Goal: Information Seeking & Learning: Learn about a topic

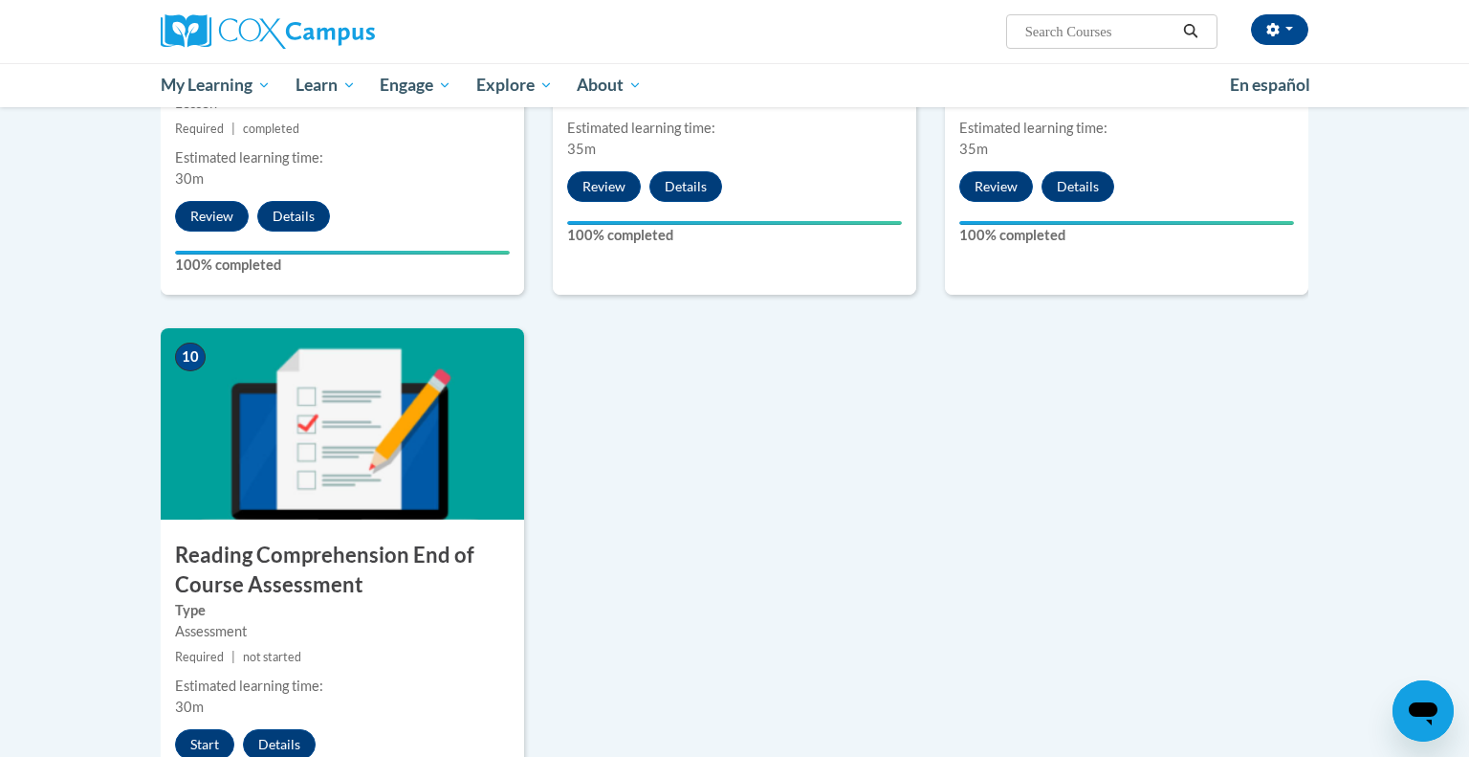
scroll to position [1881, 0]
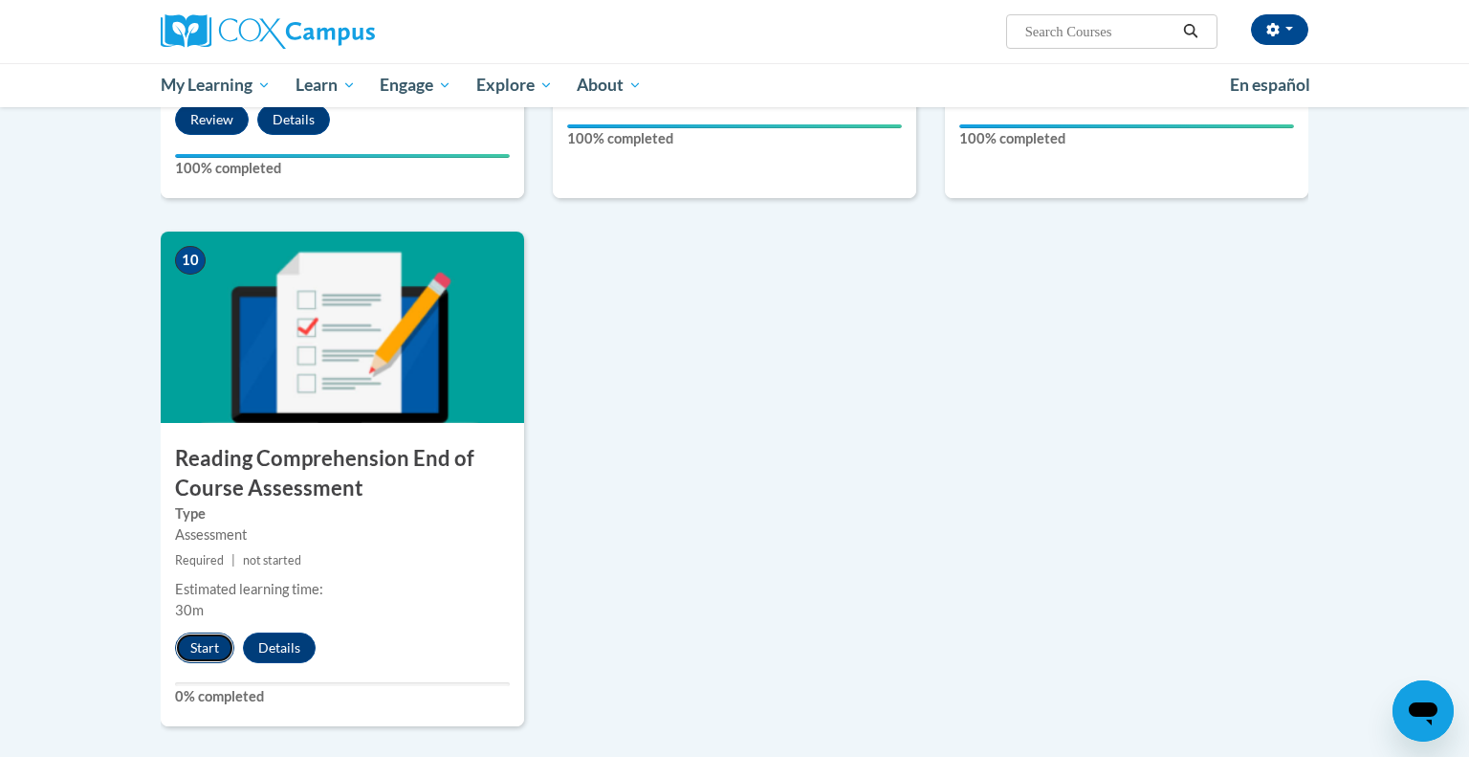
click at [182, 639] on button "Start" at bounding box center [204, 647] width 59 height 31
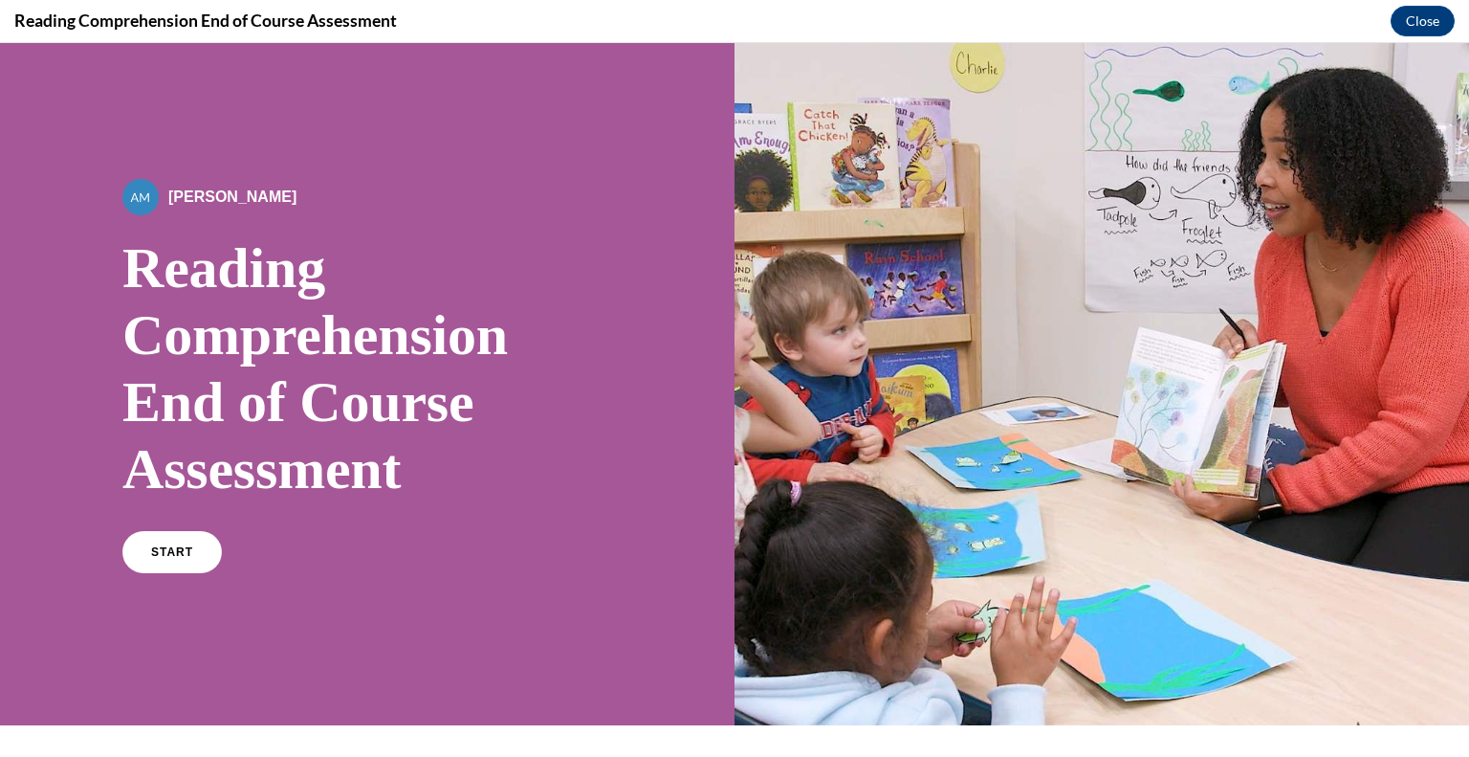
scroll to position [0, 0]
click at [202, 543] on link "START" at bounding box center [172, 552] width 104 height 44
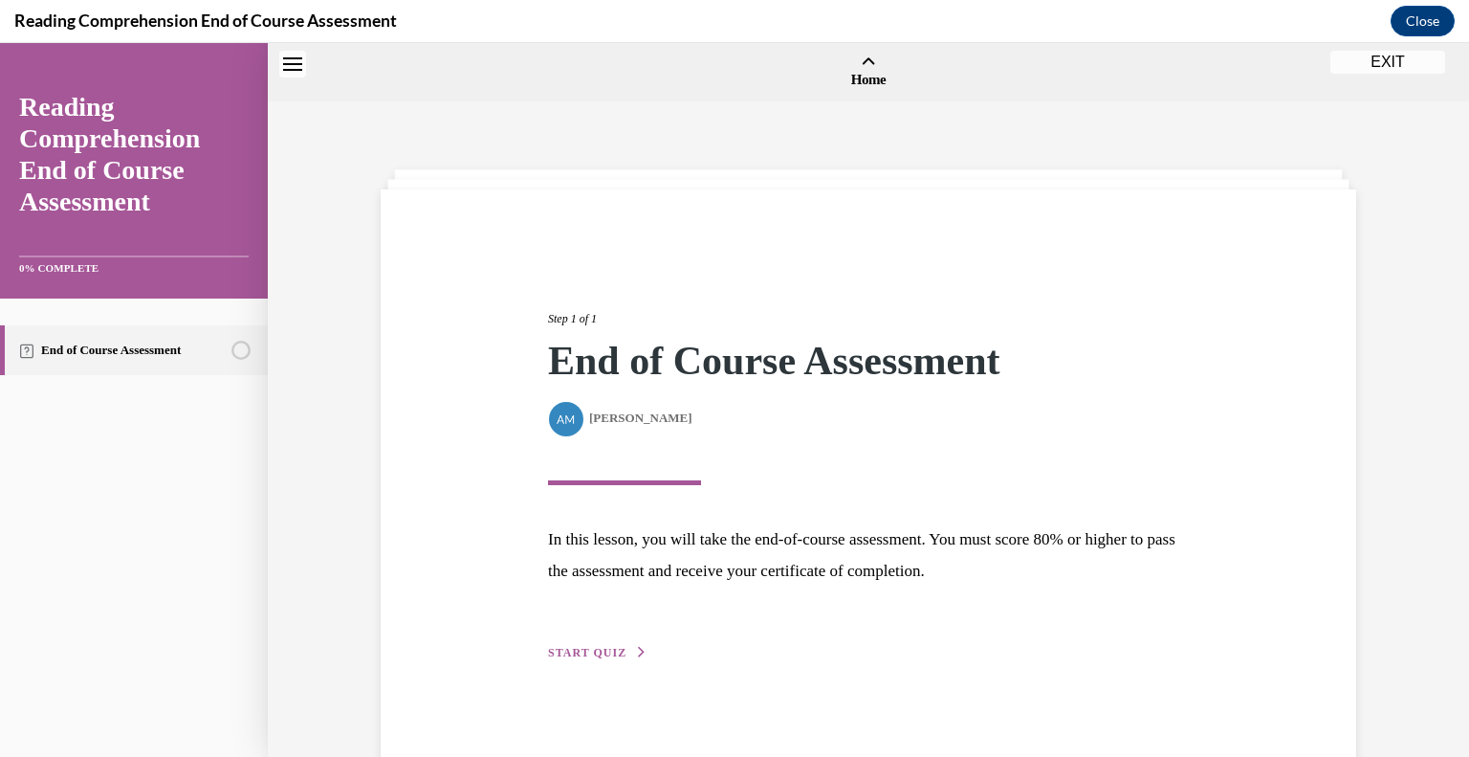
scroll to position [59, 0]
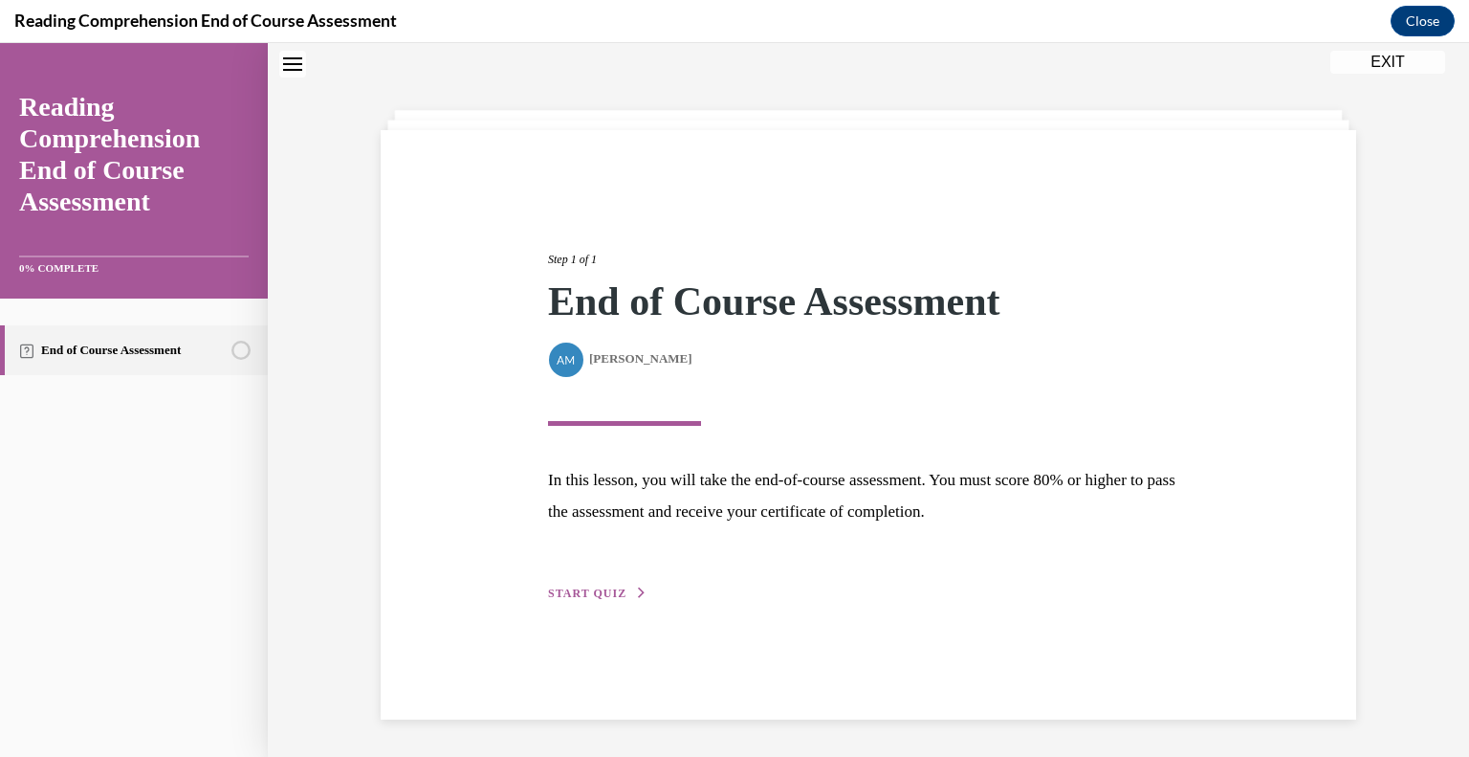
click at [616, 589] on span "START QUIZ" at bounding box center [587, 592] width 78 height 13
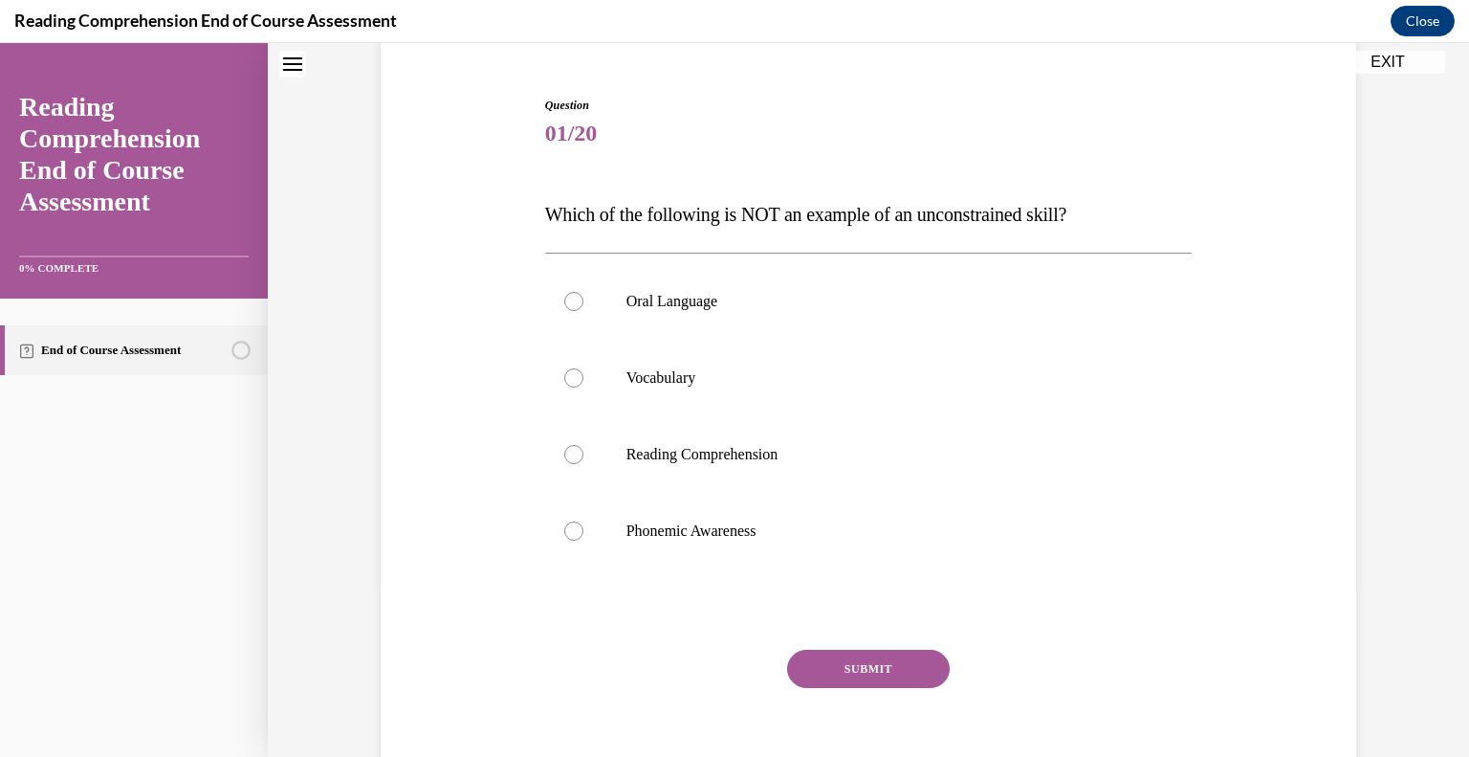
scroll to position [171, 0]
click at [612, 544] on label "Phonemic Awareness" at bounding box center [869, 529] width 648 height 77
click at [583, 538] on input "Phonemic Awareness" at bounding box center [573, 528] width 19 height 19
radio input "true"
click at [849, 673] on button "SUBMIT" at bounding box center [868, 667] width 163 height 38
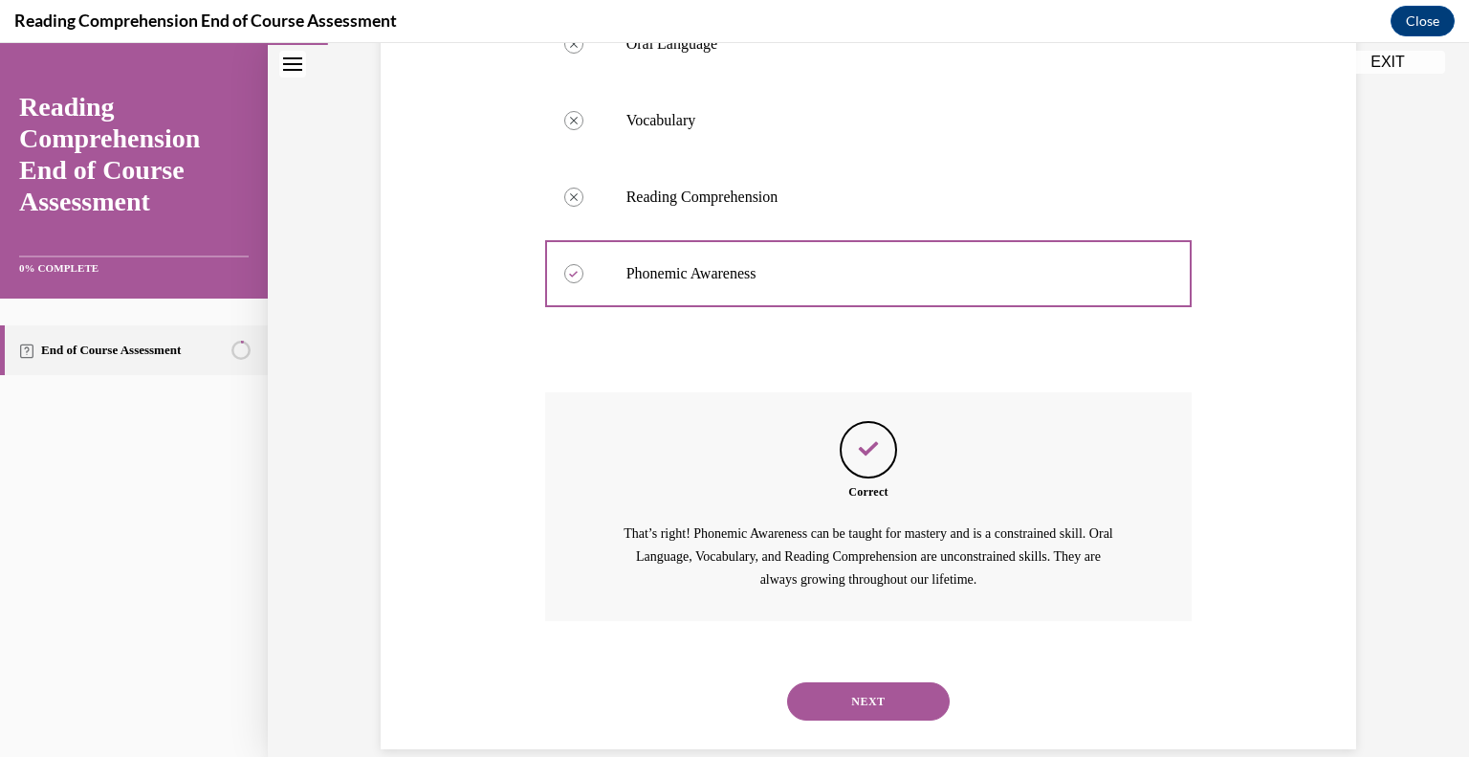
scroll to position [456, 0]
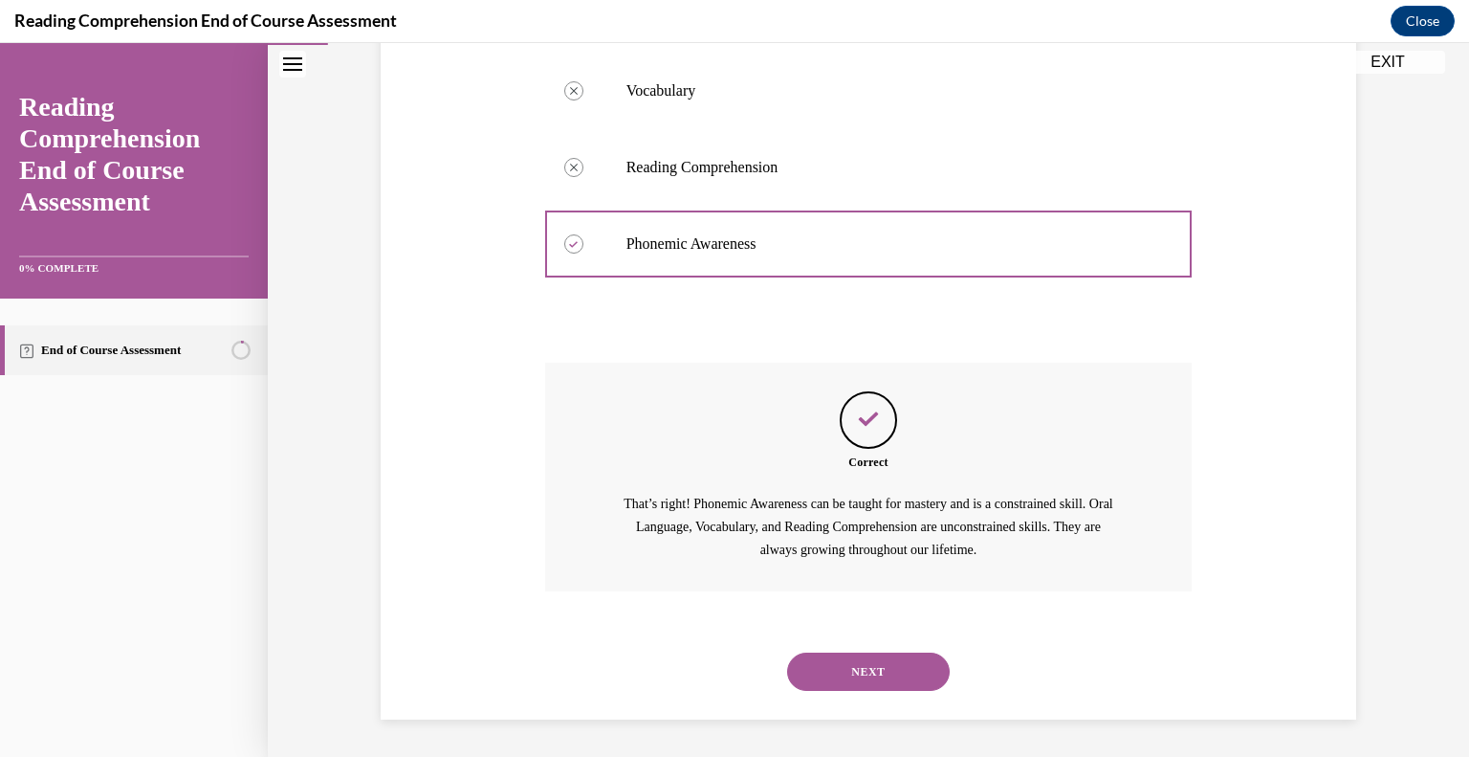
click at [913, 684] on button "NEXT" at bounding box center [868, 671] width 163 height 38
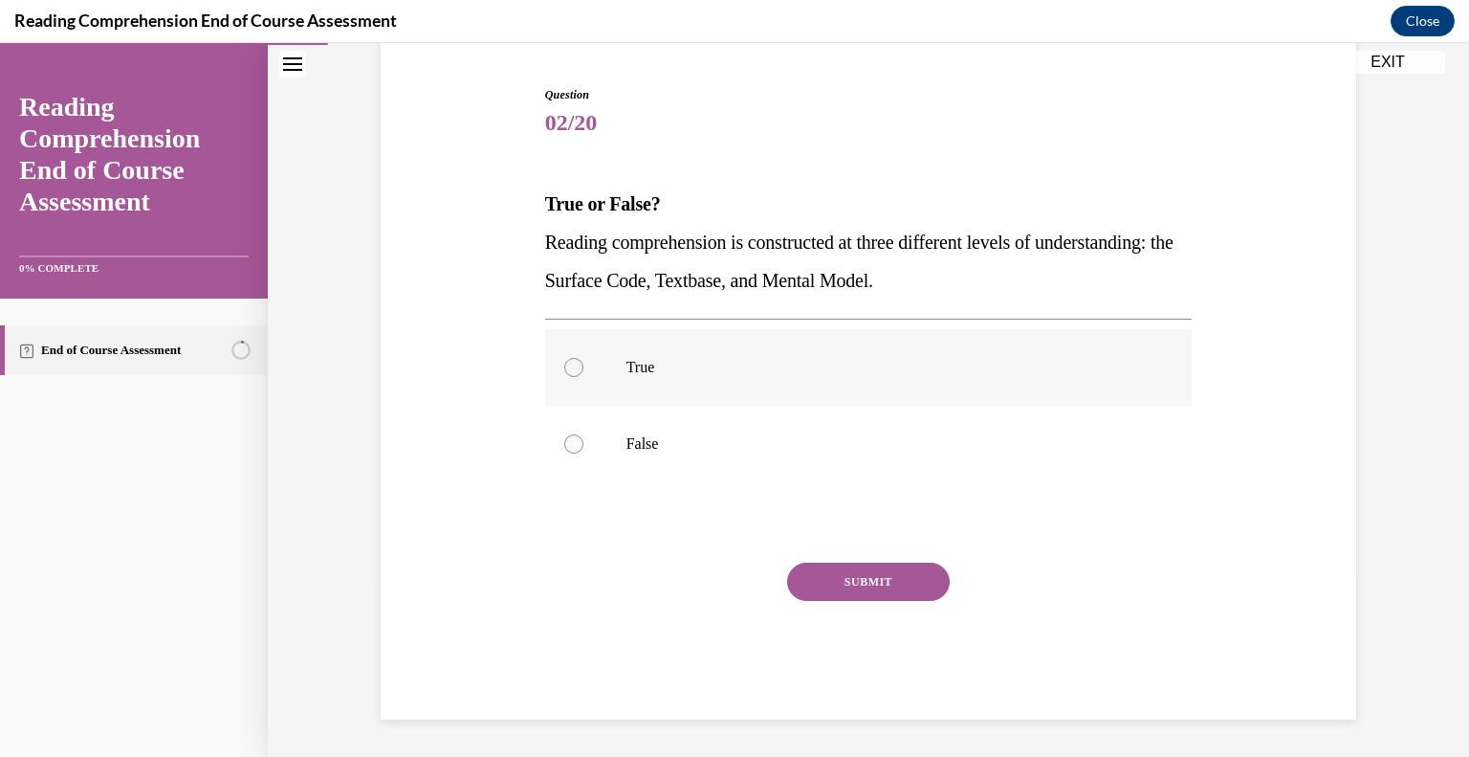
click at [726, 395] on label "True" at bounding box center [869, 367] width 648 height 77
click at [583, 377] on input "True" at bounding box center [573, 367] width 19 height 19
radio input "true"
click at [856, 582] on button "SUBMIT" at bounding box center [868, 581] width 163 height 38
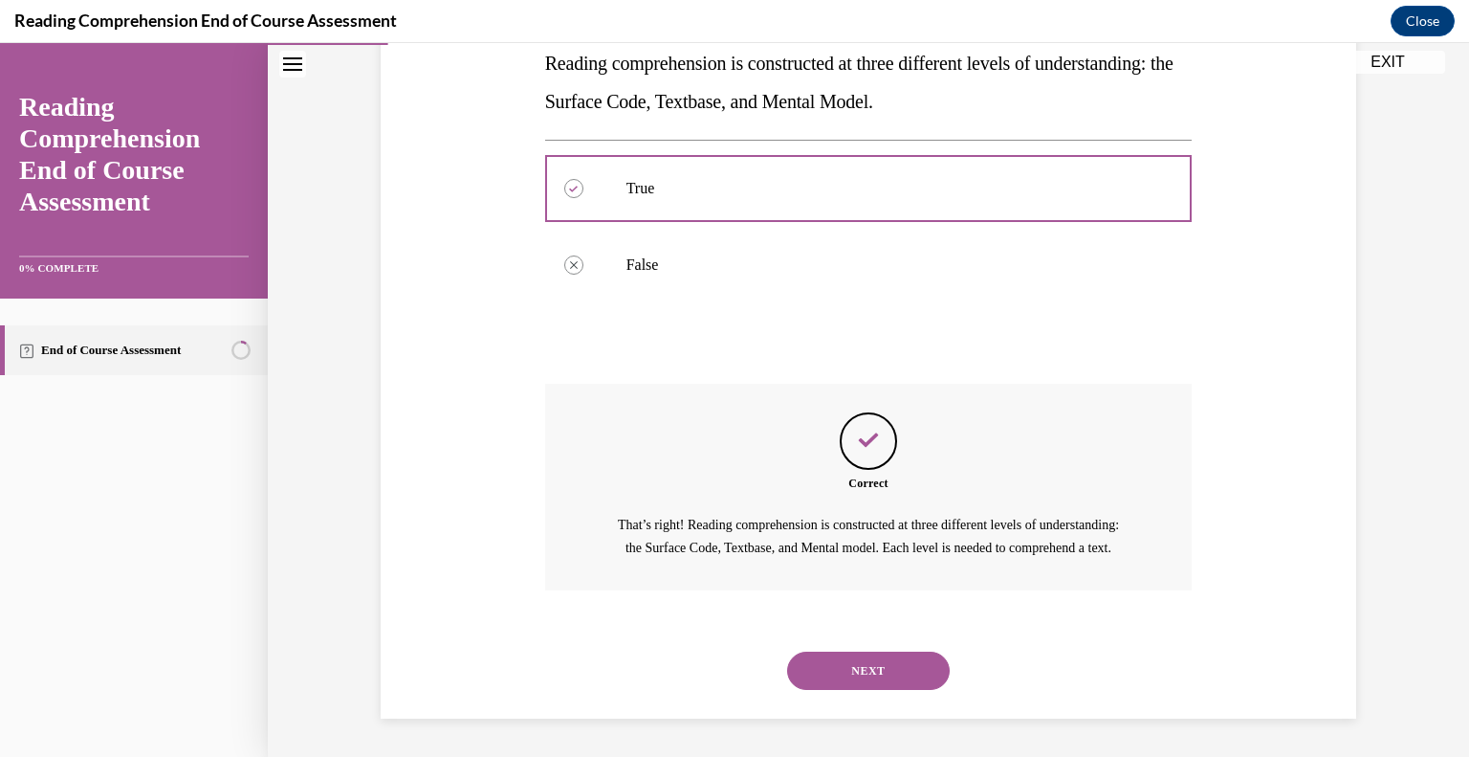
scroll to position [380, 0]
click at [891, 665] on button "NEXT" at bounding box center [868, 670] width 163 height 38
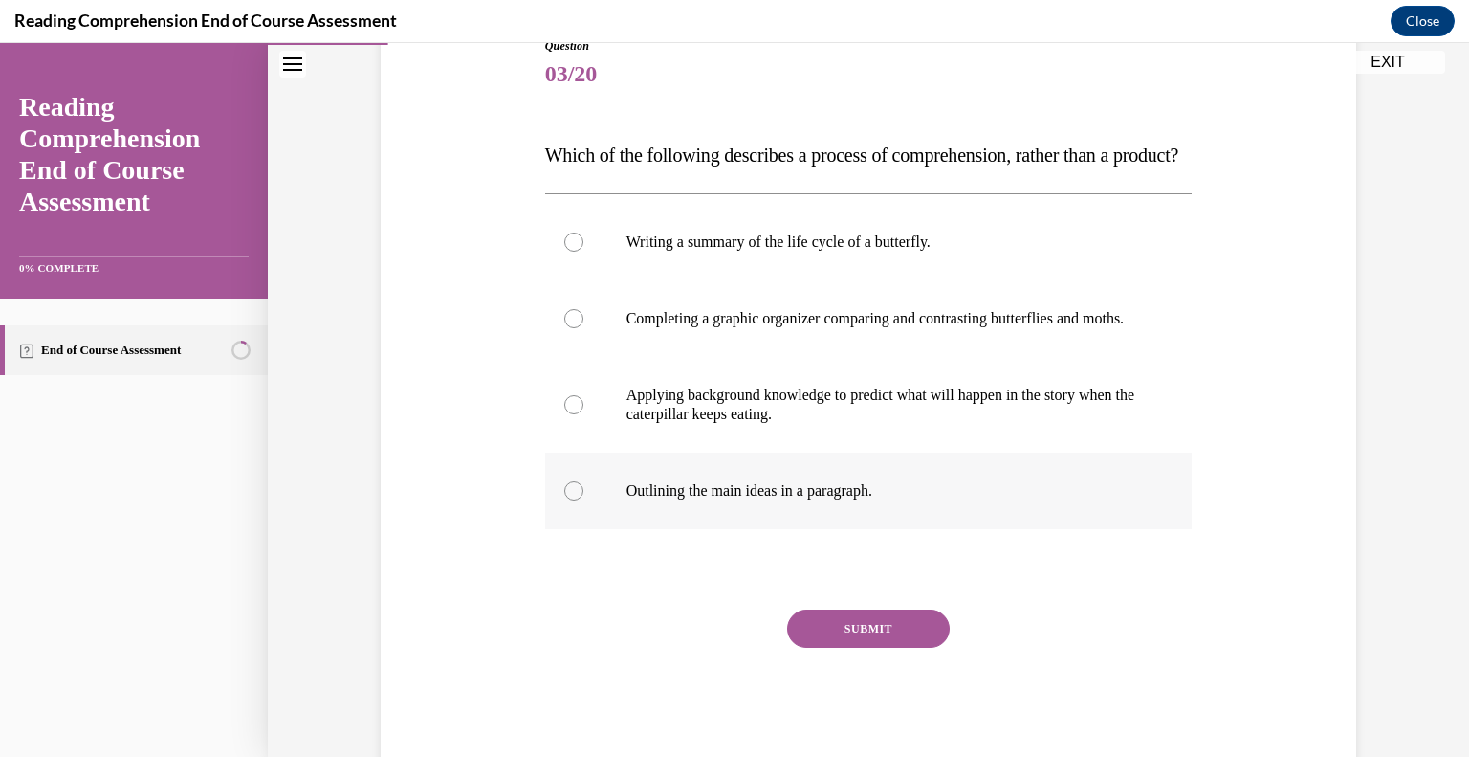
scroll to position [235, 0]
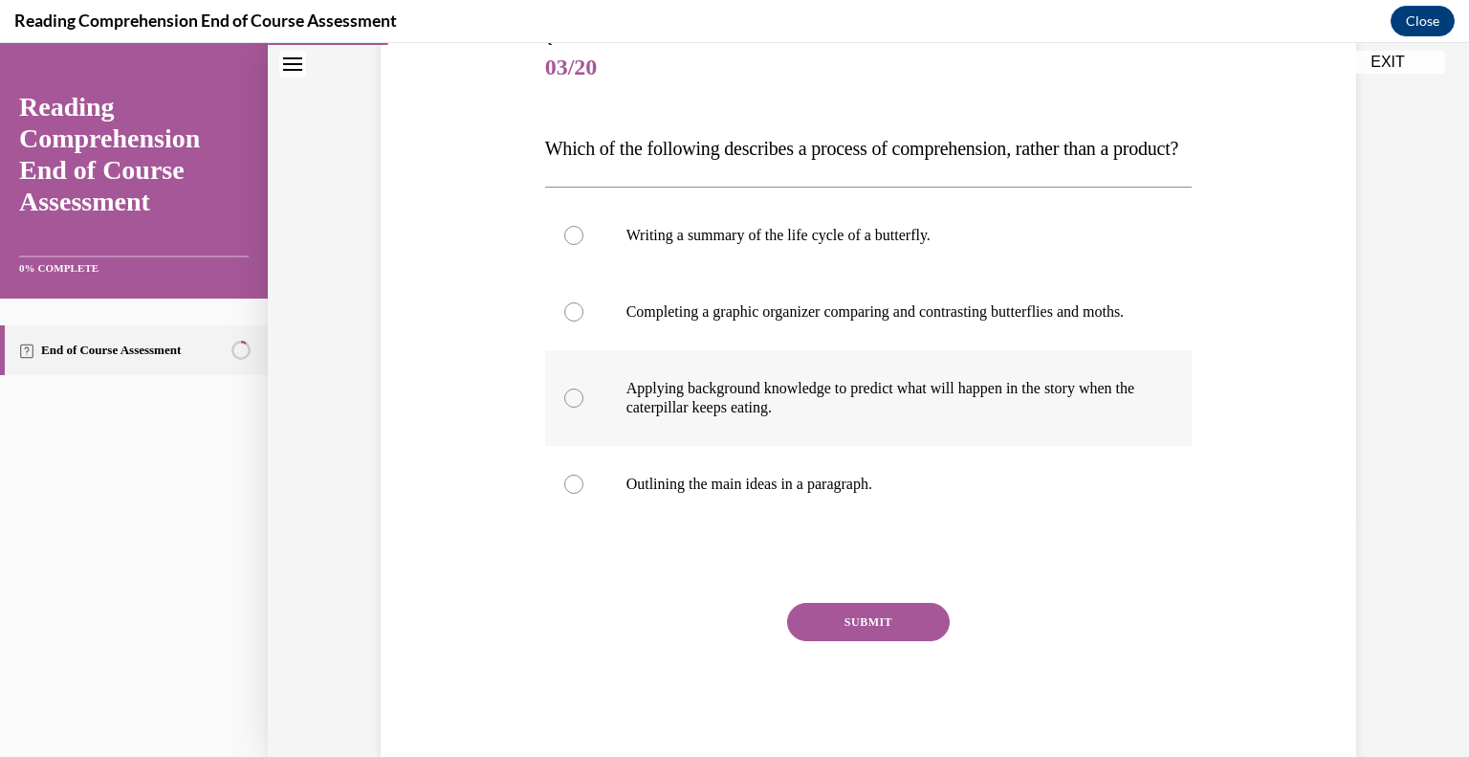
click at [1051, 446] on label "Applying background knowledge to predict what will happen in the story when the…" at bounding box center [869, 398] width 648 height 96
click at [583, 407] on input "Applying background knowledge to predict what will happen in the story when the…" at bounding box center [573, 397] width 19 height 19
radio input "true"
click at [910, 641] on button "SUBMIT" at bounding box center [868, 622] width 163 height 38
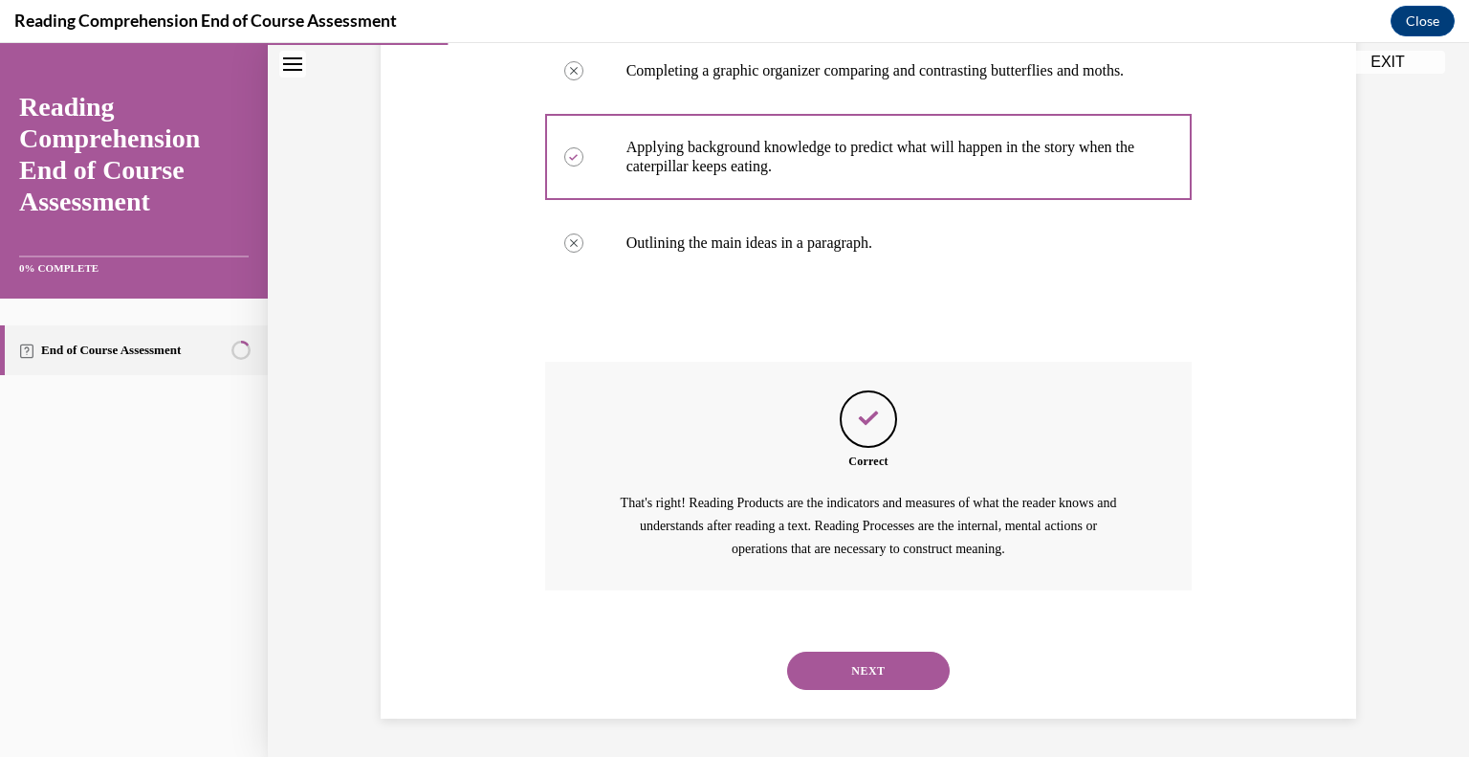
scroll to position [533, 0]
click at [912, 666] on button "NEXT" at bounding box center [868, 670] width 163 height 38
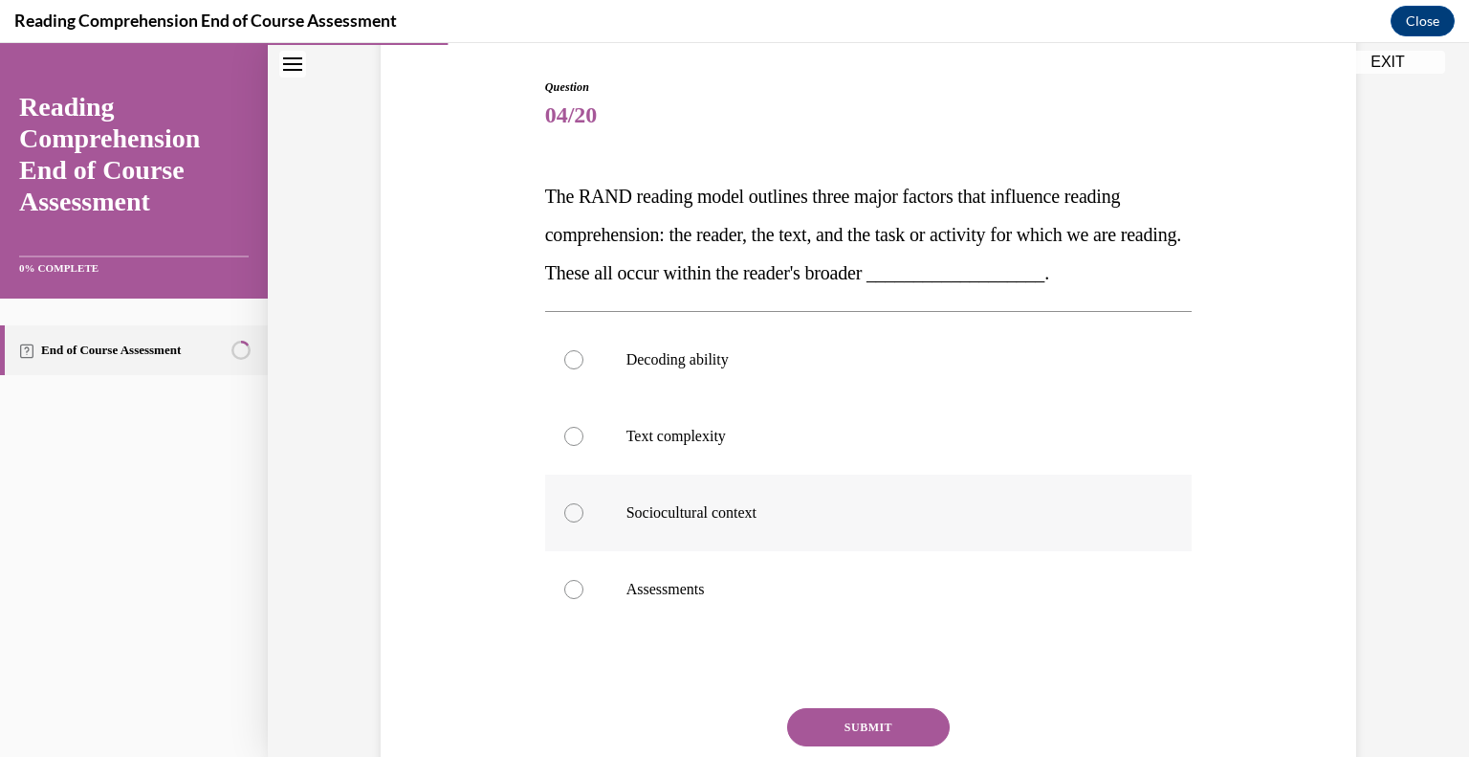
scroll to position [189, 0]
click at [883, 452] on label "Text complexity" at bounding box center [869, 434] width 648 height 77
click at [583, 444] on input "Text complexity" at bounding box center [573, 434] width 19 height 19
radio input "true"
click at [823, 532] on label "Sociocultural context" at bounding box center [869, 510] width 648 height 77
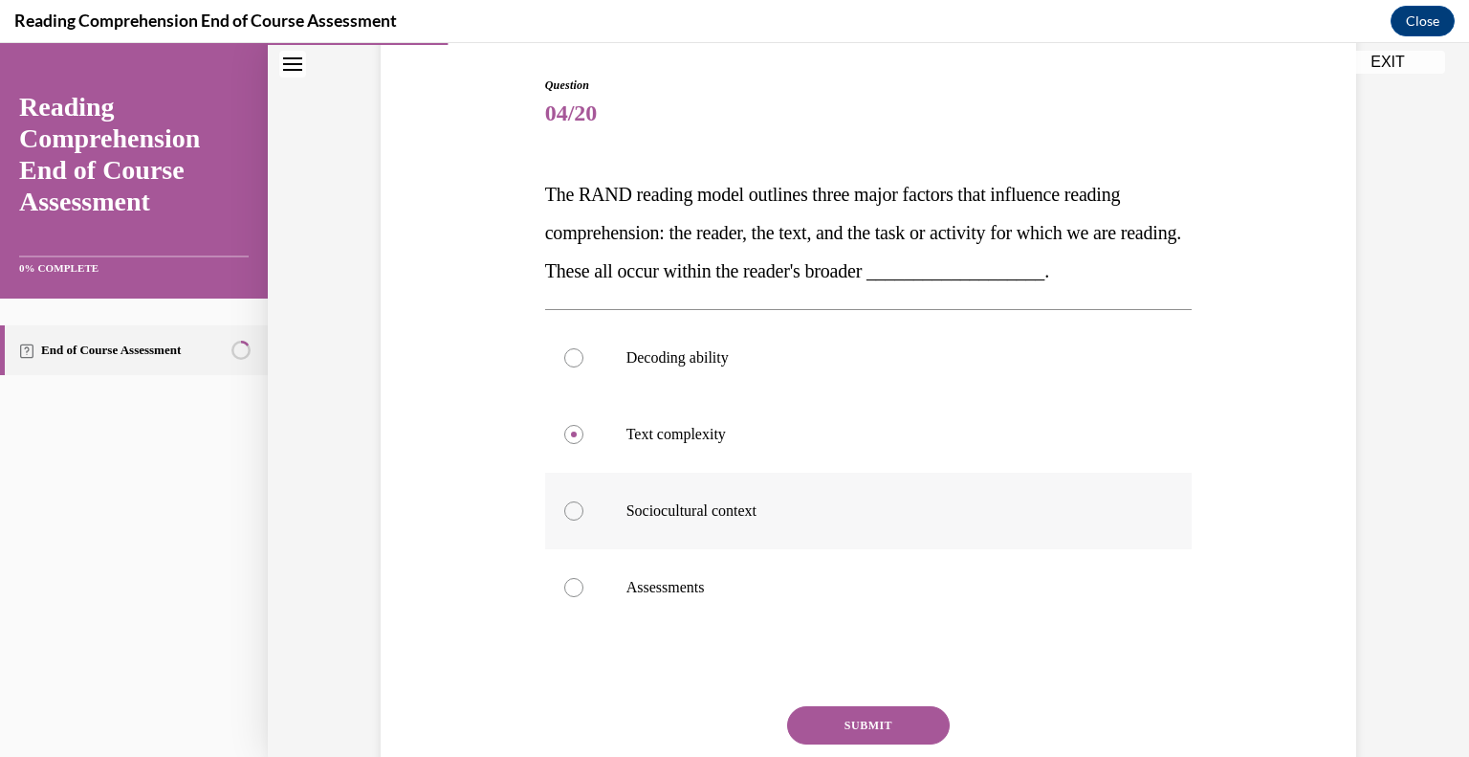
click at [583, 520] on input "Sociocultural context" at bounding box center [573, 510] width 19 height 19
radio input "true"
click at [896, 718] on button "SUBMIT" at bounding box center [868, 725] width 163 height 38
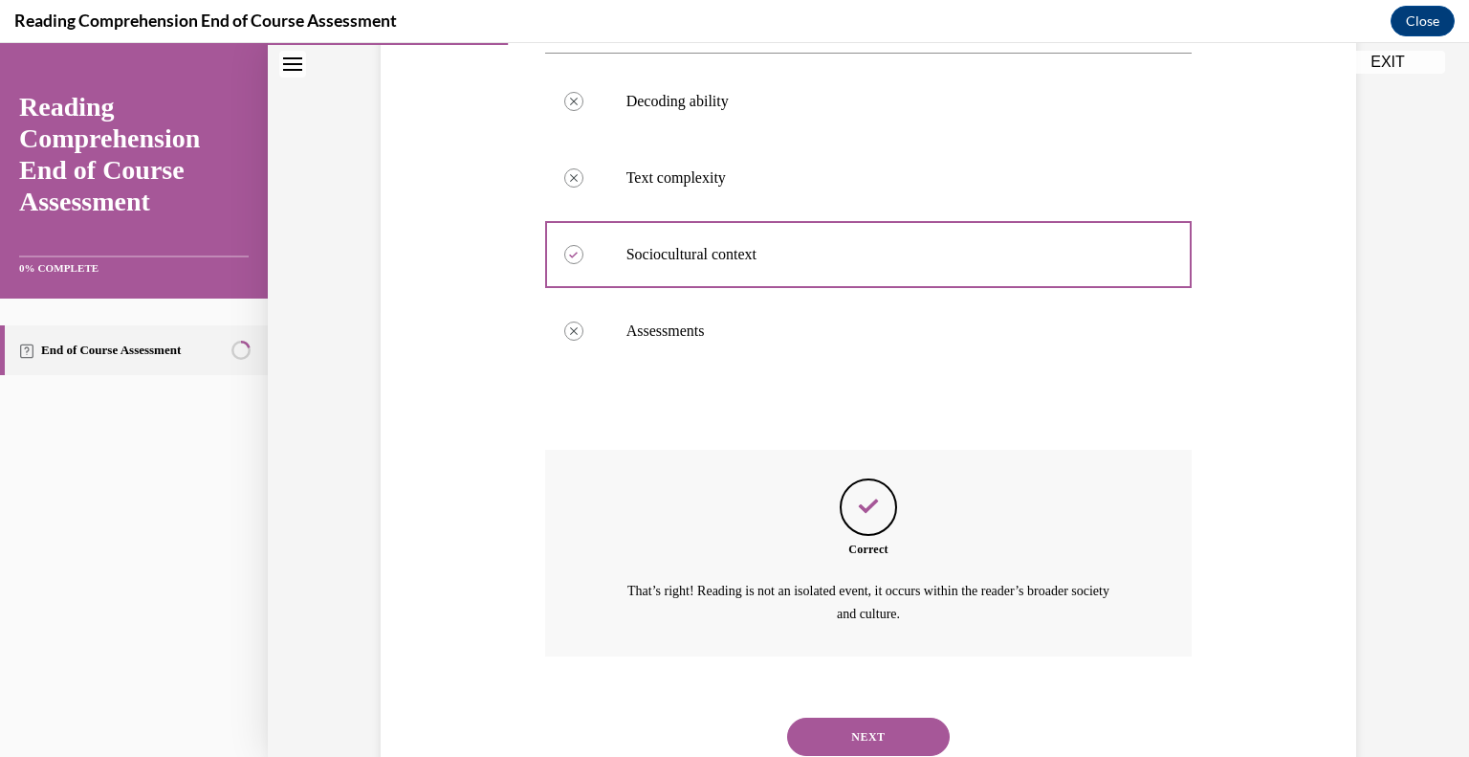
scroll to position [511, 0]
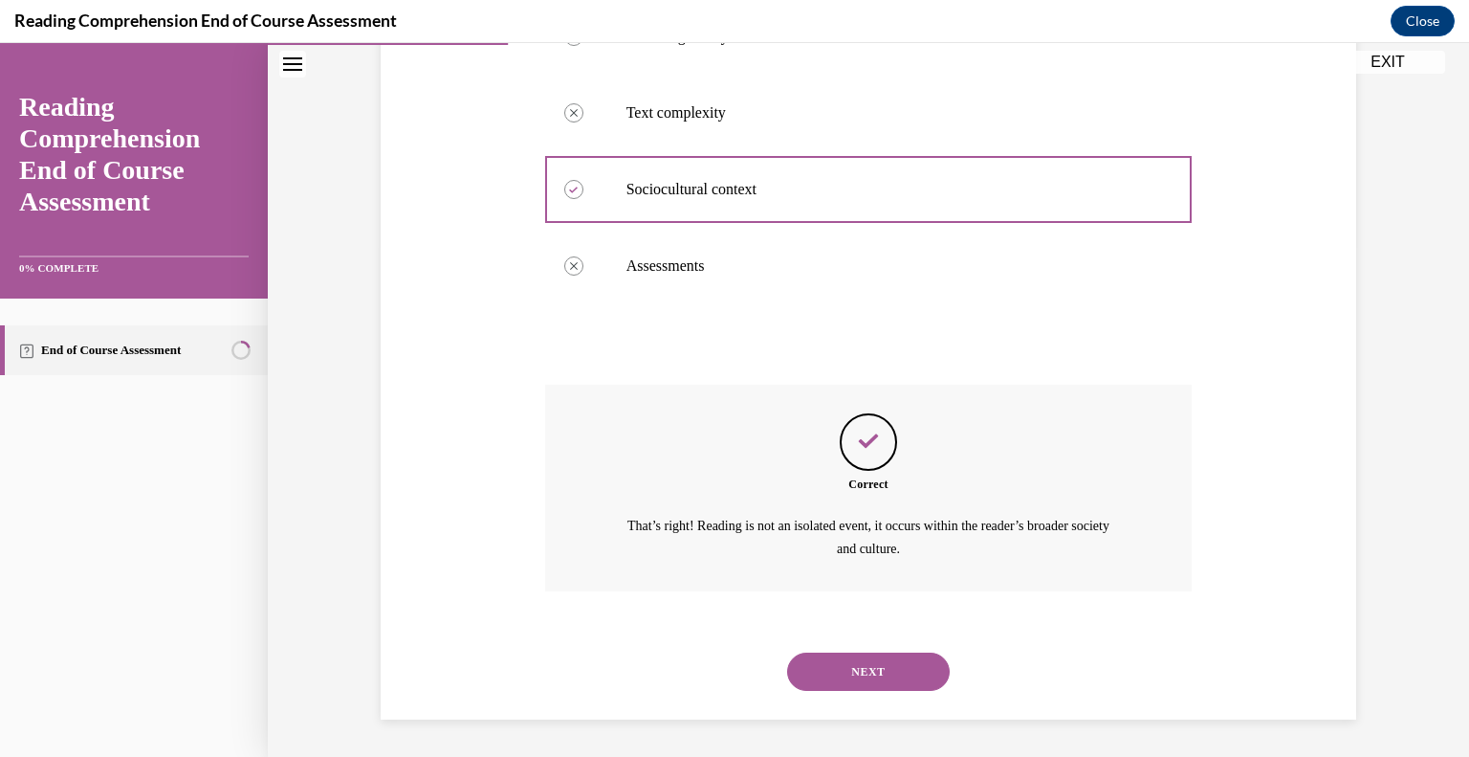
click at [849, 669] on button "NEXT" at bounding box center [868, 671] width 163 height 38
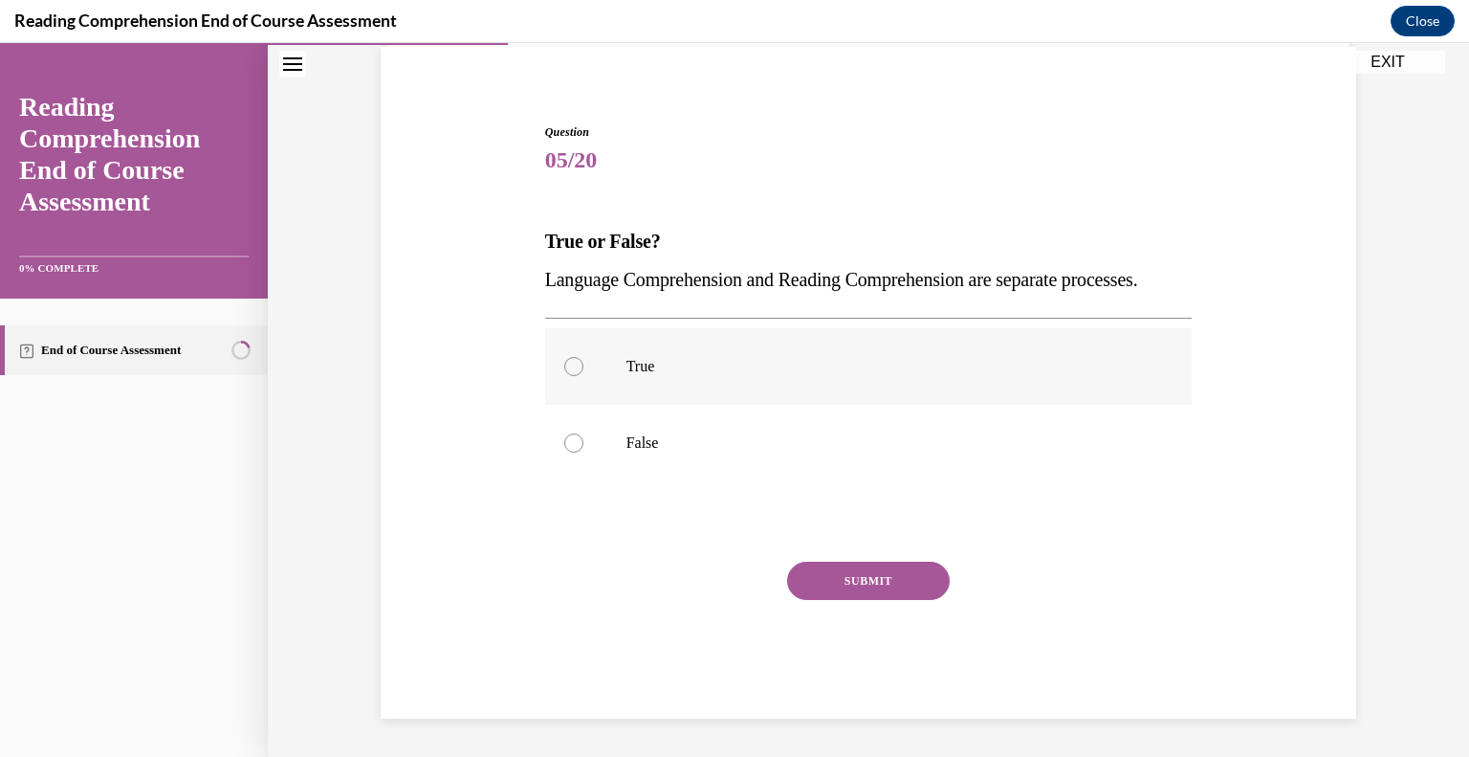
click at [757, 390] on label "True" at bounding box center [869, 366] width 648 height 77
click at [583, 376] on input "True" at bounding box center [573, 366] width 19 height 19
radio input "true"
click at [902, 590] on button "SUBMIT" at bounding box center [868, 580] width 163 height 38
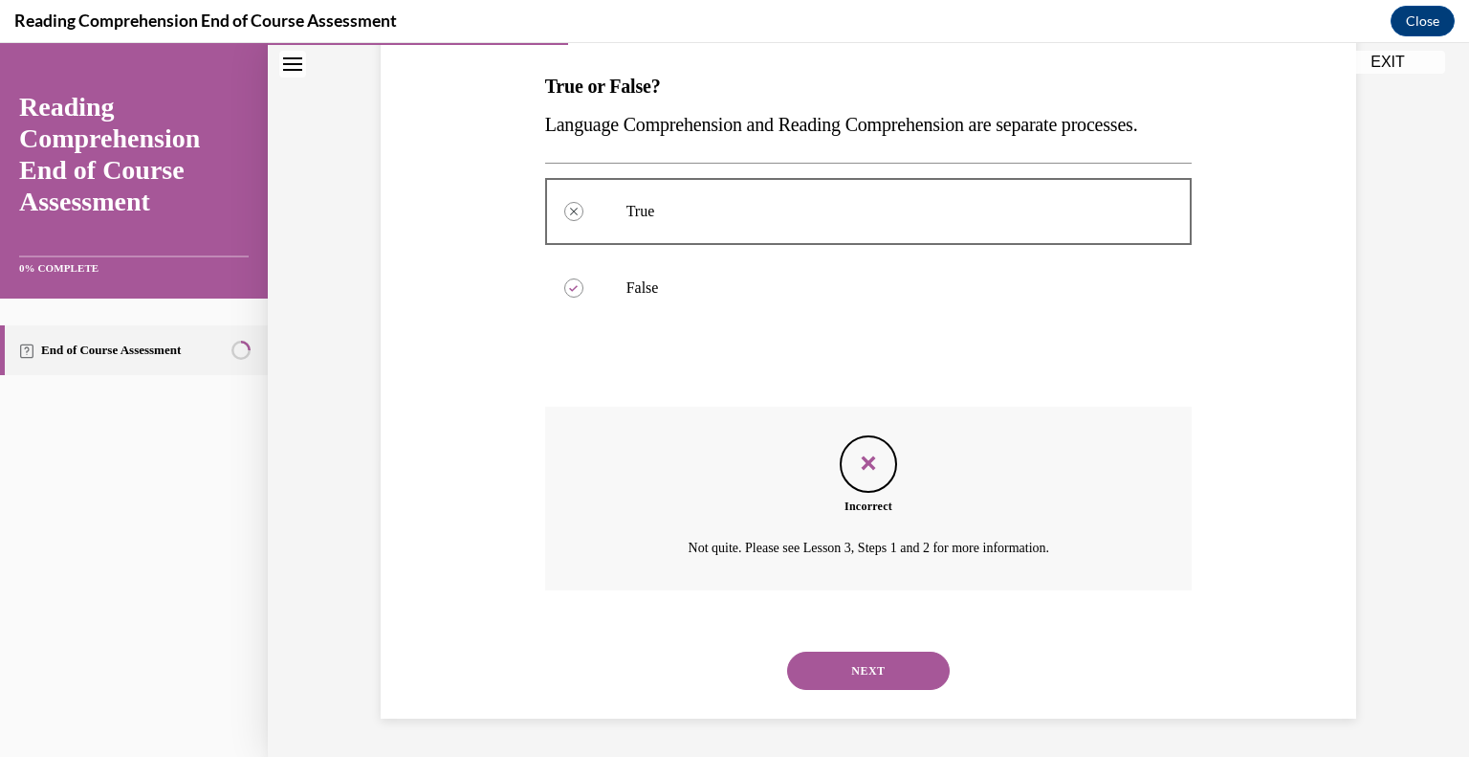
scroll to position [335, 0]
click at [870, 687] on button "NEXT" at bounding box center [868, 670] width 163 height 38
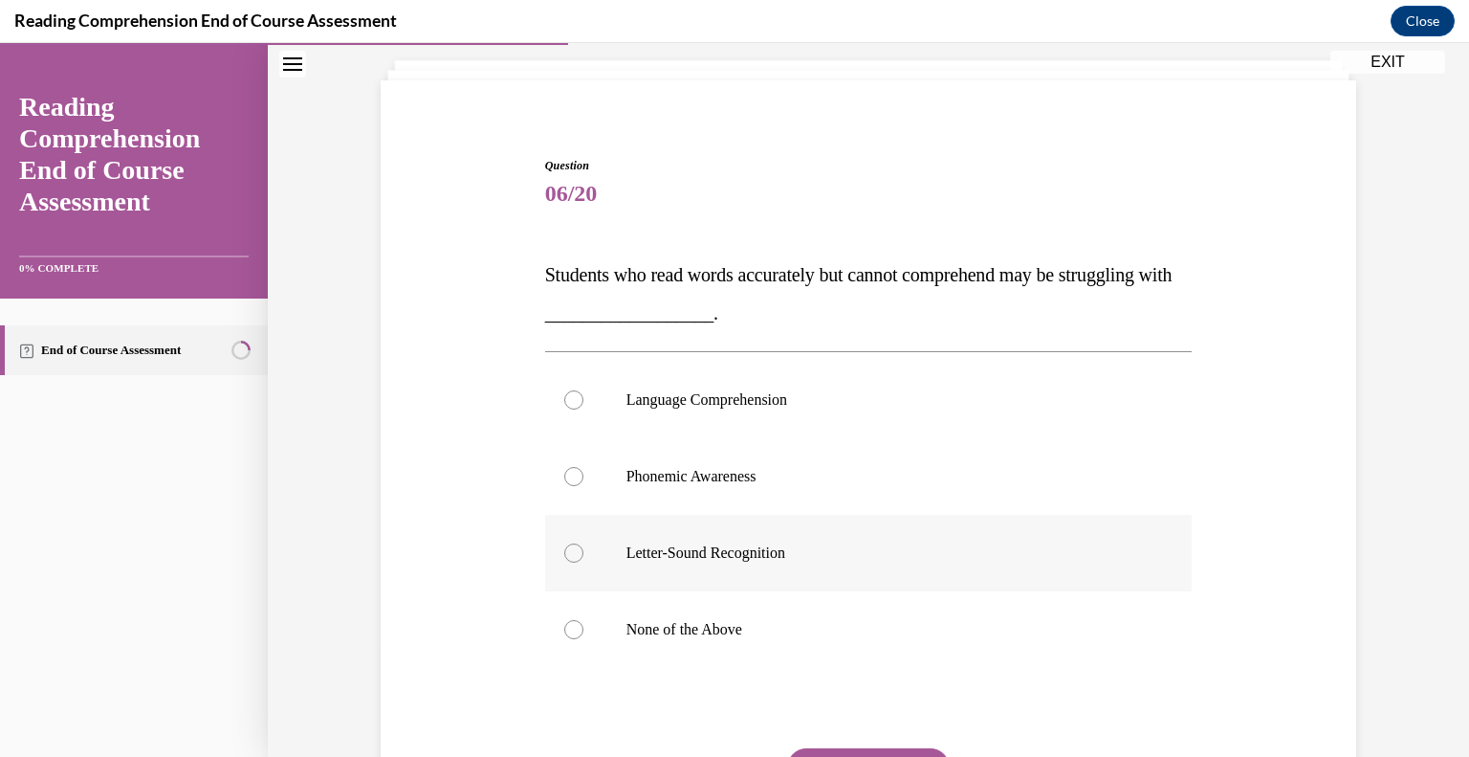
scroll to position [125, 0]
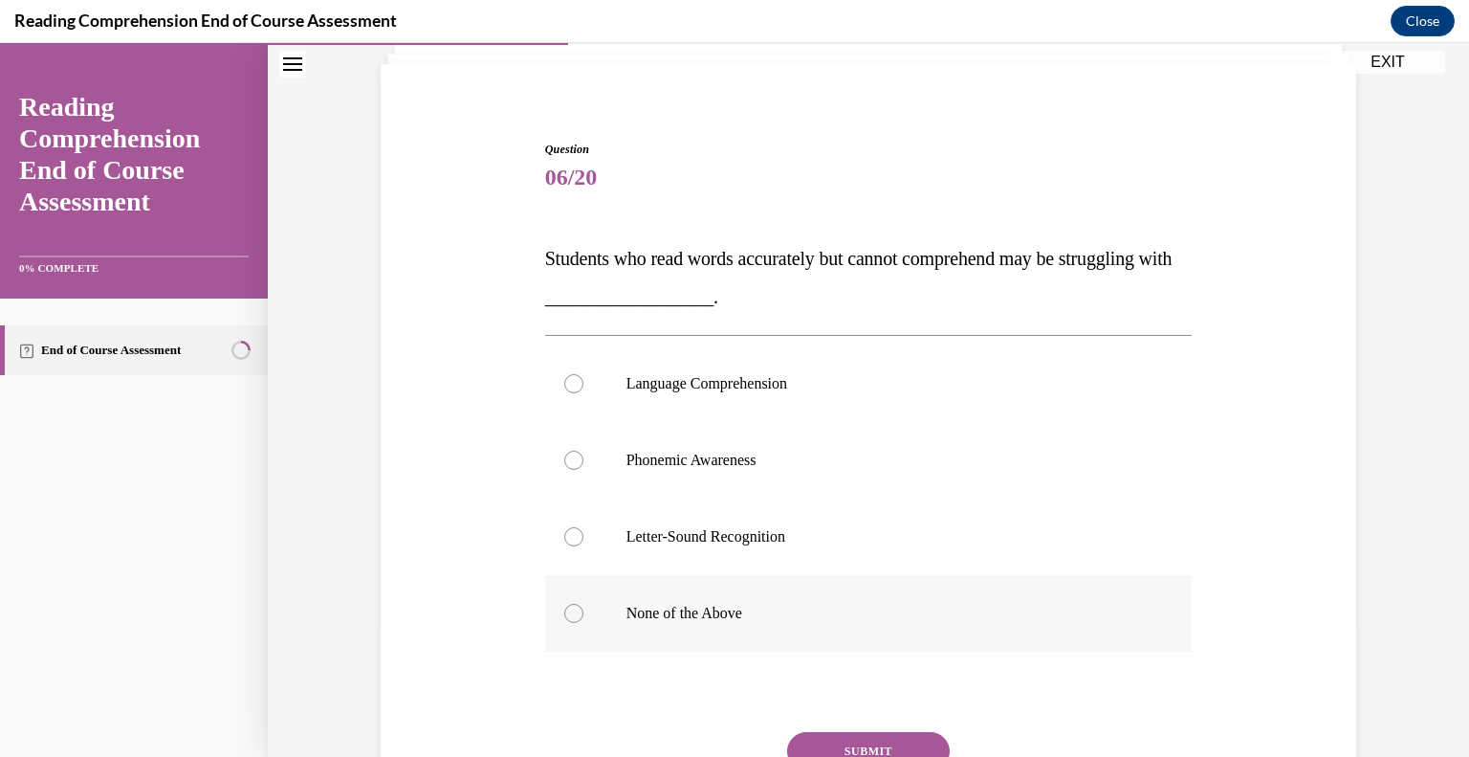
click at [738, 631] on label "None of the Above" at bounding box center [869, 613] width 648 height 77
click at [583, 623] on input "None of the Above" at bounding box center [573, 613] width 19 height 19
radio input "true"
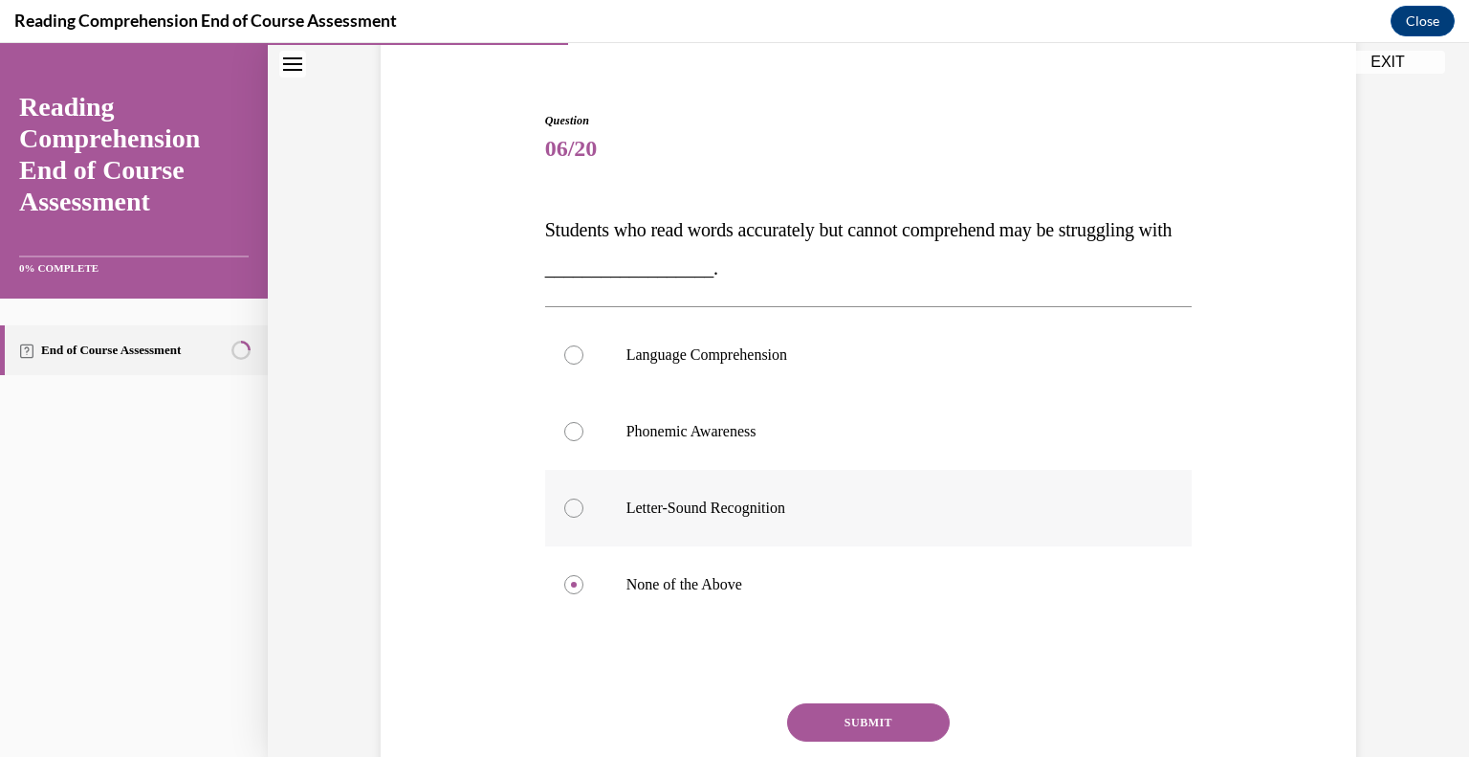
scroll to position [155, 0]
click at [914, 705] on button "SUBMIT" at bounding box center [868, 721] width 163 height 38
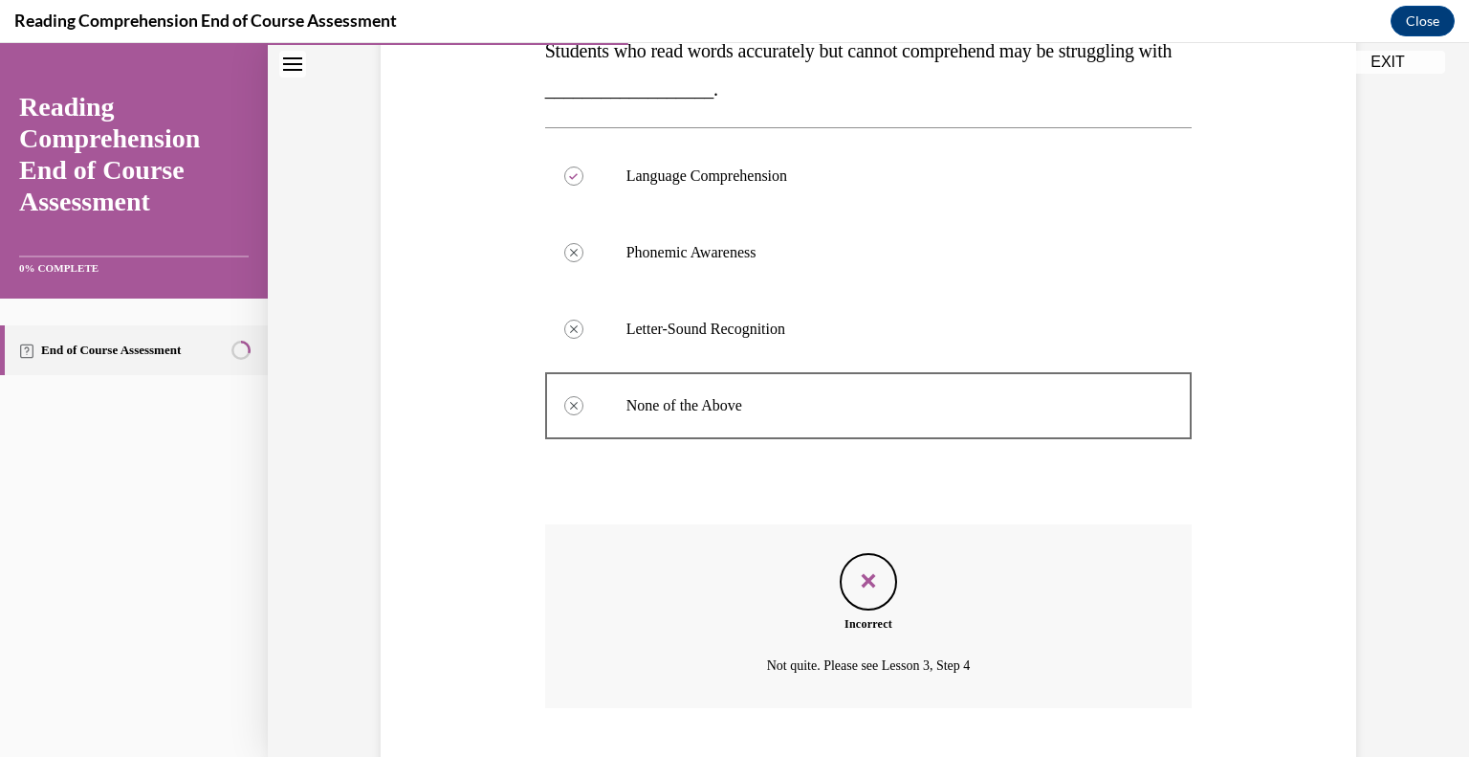
scroll to position [450, 0]
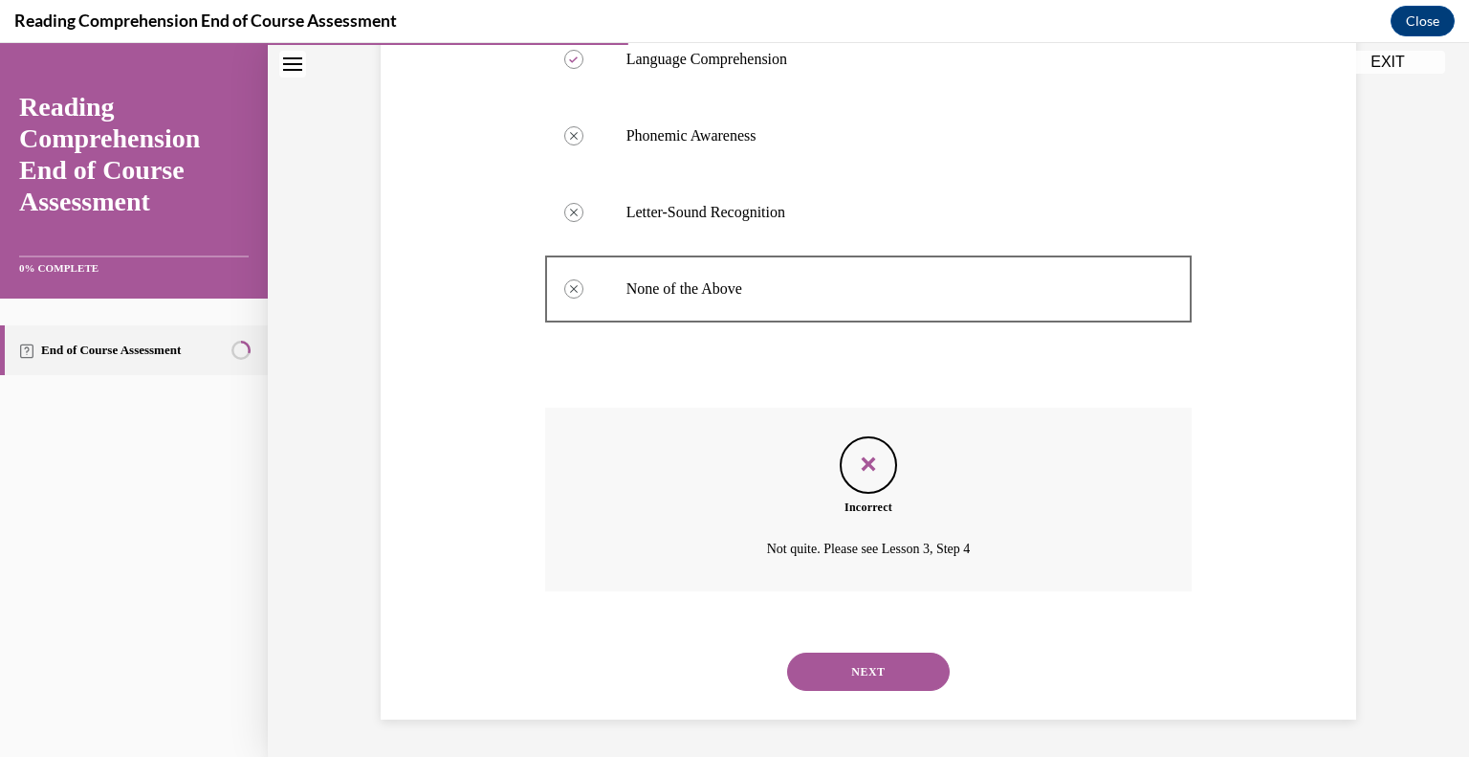
click at [899, 670] on button "NEXT" at bounding box center [868, 671] width 163 height 38
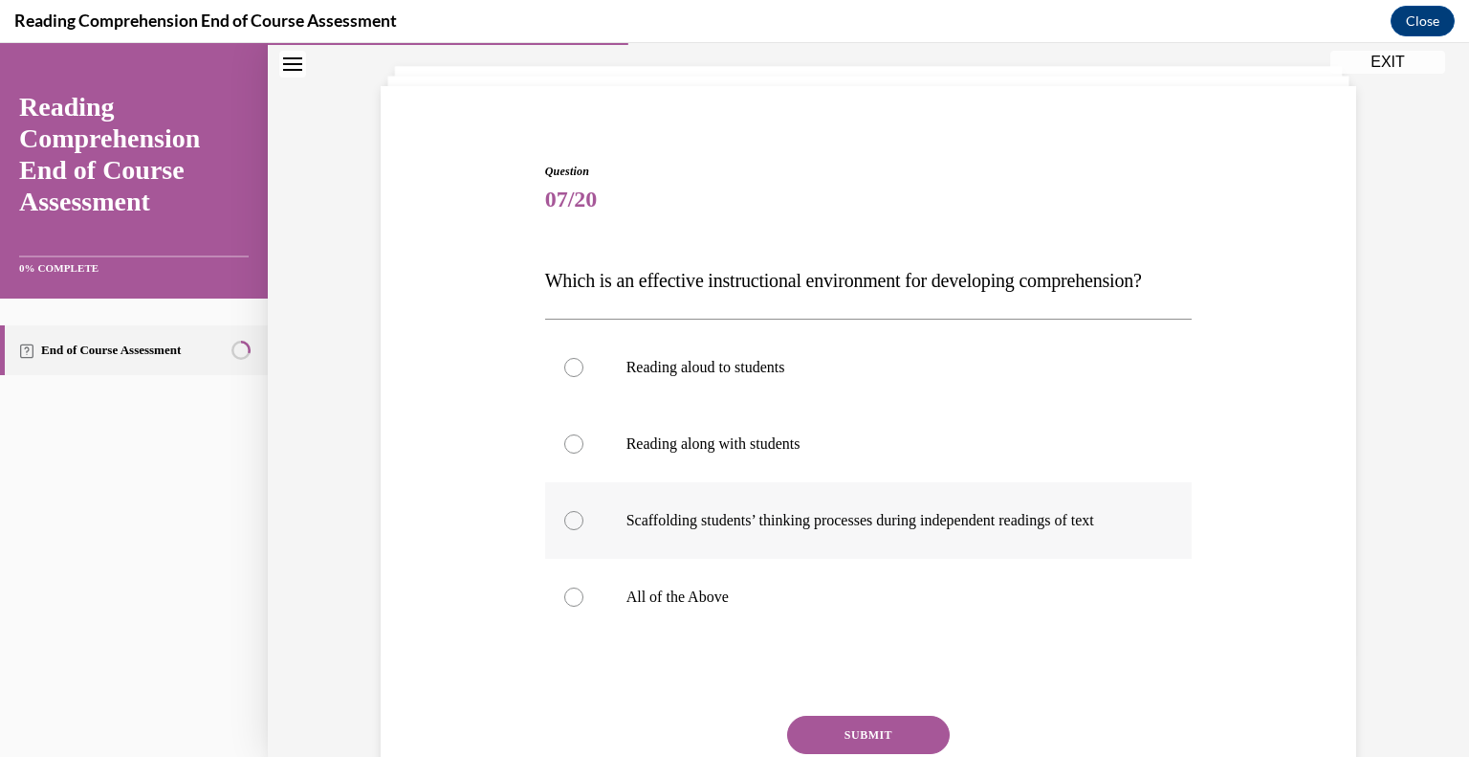
scroll to position [118, 0]
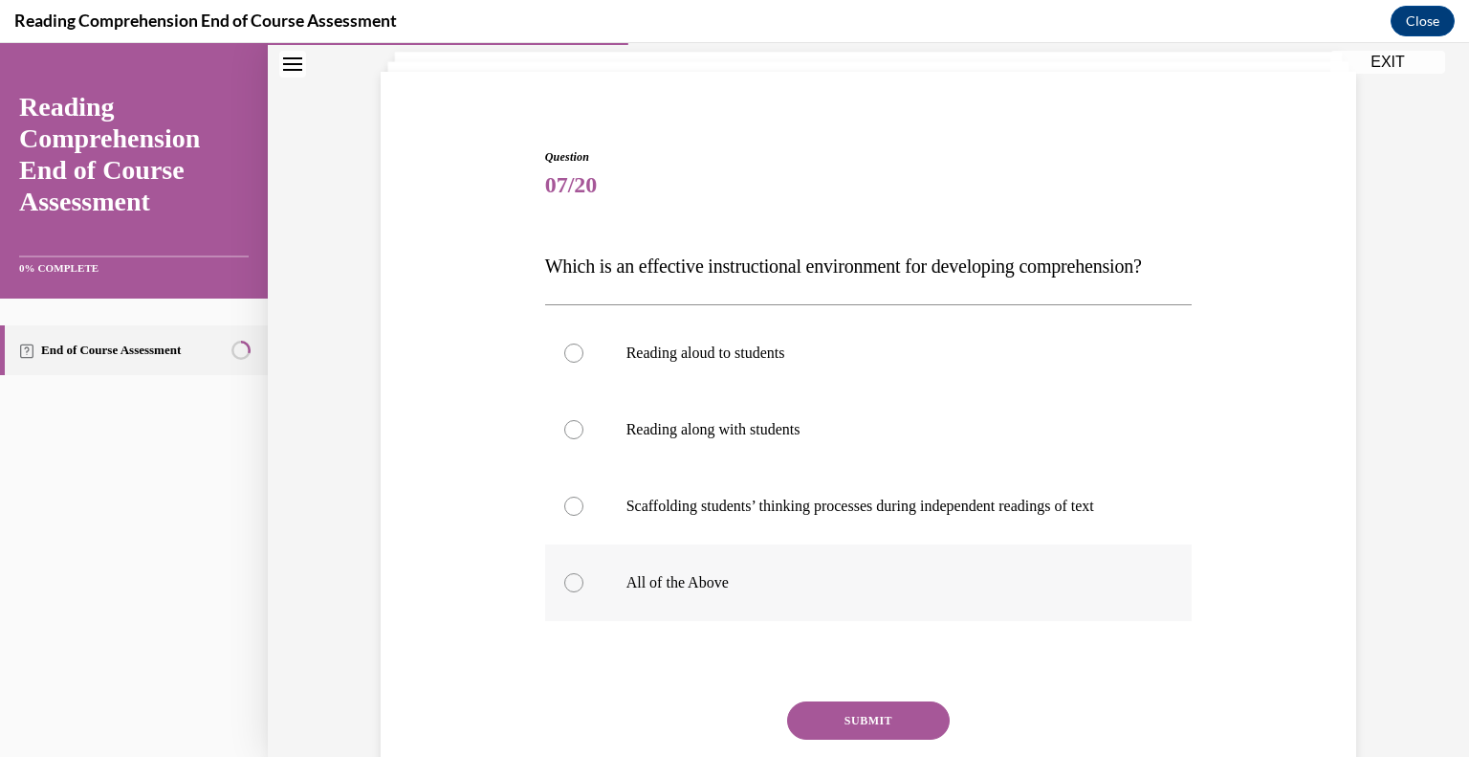
click at [773, 621] on label "All of the Above" at bounding box center [869, 582] width 648 height 77
click at [583, 592] on input "All of the Above" at bounding box center [573, 582] width 19 height 19
radio input "true"
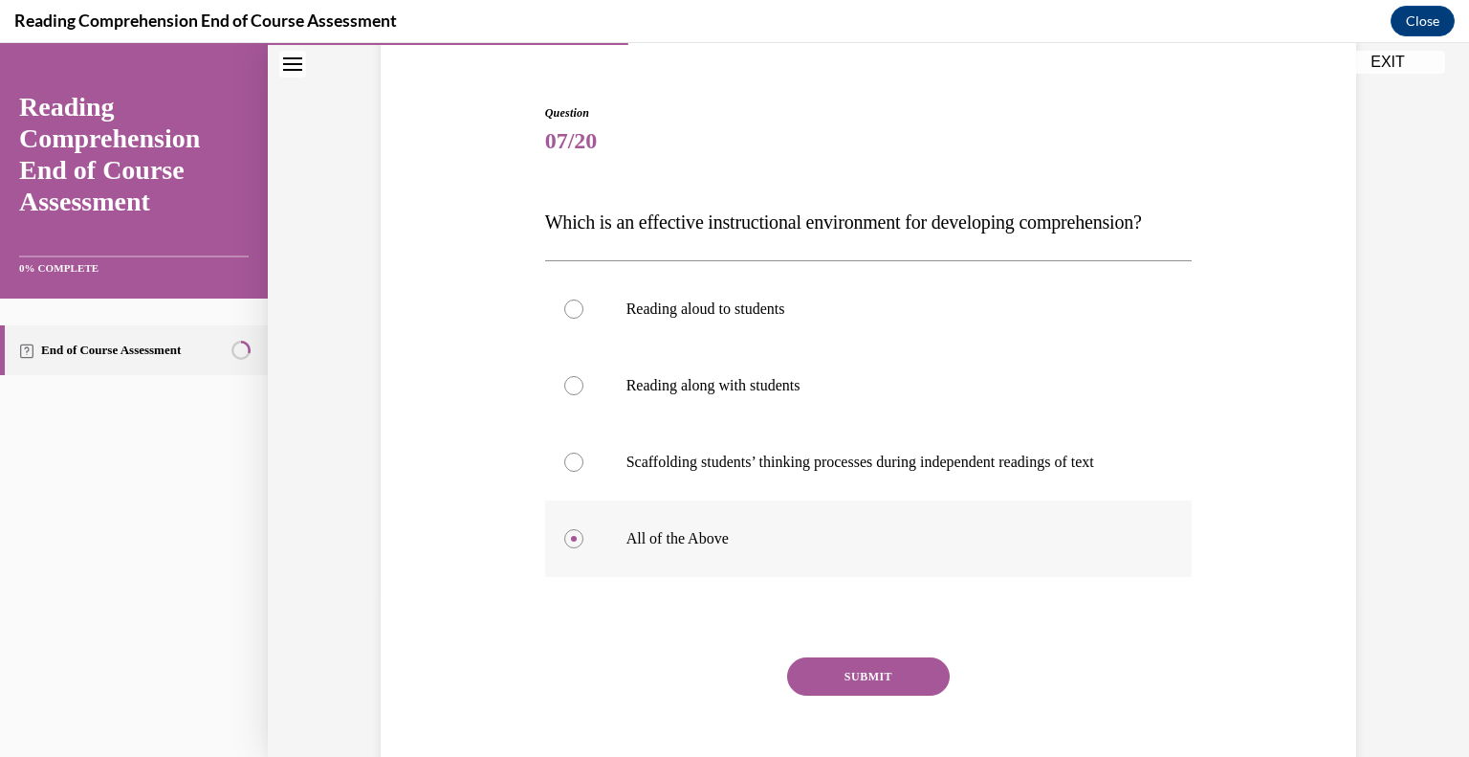
scroll to position [213, 0]
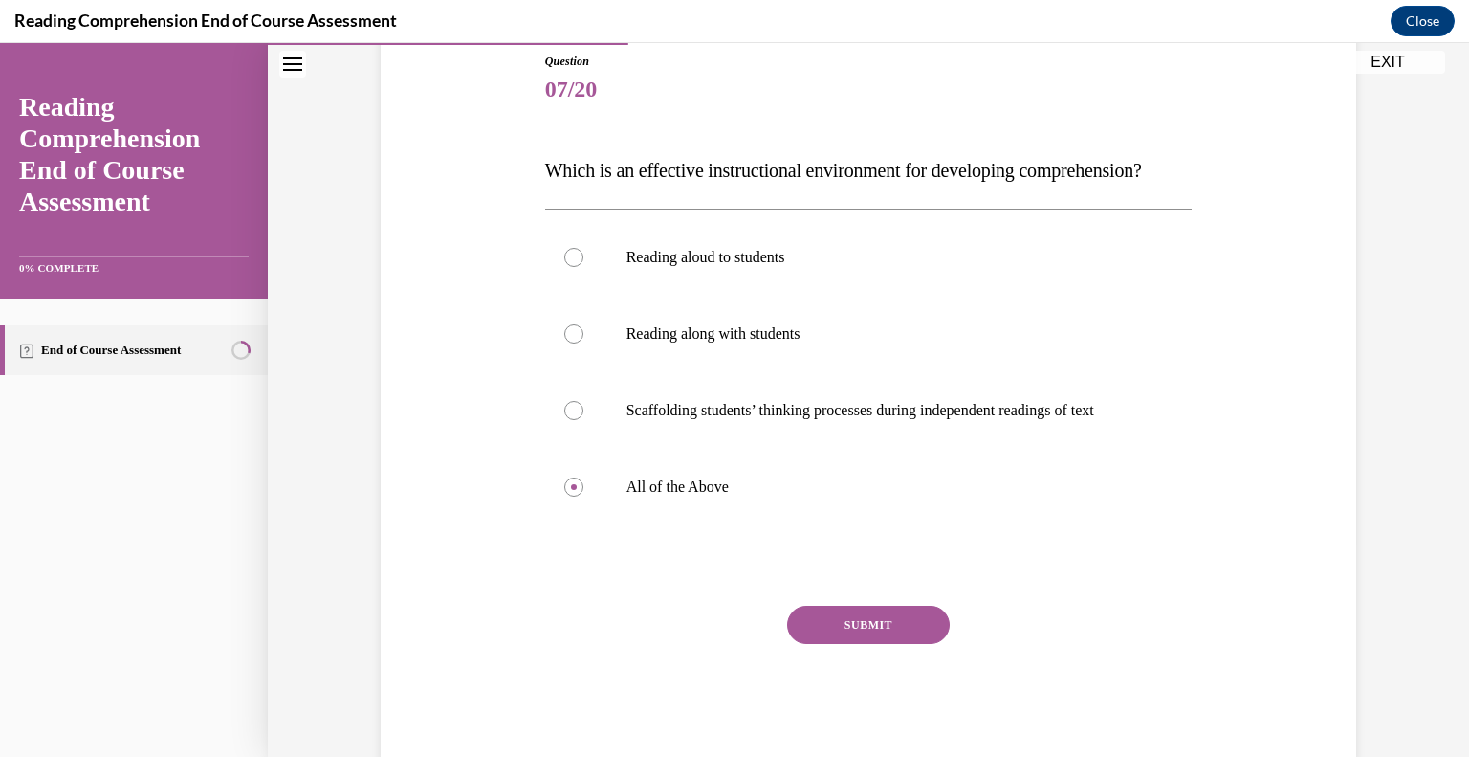
click at [877, 644] on button "SUBMIT" at bounding box center [868, 624] width 163 height 38
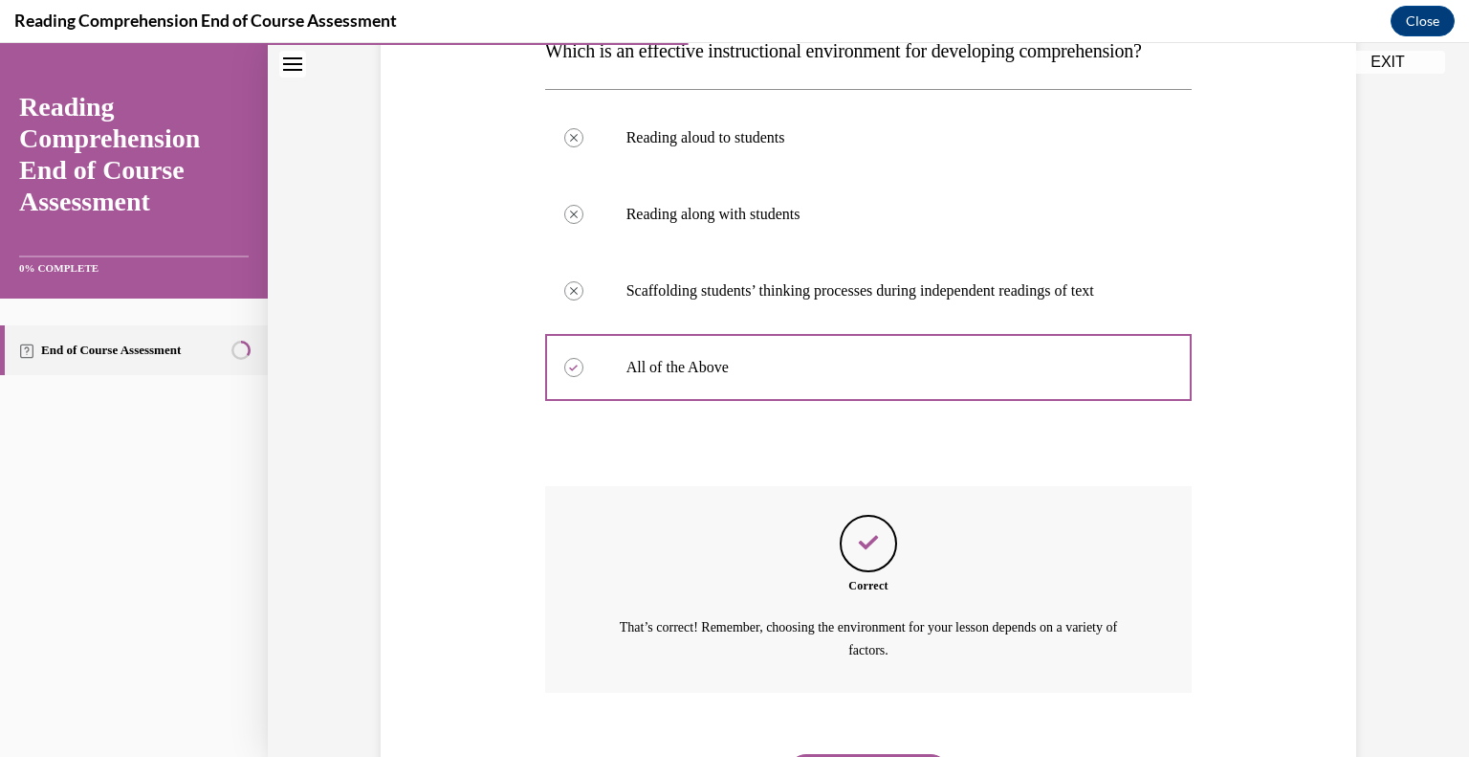
scroll to position [472, 0]
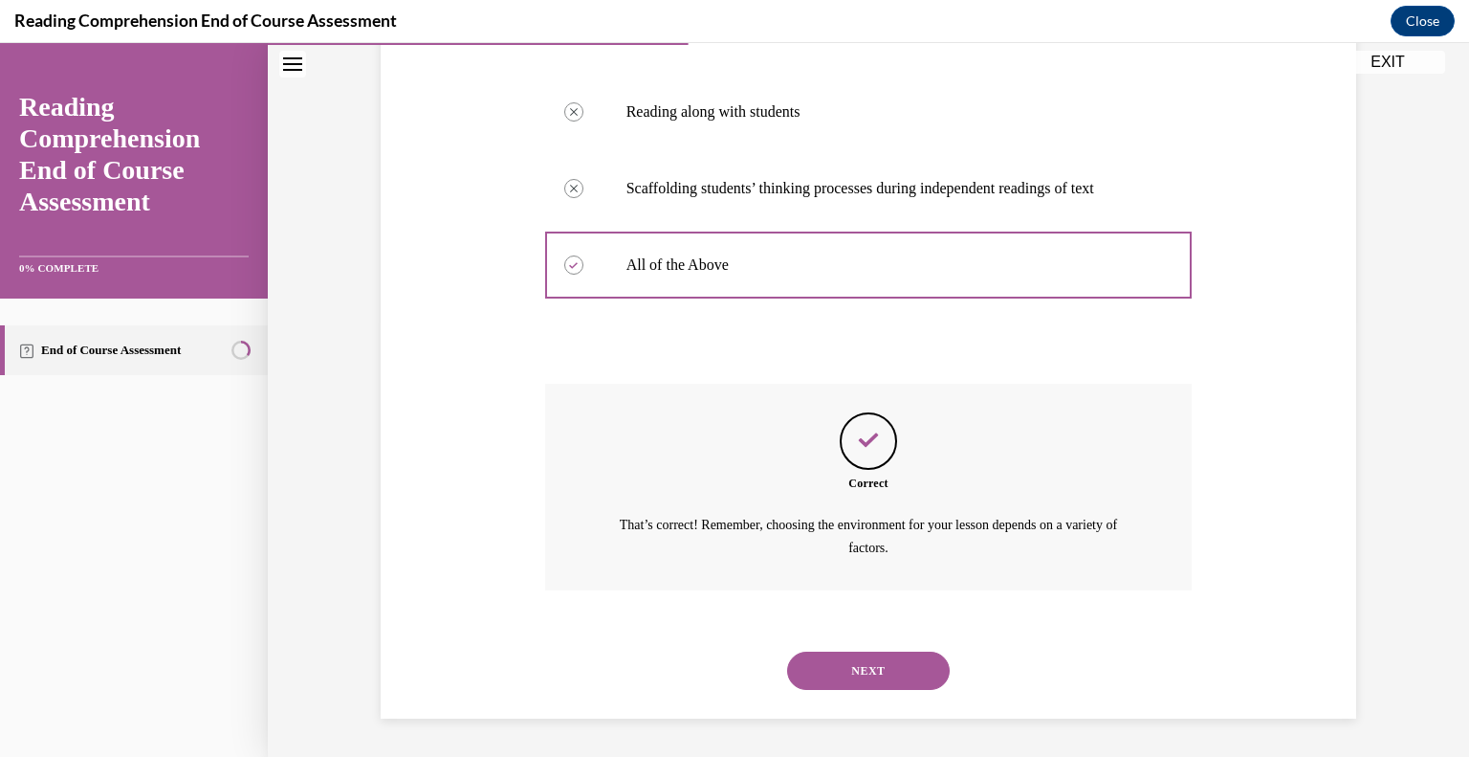
click at [900, 693] on div "NEXT" at bounding box center [869, 670] width 648 height 77
click at [901, 677] on button "NEXT" at bounding box center [868, 670] width 163 height 38
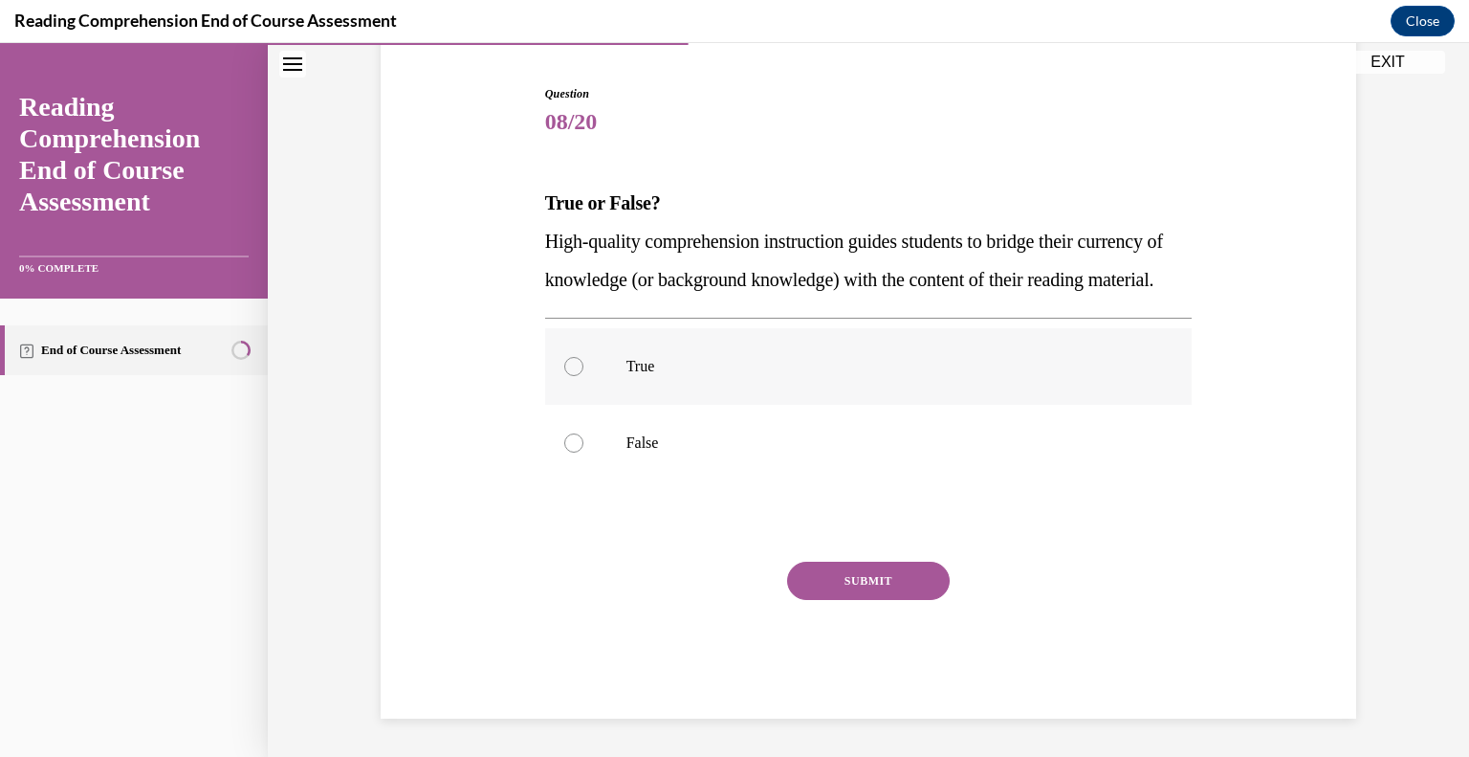
click at [959, 384] on label "True" at bounding box center [869, 366] width 648 height 77
click at [583, 376] on input "True" at bounding box center [573, 366] width 19 height 19
radio input "true"
click at [888, 576] on button "SUBMIT" at bounding box center [868, 580] width 163 height 38
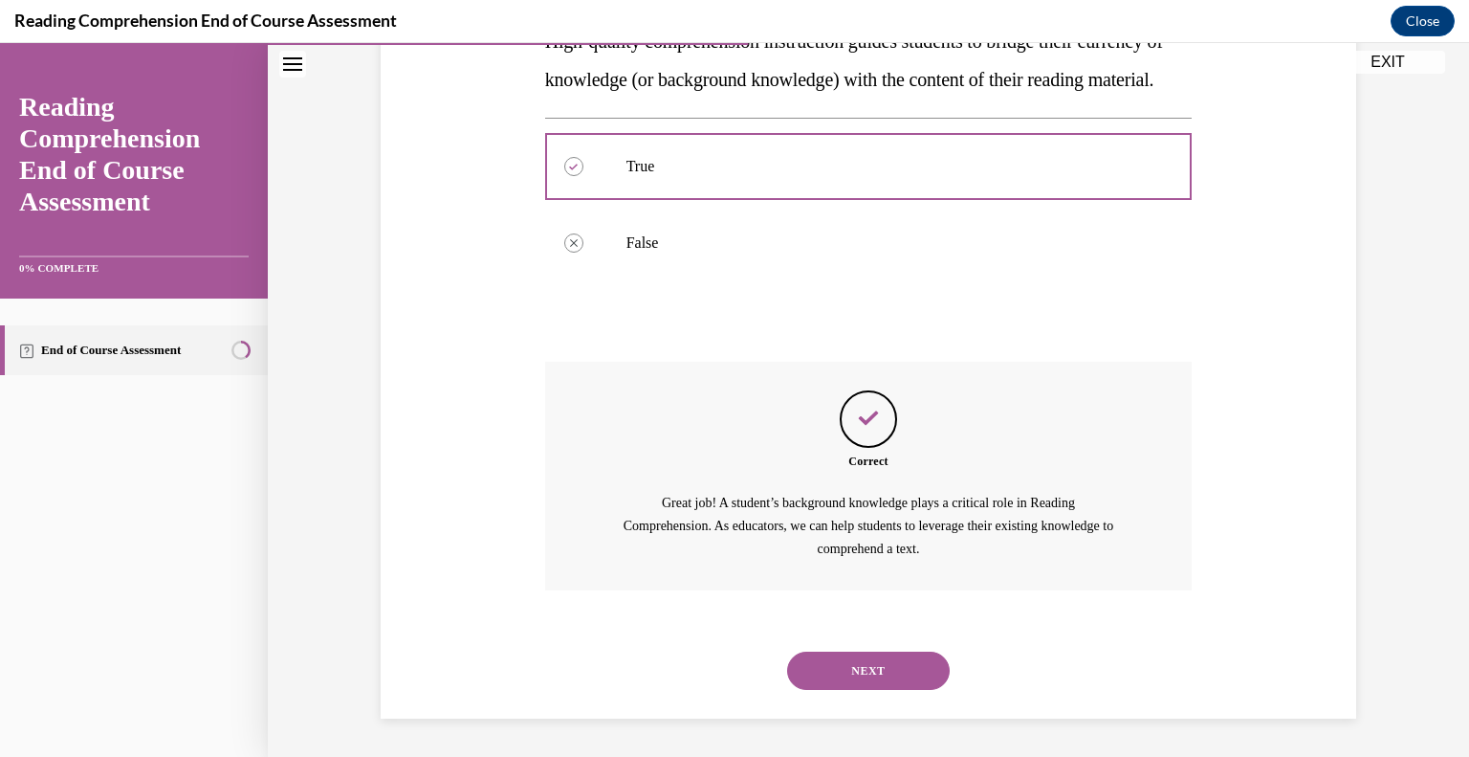
scroll to position [418, 0]
click at [889, 663] on button "NEXT" at bounding box center [868, 670] width 163 height 38
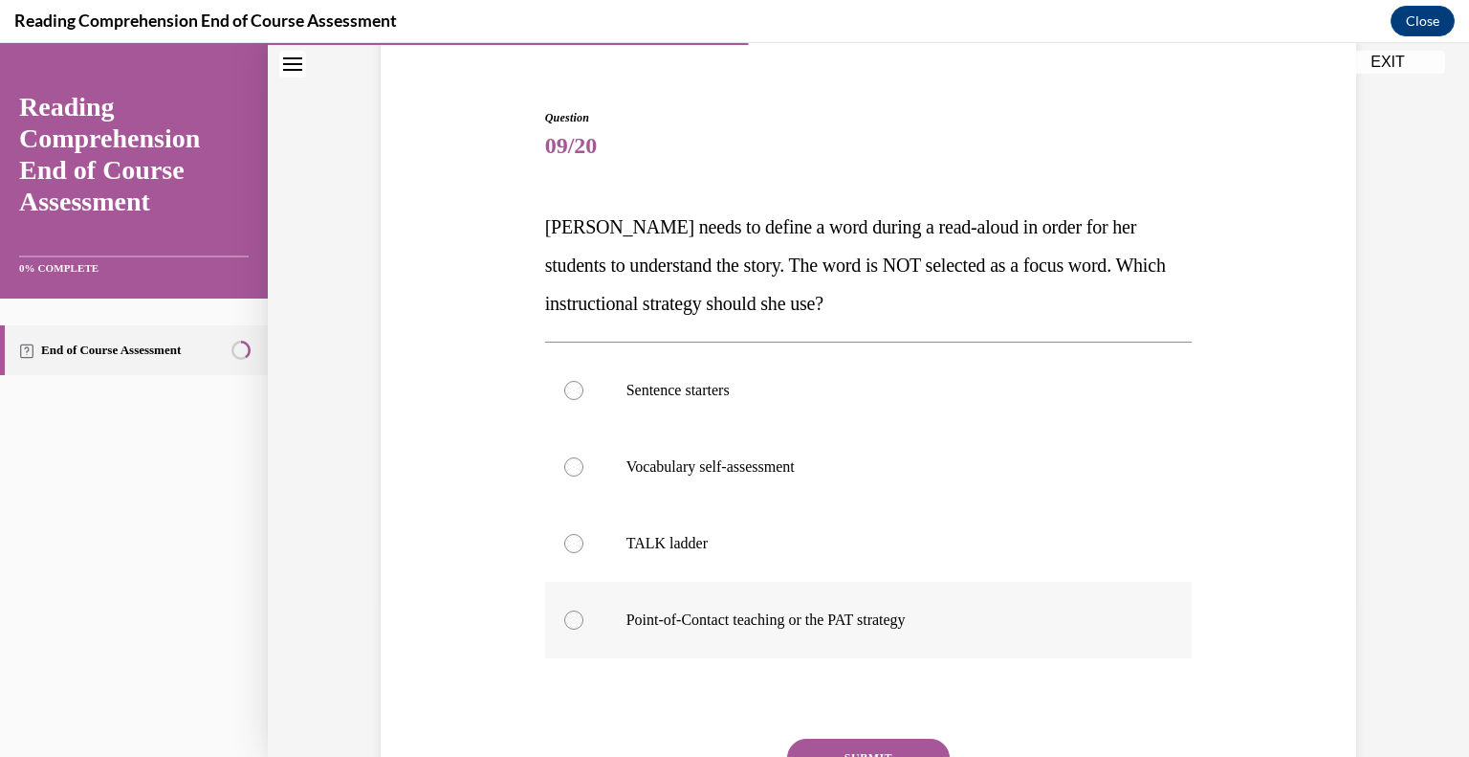
scroll to position [187, 0]
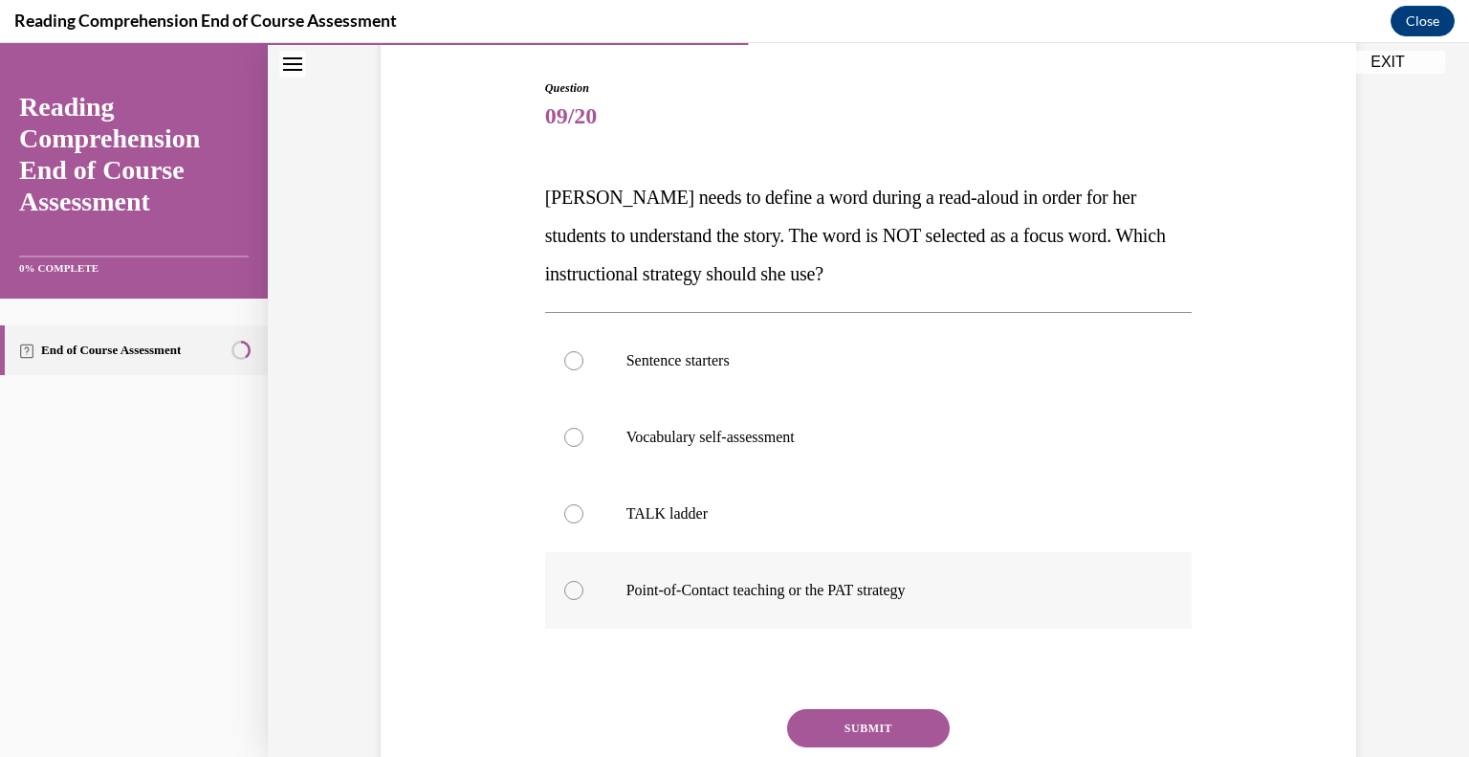
click at [853, 586] on p "Point-of-Contact teaching or the PAT strategy" at bounding box center [885, 590] width 518 height 19
click at [583, 586] on input "Point-of-Contact teaching or the PAT strategy" at bounding box center [573, 590] width 19 height 19
radio input "true"
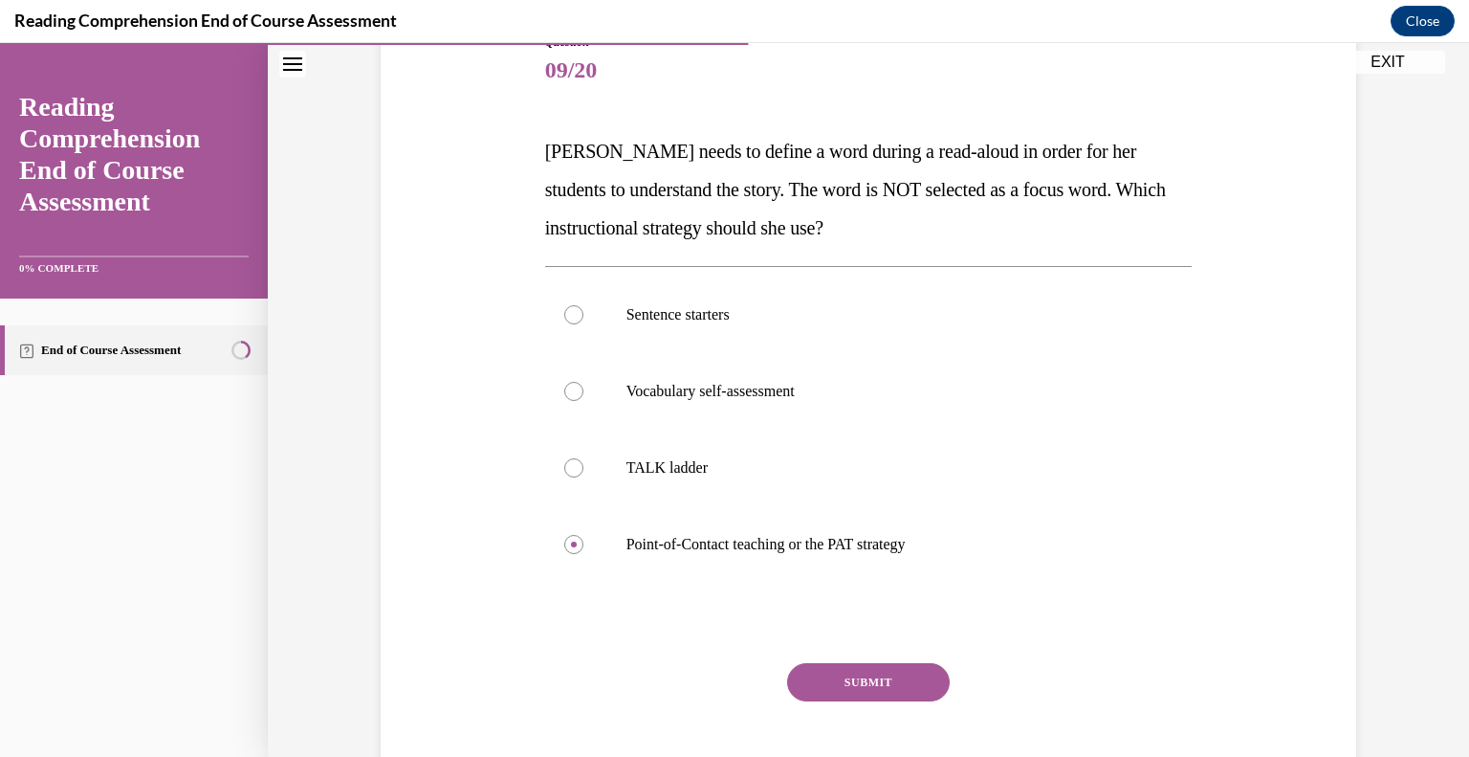
click at [891, 685] on button "SUBMIT" at bounding box center [868, 682] width 163 height 38
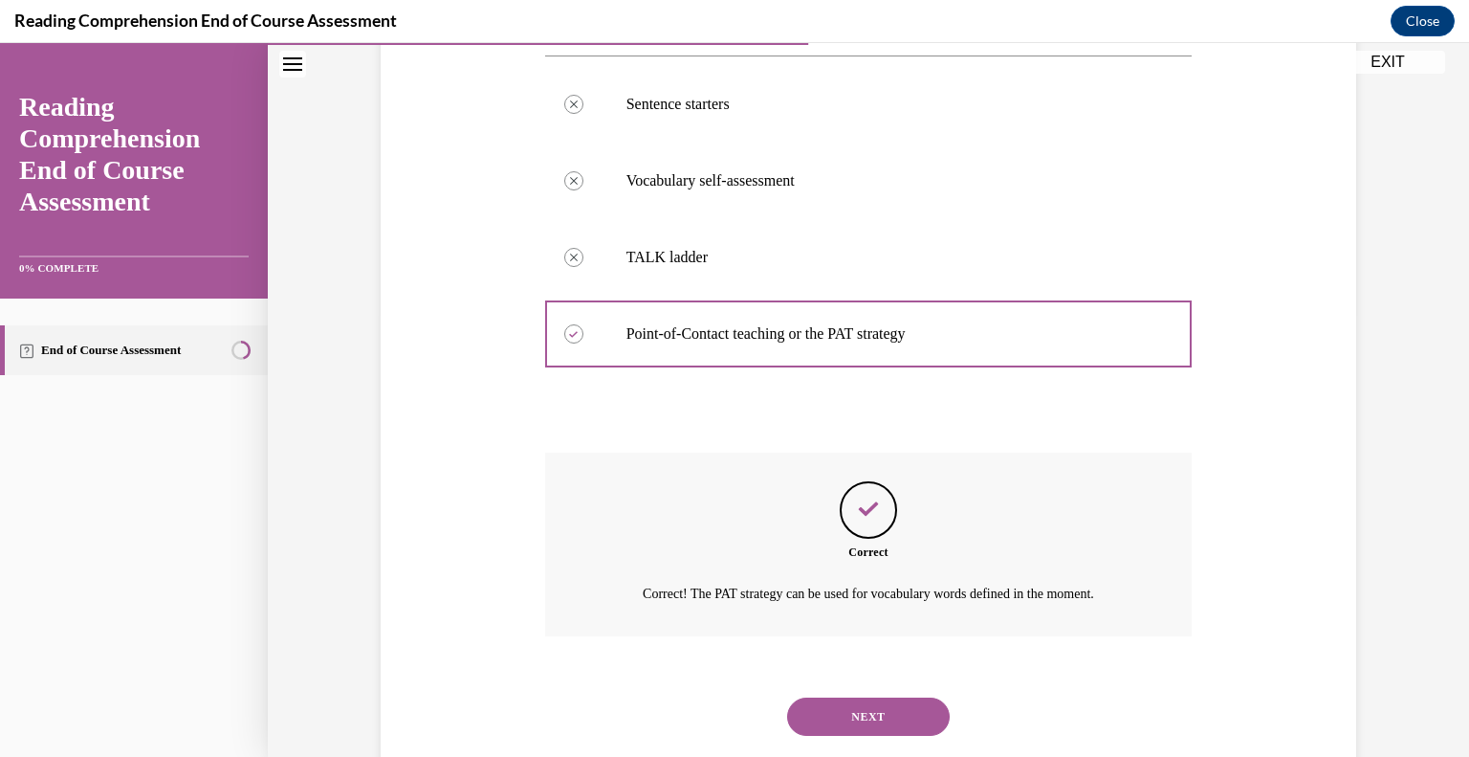
scroll to position [488, 0]
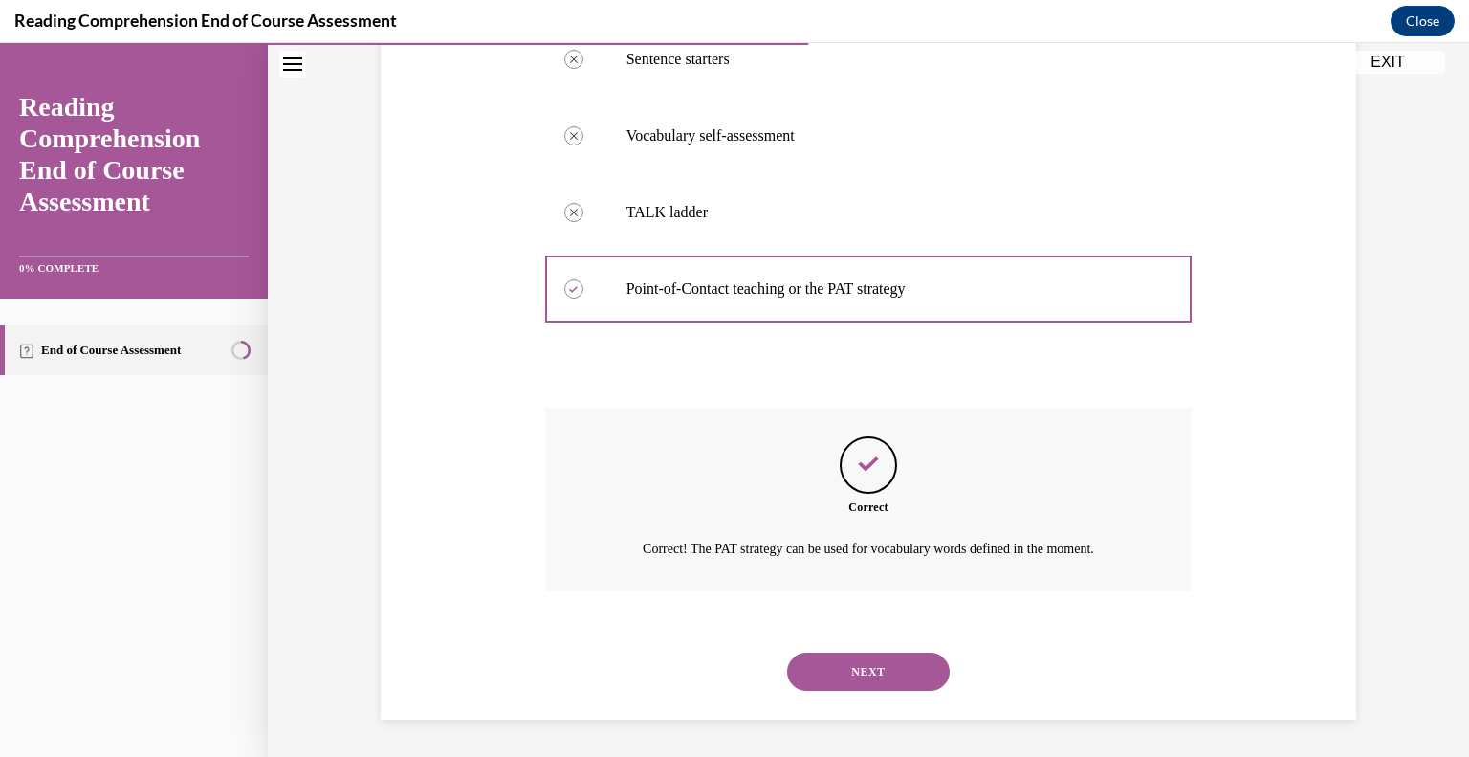
click at [897, 682] on button "NEXT" at bounding box center [868, 671] width 163 height 38
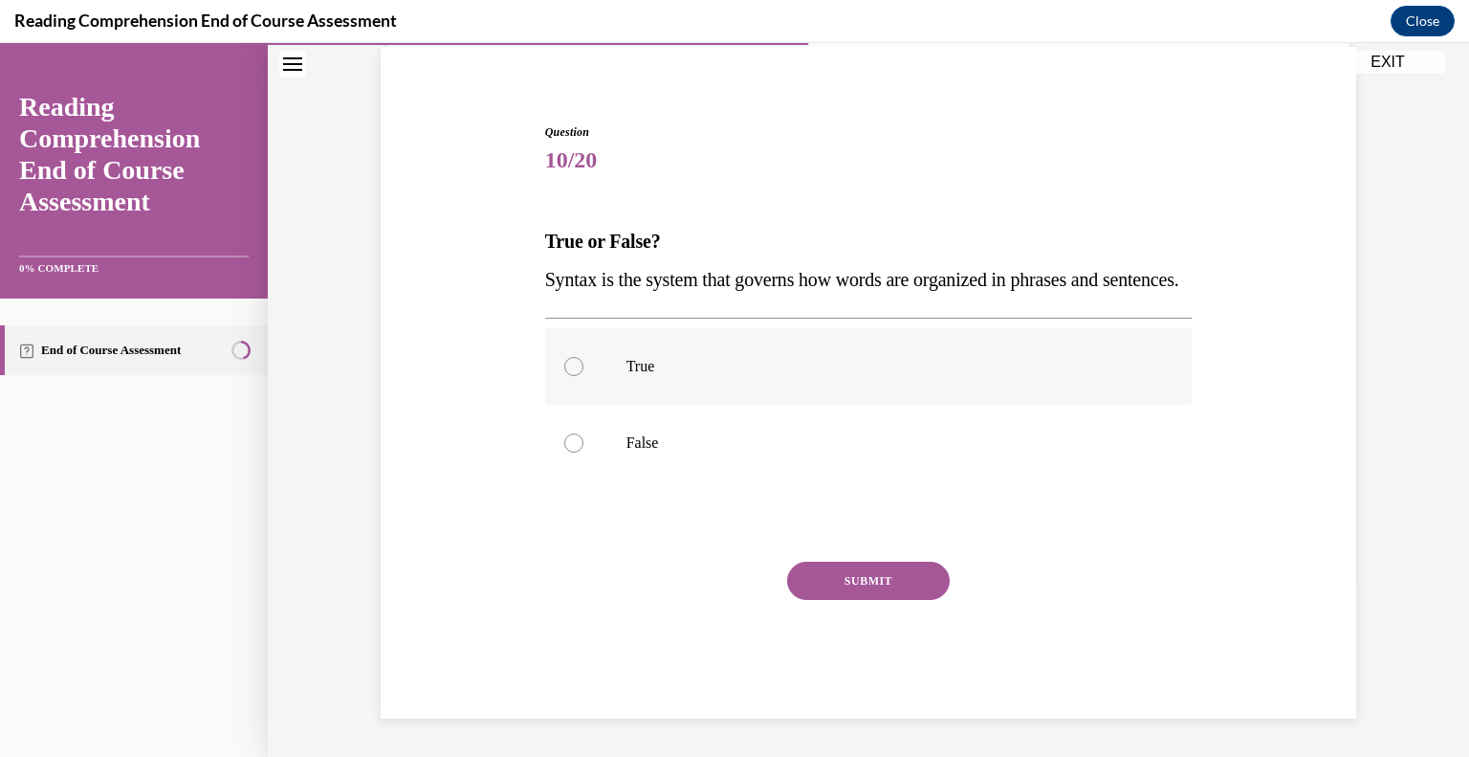
click at [653, 391] on label "True" at bounding box center [869, 366] width 648 height 77
click at [583, 376] on input "True" at bounding box center [573, 366] width 19 height 19
radio input "true"
click at [879, 569] on button "SUBMIT" at bounding box center [868, 580] width 163 height 38
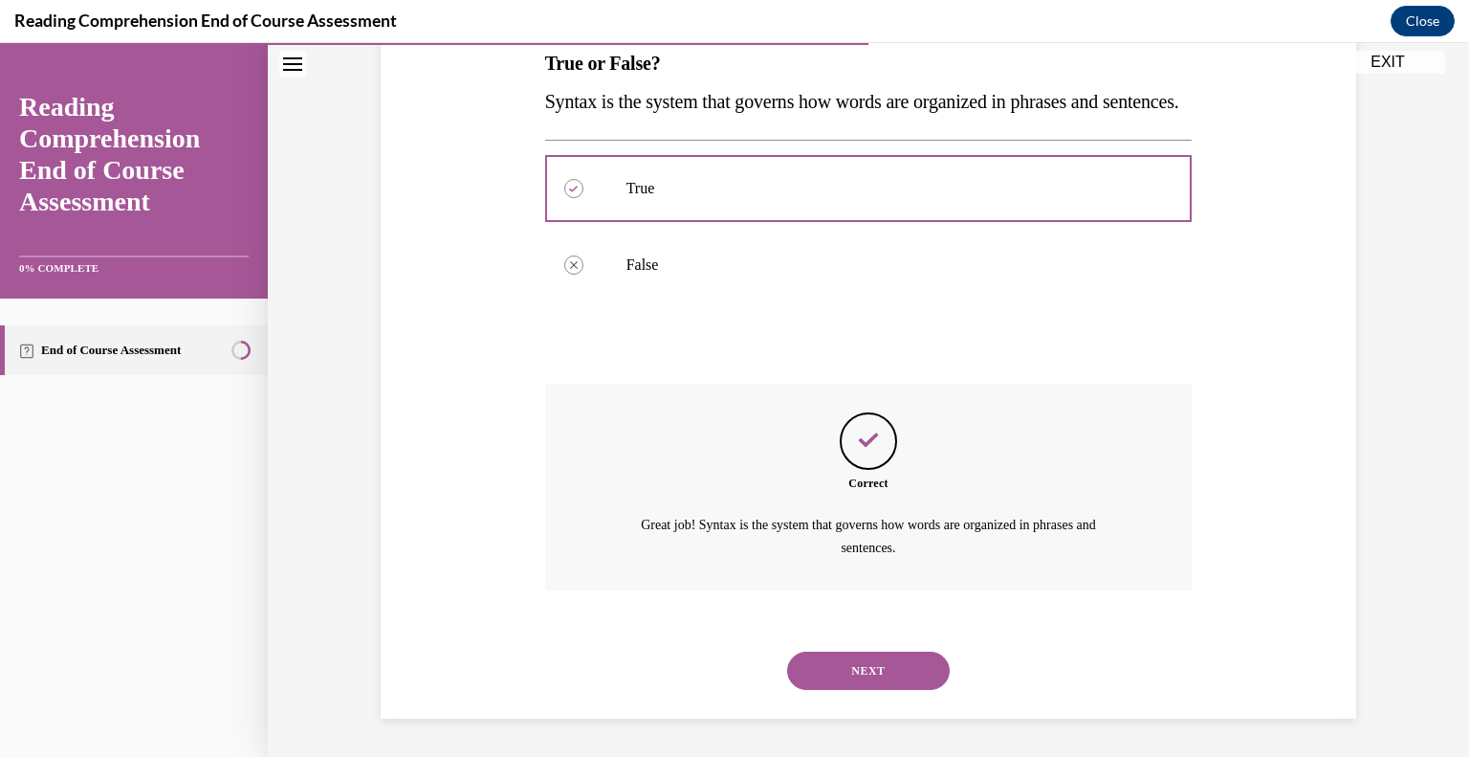
scroll to position [358, 0]
click at [869, 672] on button "NEXT" at bounding box center [868, 670] width 163 height 38
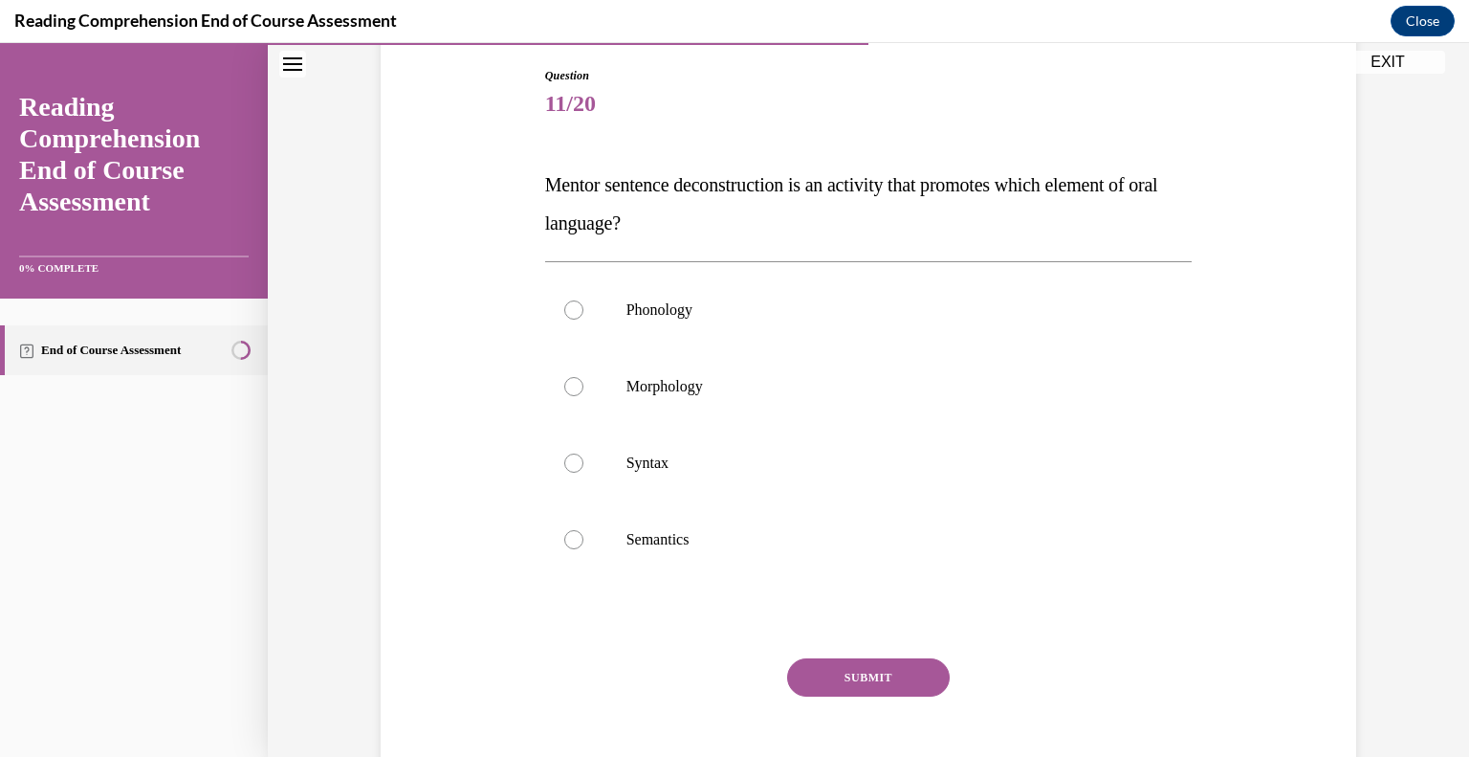
scroll to position [202, 0]
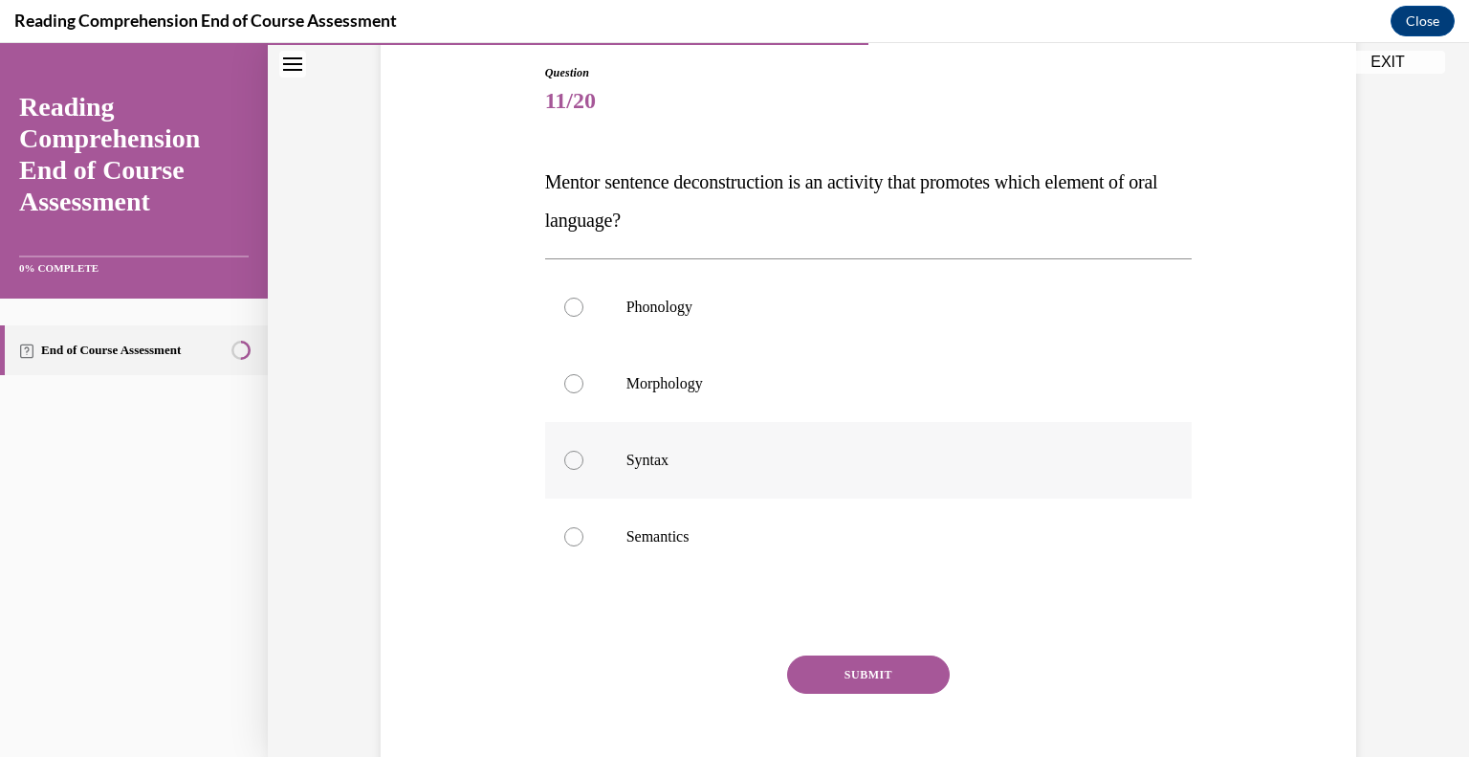
click at [772, 479] on label "Syntax" at bounding box center [869, 460] width 648 height 77
click at [583, 470] on input "Syntax" at bounding box center [573, 459] width 19 height 19
radio input "true"
click at [843, 670] on button "SUBMIT" at bounding box center [868, 674] width 163 height 38
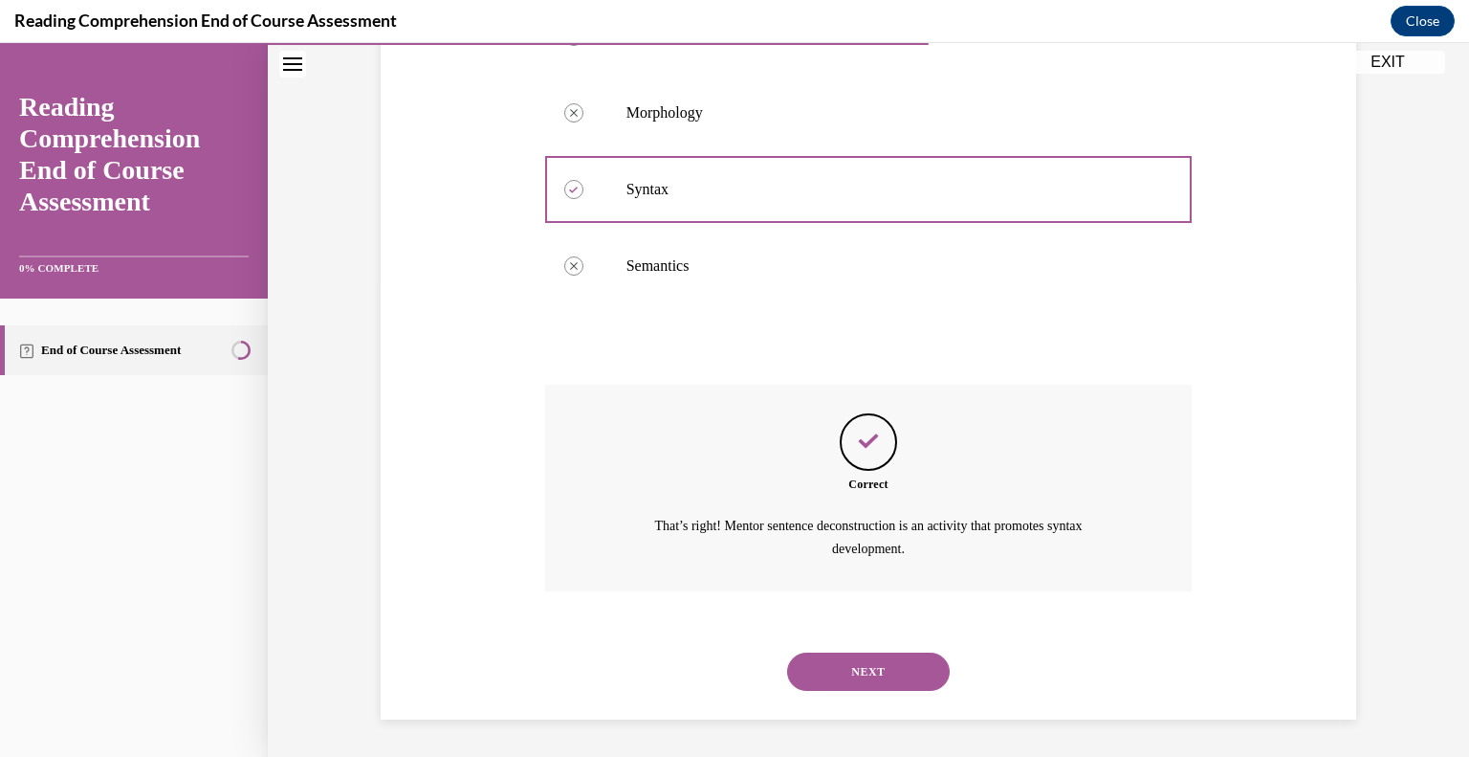
click at [849, 667] on button "NEXT" at bounding box center [868, 671] width 163 height 38
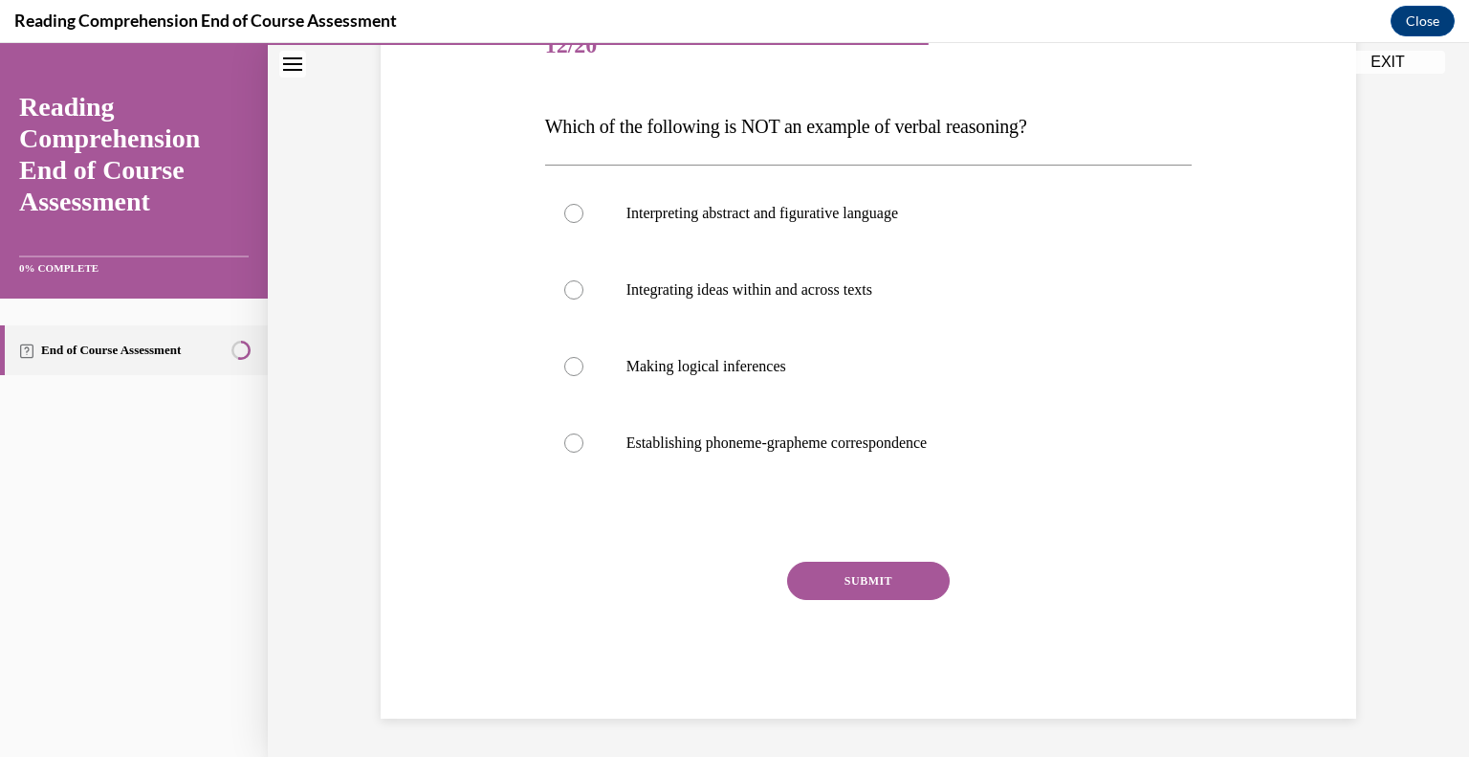
scroll to position [212, 0]
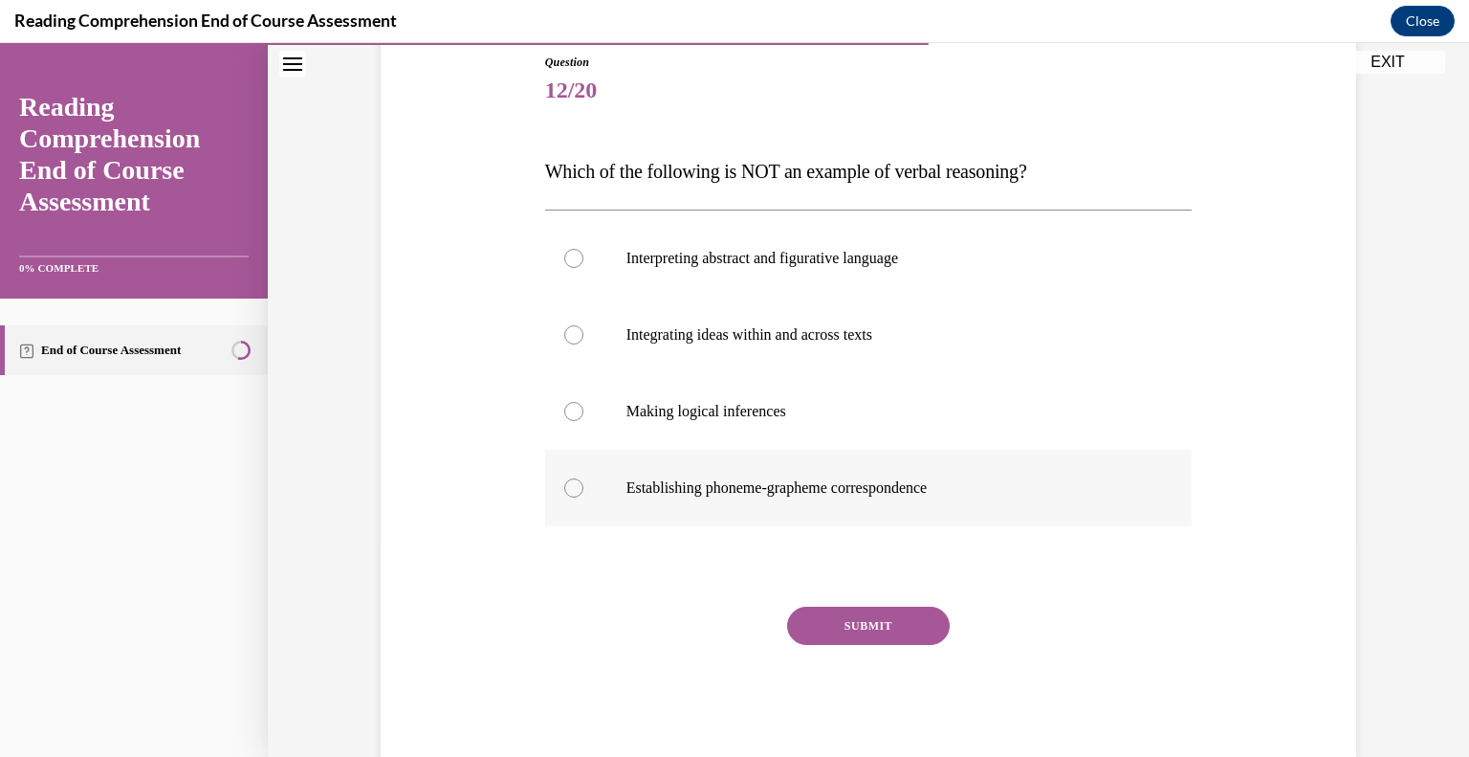
click at [673, 507] on label "Establishing phoneme-grapheme correspondence" at bounding box center [869, 488] width 648 height 77
click at [583, 497] on input "Establishing phoneme-grapheme correspondence" at bounding box center [573, 487] width 19 height 19
radio input "true"
click at [843, 632] on button "SUBMIT" at bounding box center [868, 625] width 163 height 38
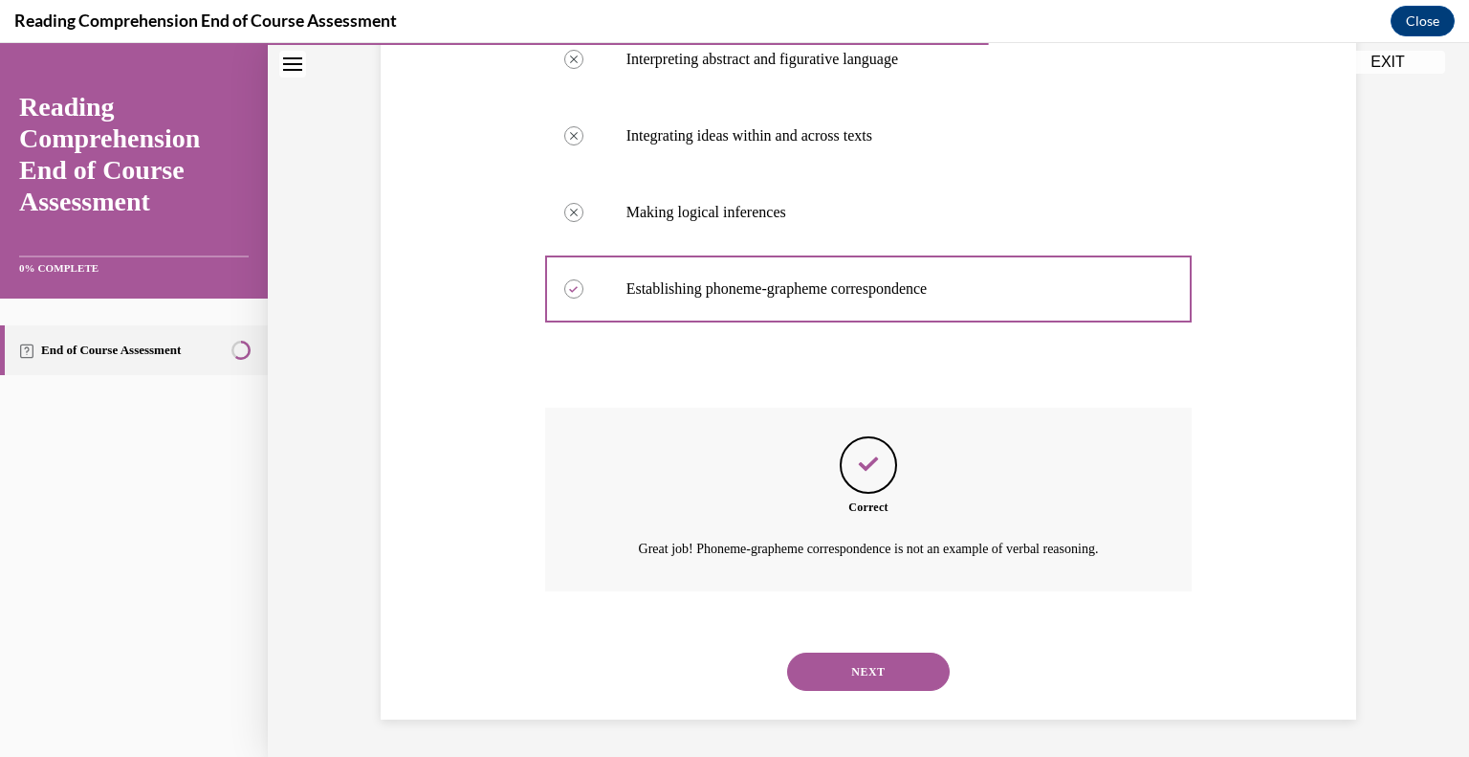
click at [859, 670] on button "NEXT" at bounding box center [868, 671] width 163 height 38
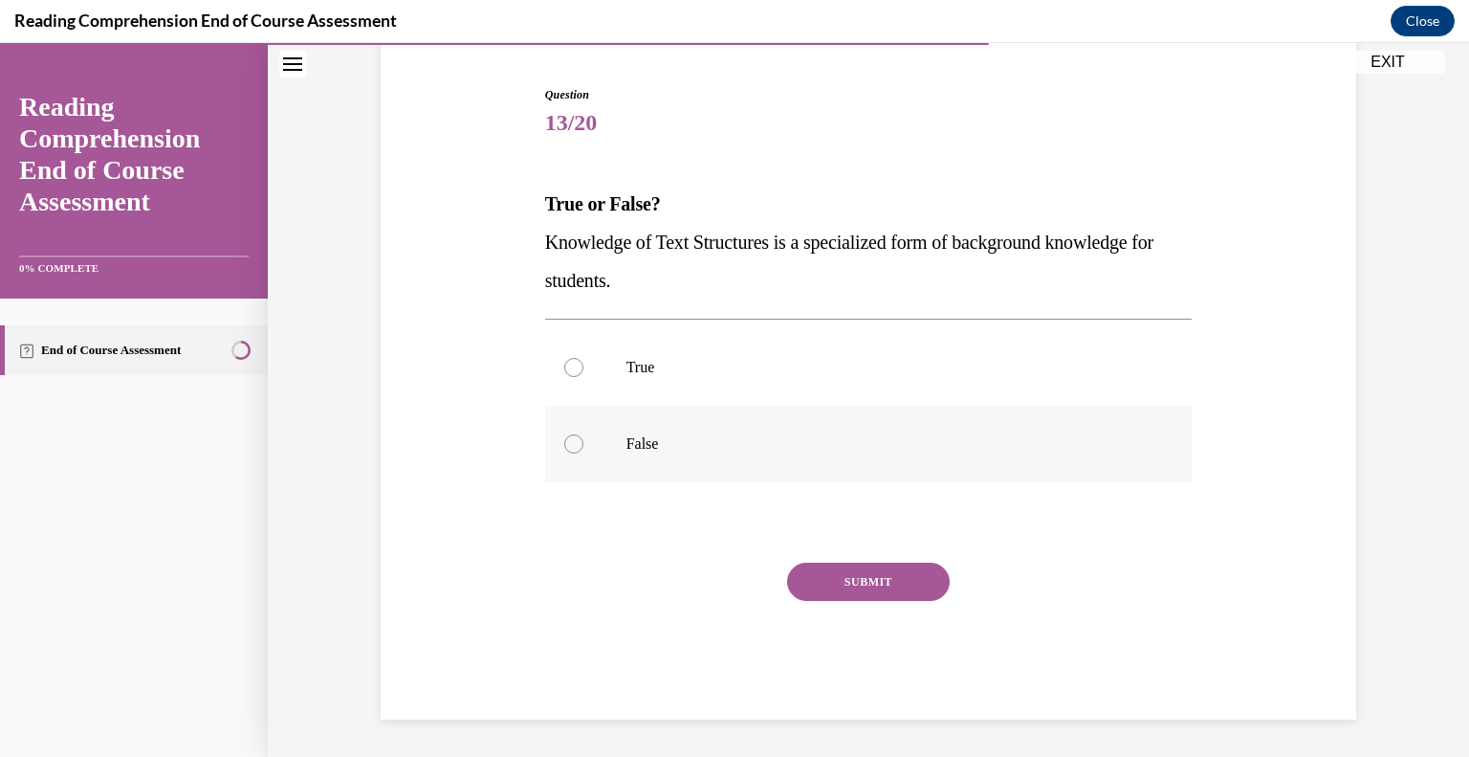
click at [603, 464] on label "False" at bounding box center [869, 444] width 648 height 77
click at [583, 453] on input "False" at bounding box center [573, 443] width 19 height 19
radio input "true"
click at [813, 588] on button "SUBMIT" at bounding box center [868, 581] width 163 height 38
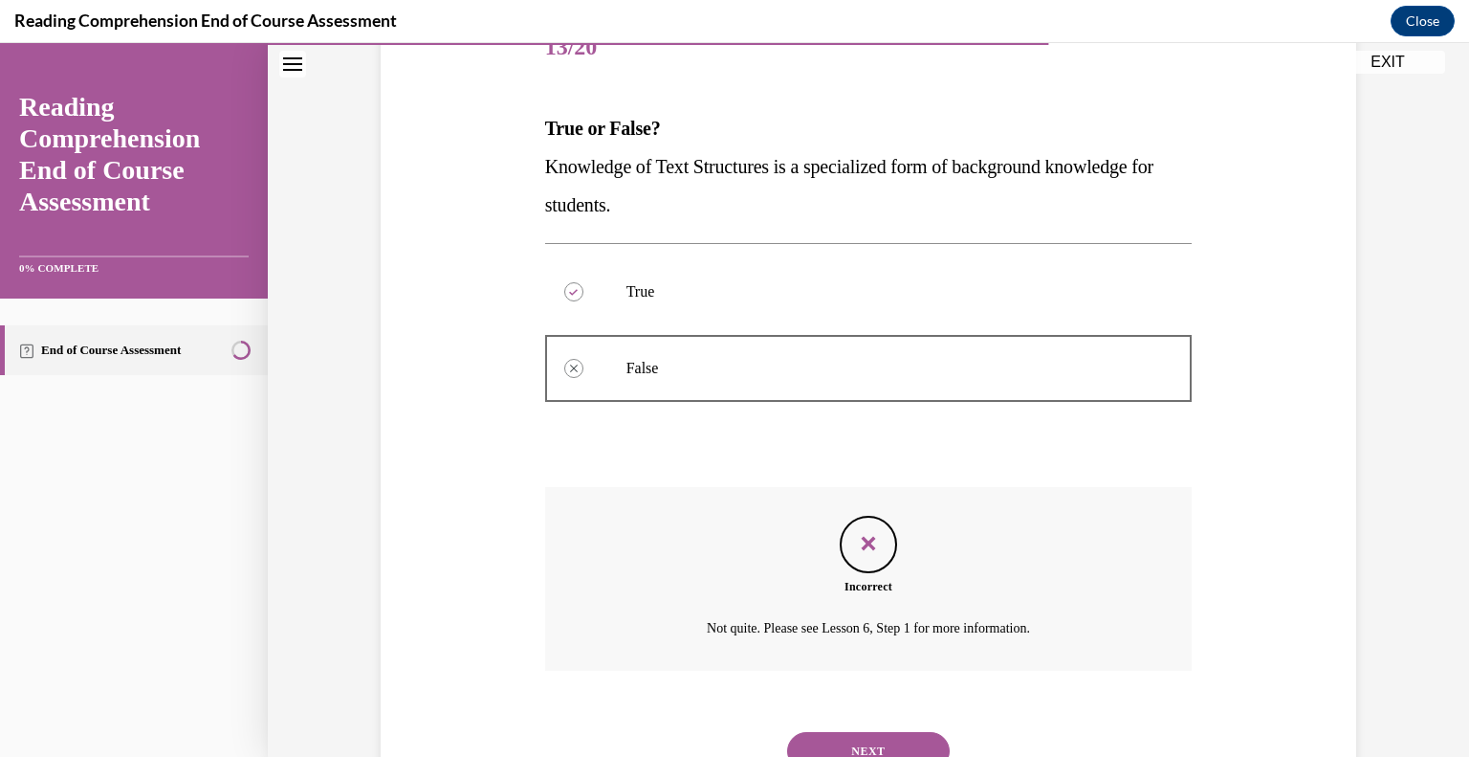
scroll to position [335, 0]
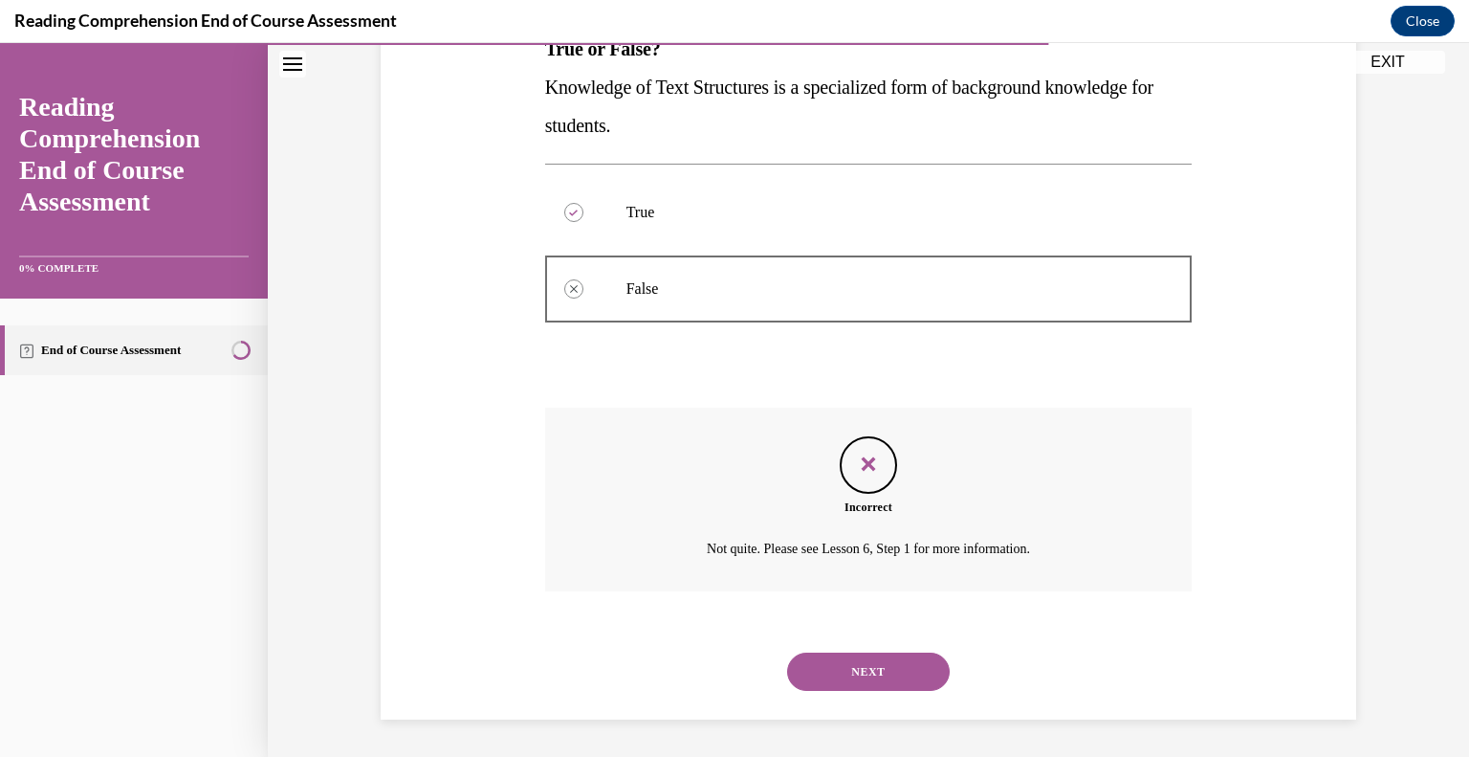
click at [870, 663] on button "NEXT" at bounding box center [868, 671] width 163 height 38
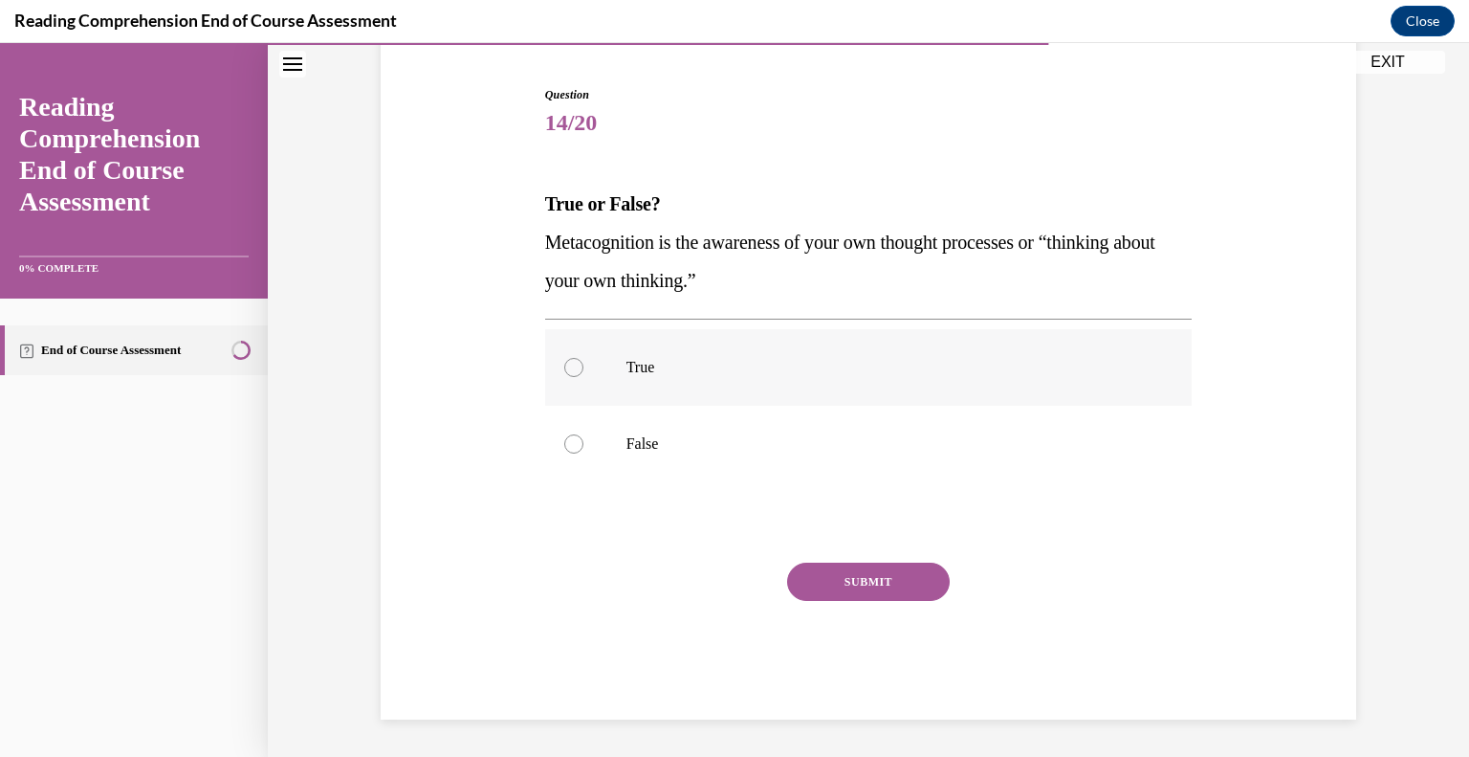
click at [626, 385] on label "True" at bounding box center [869, 367] width 648 height 77
click at [583, 377] on input "True" at bounding box center [573, 367] width 19 height 19
radio input "true"
click at [862, 583] on button "SUBMIT" at bounding box center [868, 581] width 163 height 38
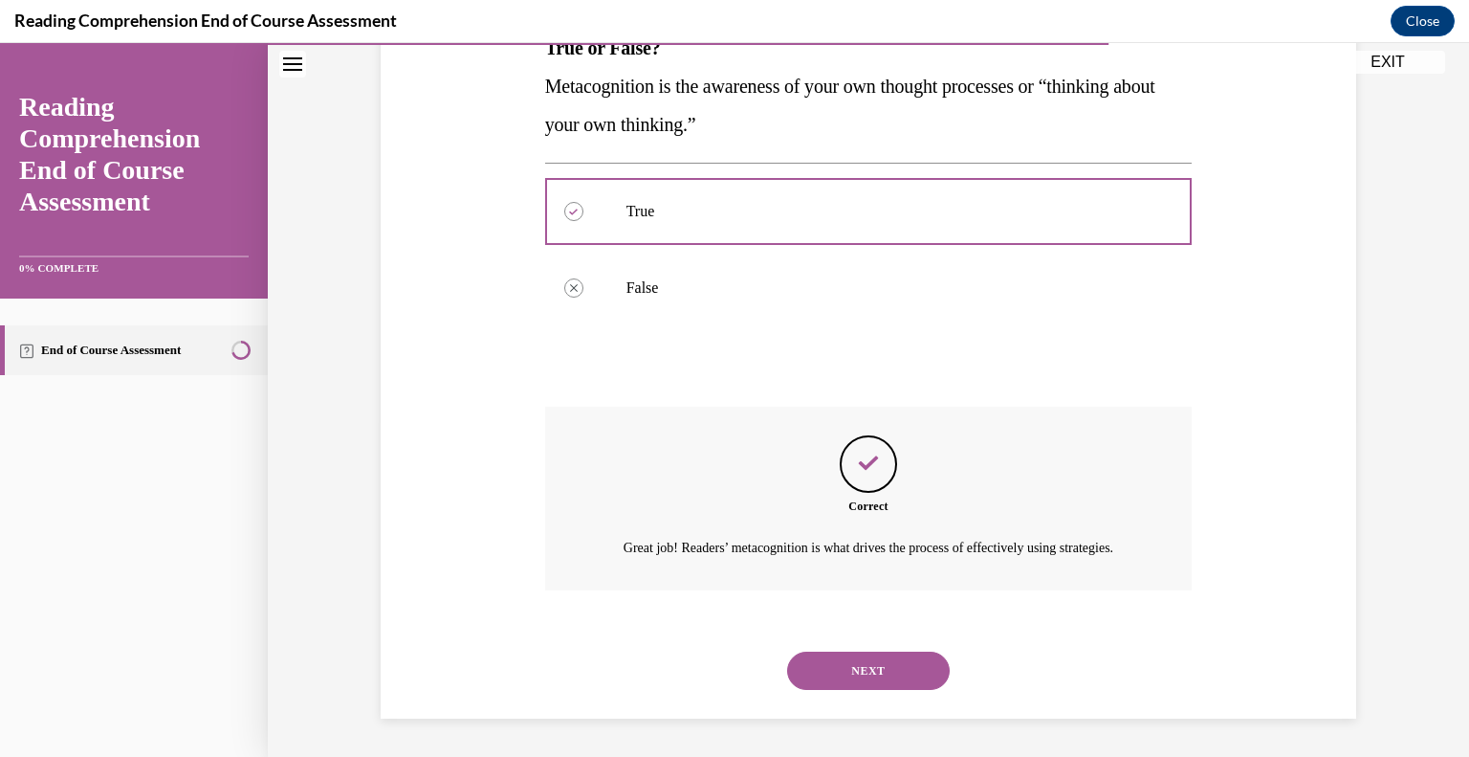
click at [867, 674] on button "NEXT" at bounding box center [868, 670] width 163 height 38
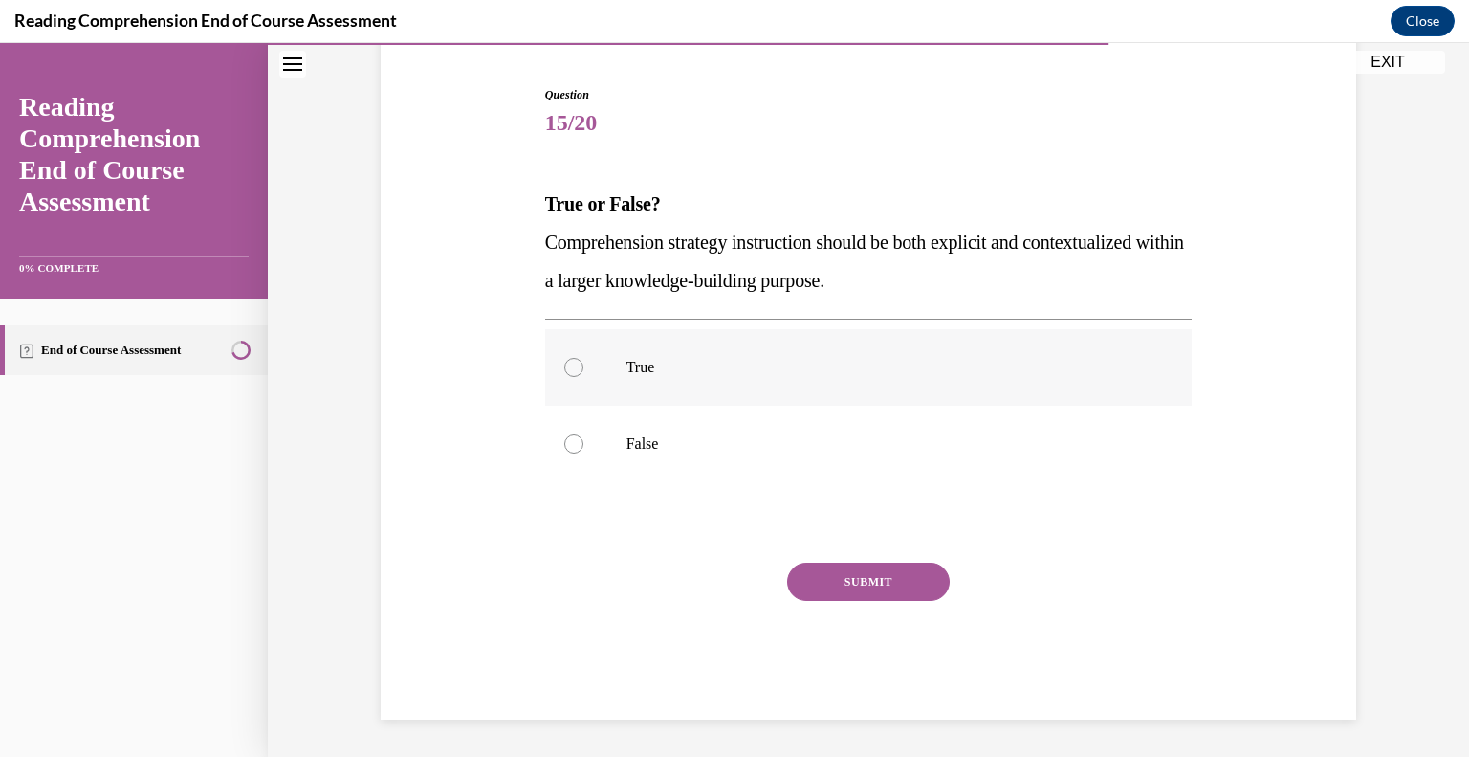
click at [608, 386] on label "True" at bounding box center [869, 367] width 648 height 77
click at [583, 377] on input "True" at bounding box center [573, 367] width 19 height 19
radio input "true"
click at [822, 587] on button "SUBMIT" at bounding box center [868, 581] width 163 height 38
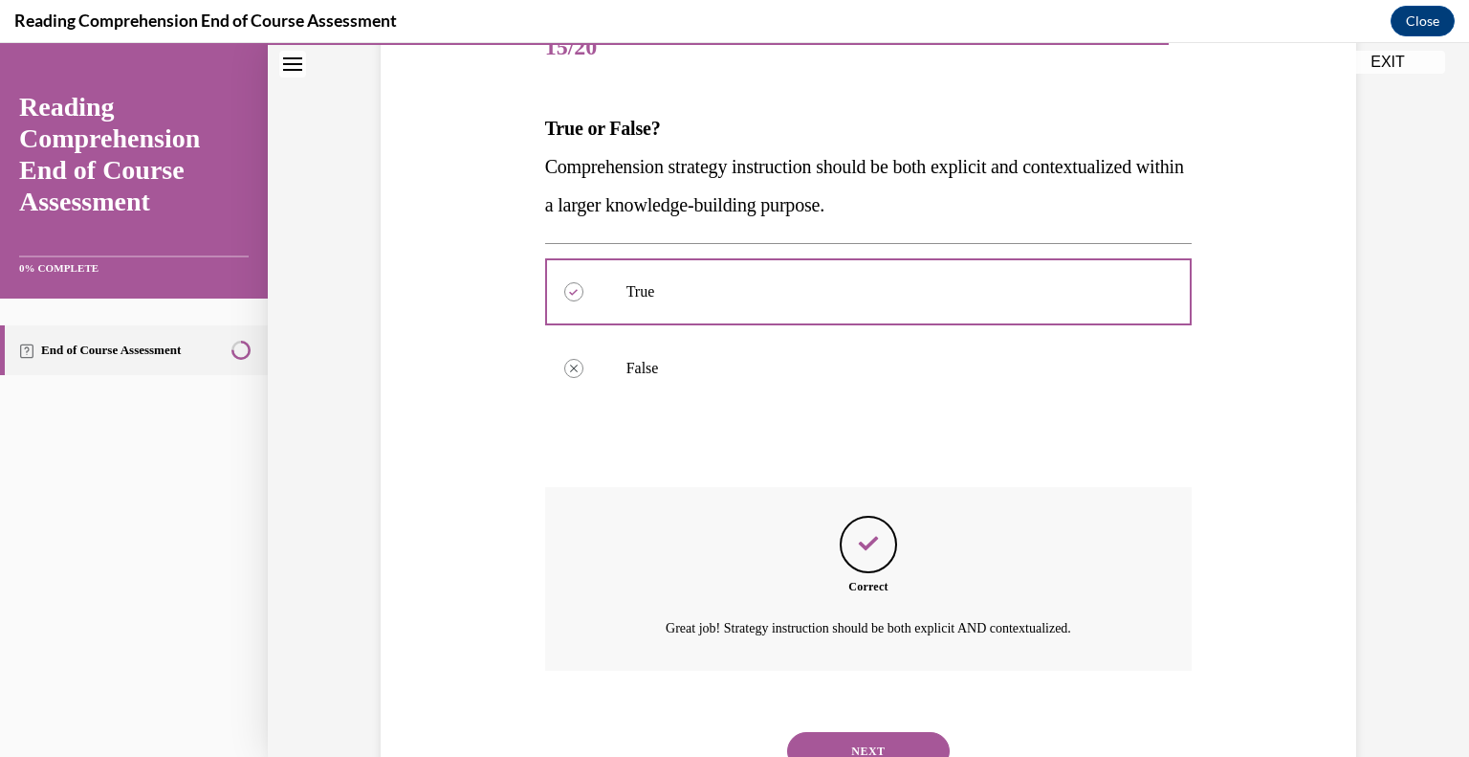
scroll to position [335, 0]
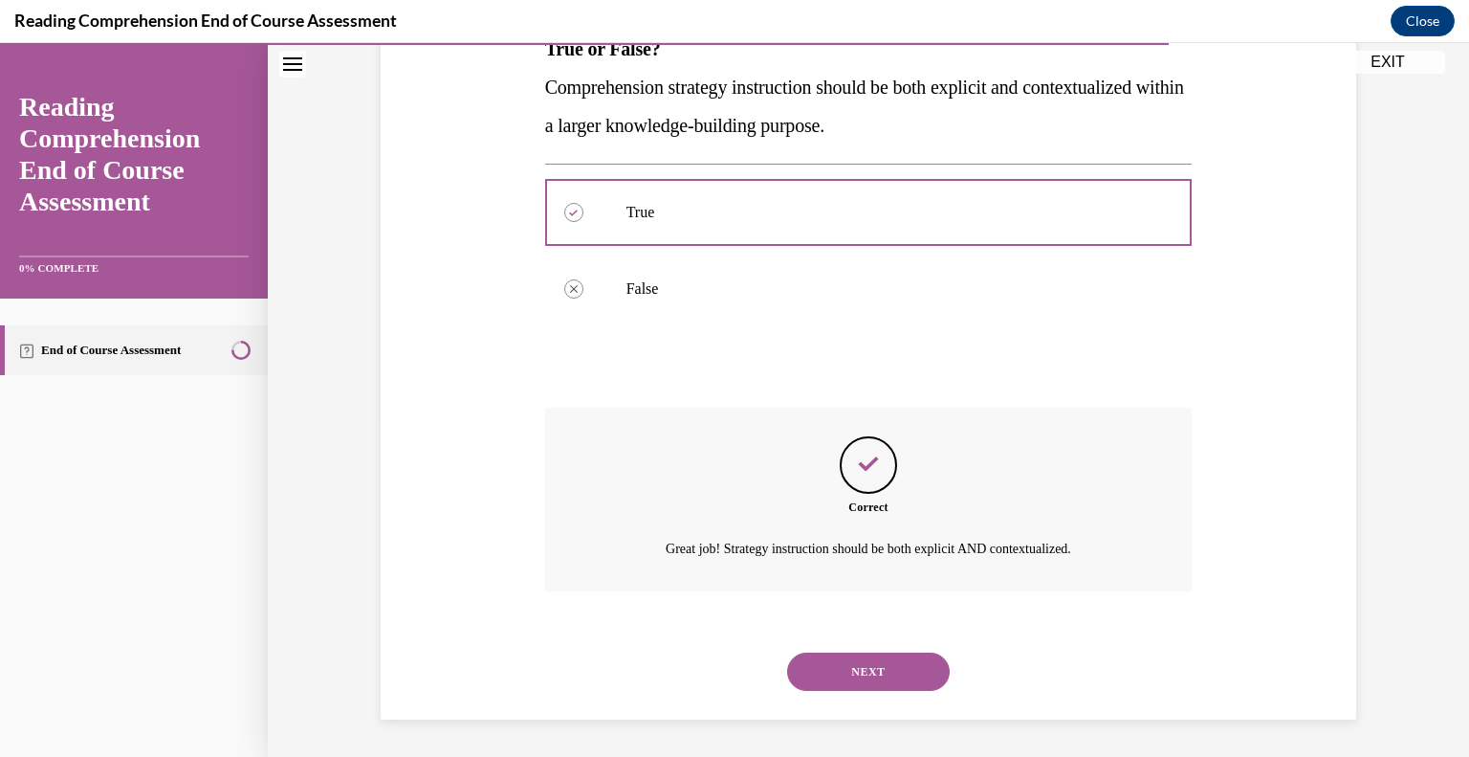
click at [836, 672] on button "NEXT" at bounding box center [868, 671] width 163 height 38
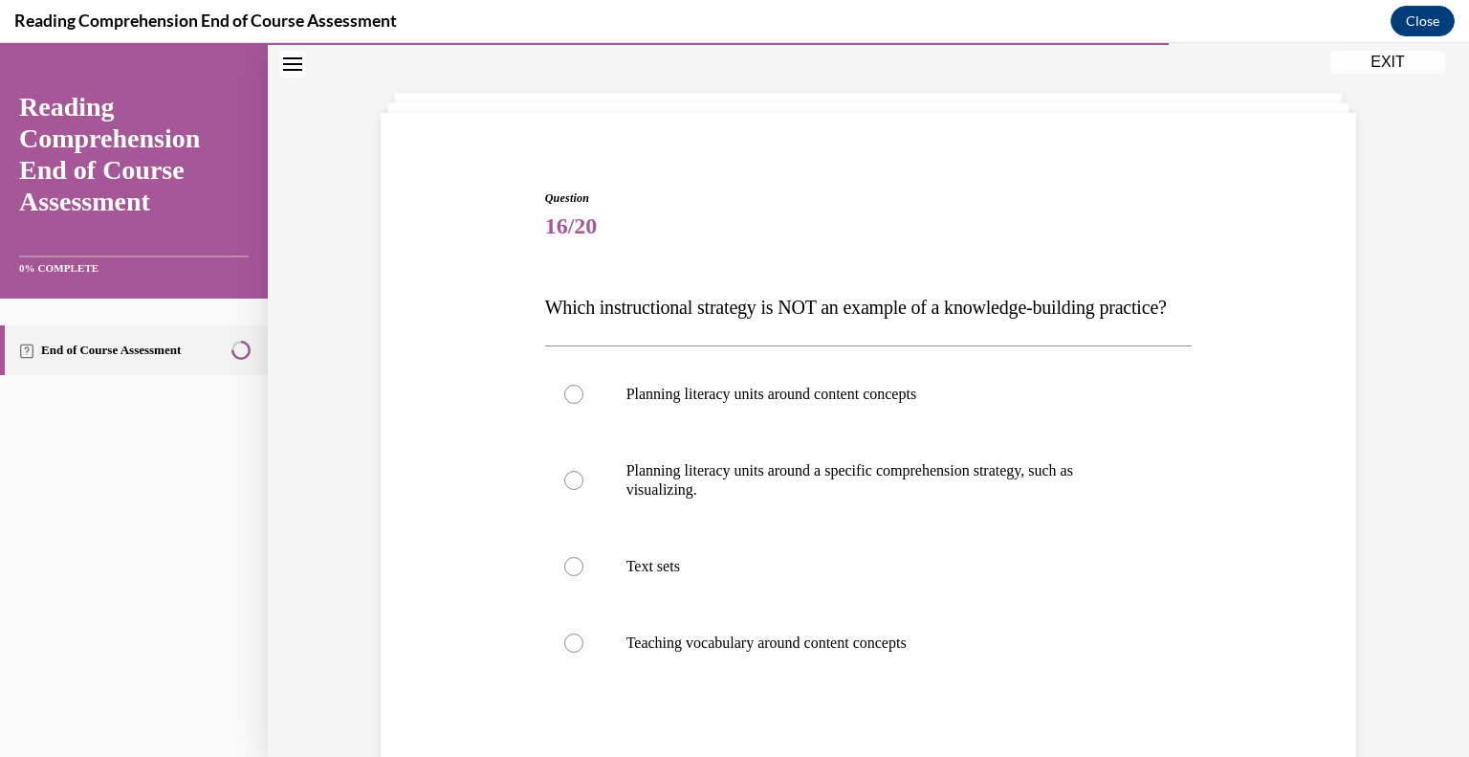
scroll to position [170, 0]
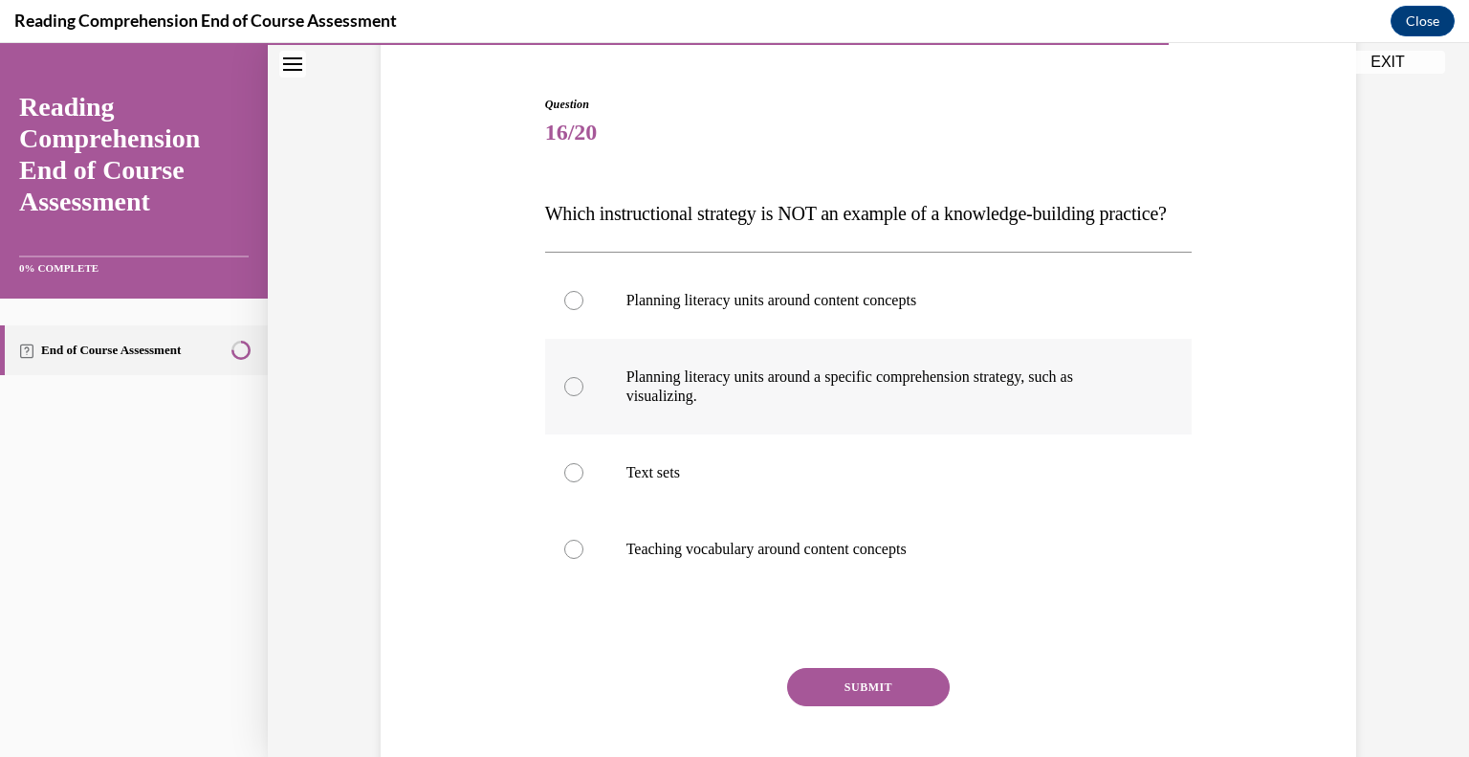
click at [658, 434] on label "Planning literacy units around a specific comprehension strategy, such as visua…" at bounding box center [869, 387] width 648 height 96
click at [583, 396] on input "Planning literacy units around a specific comprehension strategy, such as visua…" at bounding box center [573, 386] width 19 height 19
radio input "true"
click at [898, 706] on button "SUBMIT" at bounding box center [868, 687] width 163 height 38
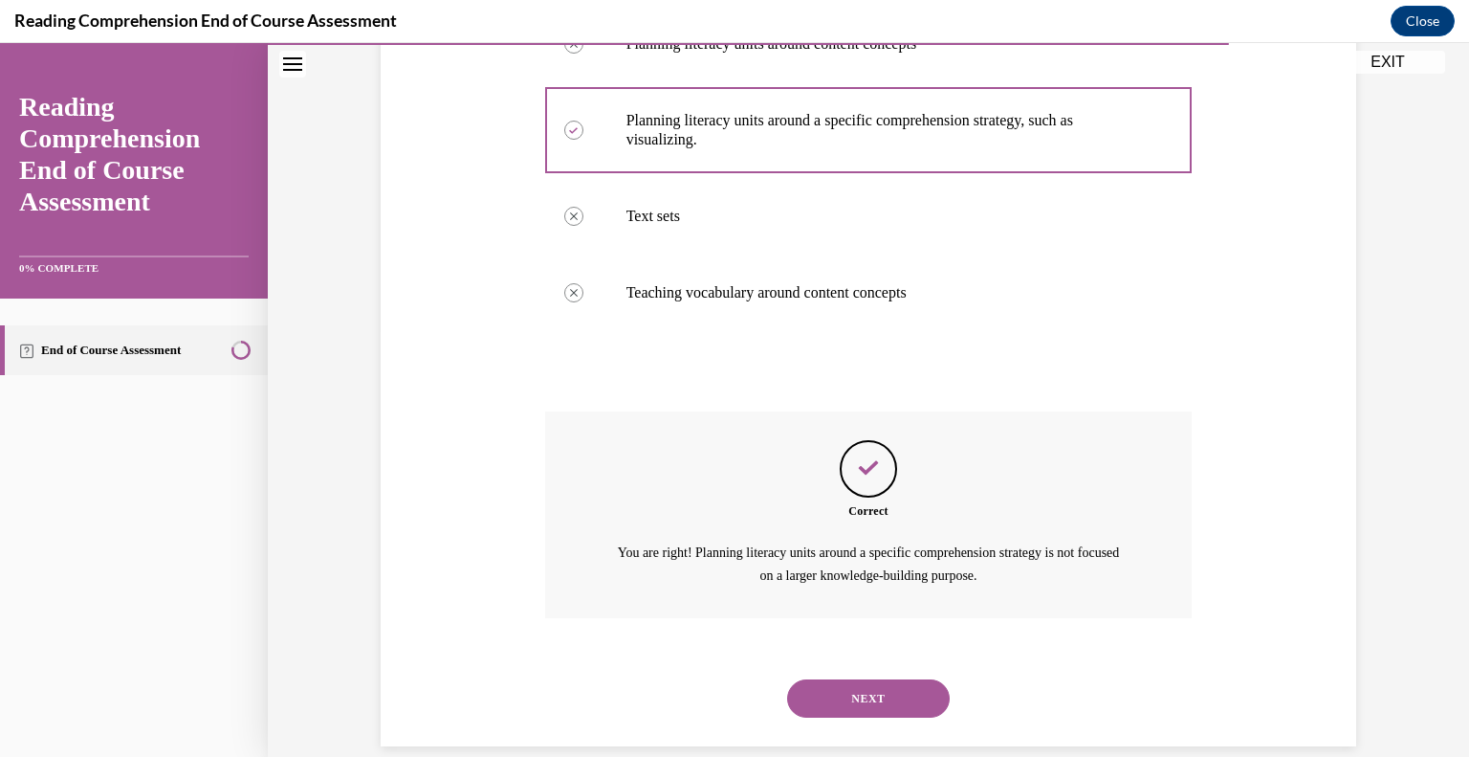
scroll to position [492, 0]
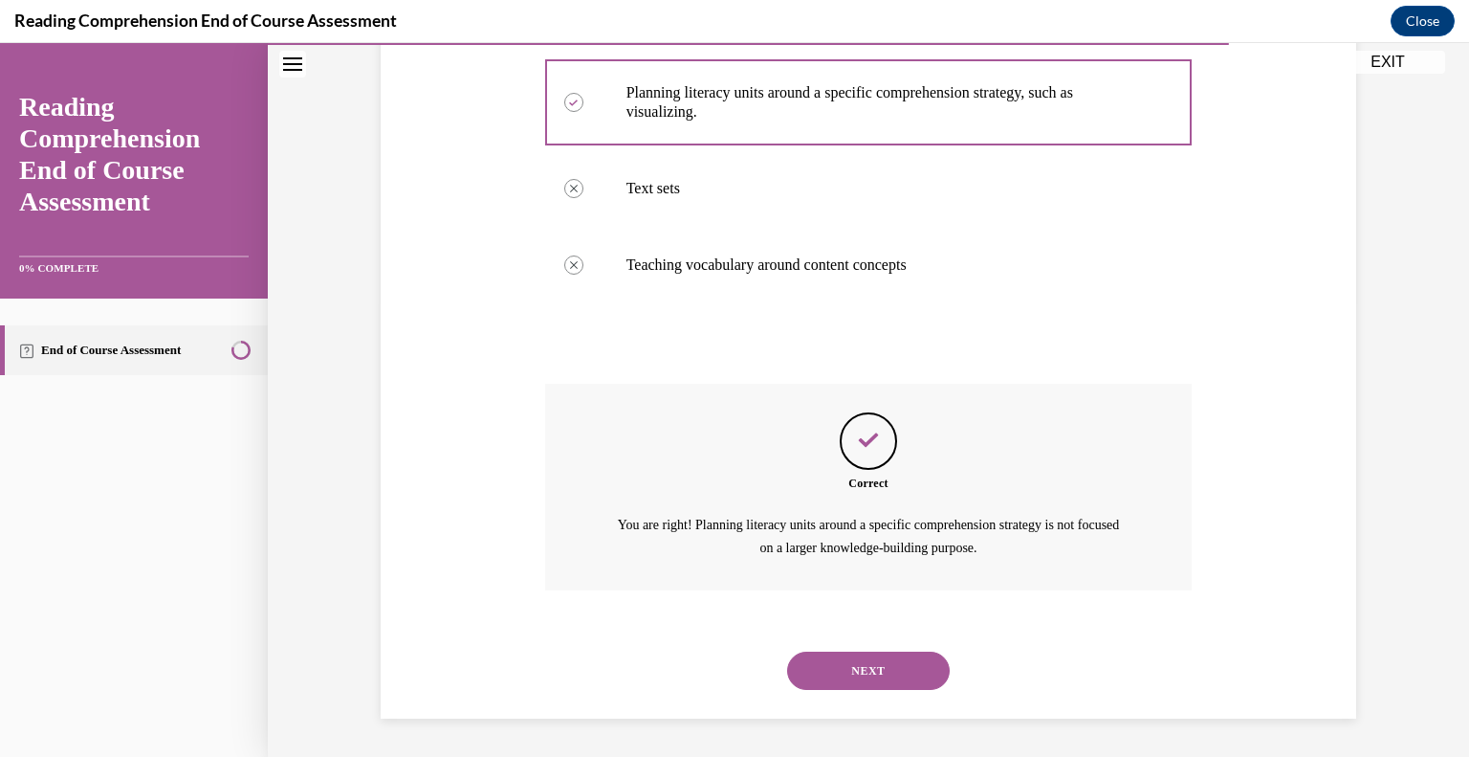
click at [876, 694] on div "NEXT" at bounding box center [869, 670] width 648 height 77
click at [870, 680] on button "NEXT" at bounding box center [868, 670] width 163 height 38
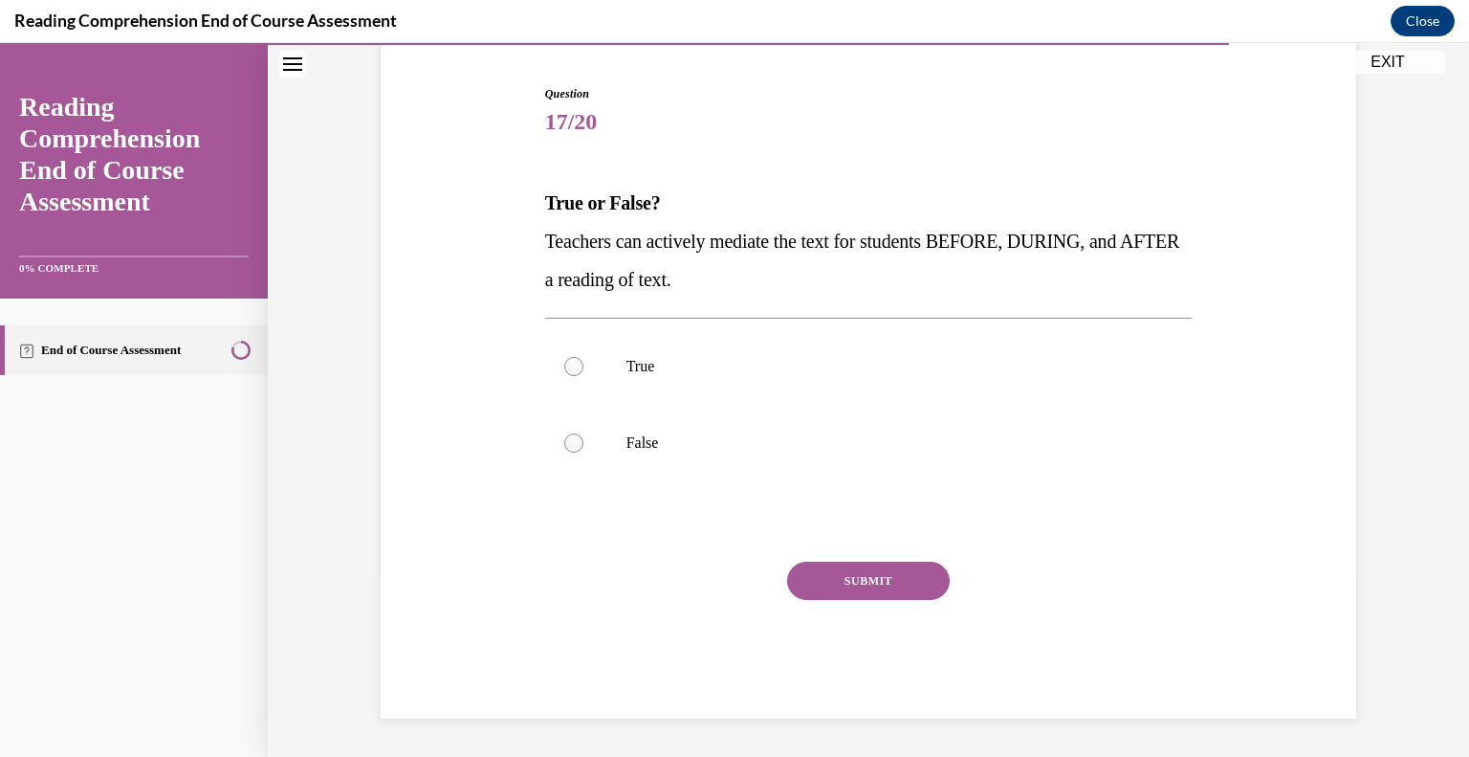
scroll to position [180, 0]
click at [565, 390] on label "True" at bounding box center [869, 367] width 648 height 77
click at [565, 377] on input "True" at bounding box center [573, 367] width 19 height 19
radio input "true"
click at [895, 588] on button "SUBMIT" at bounding box center [868, 581] width 163 height 38
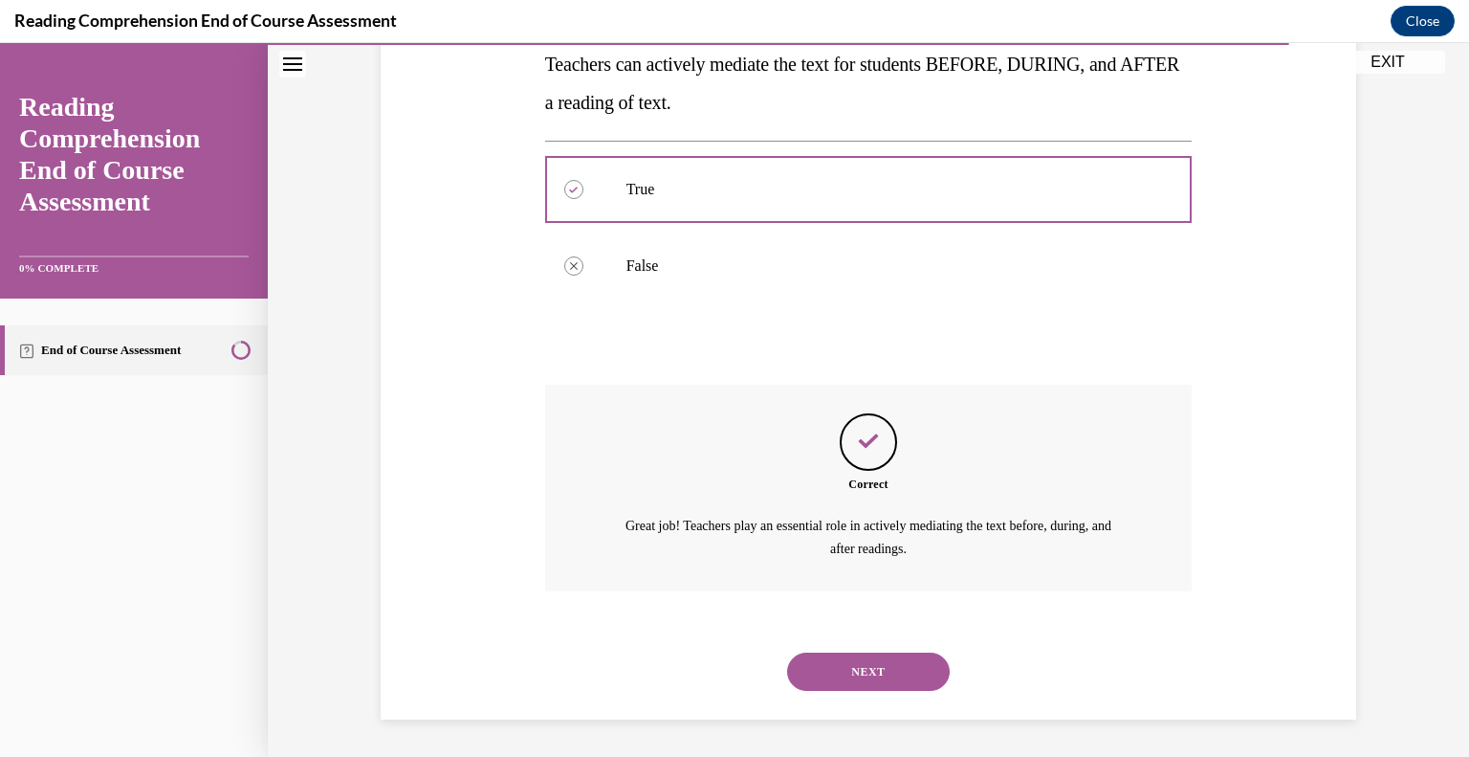
click at [873, 670] on button "NEXT" at bounding box center [868, 671] width 163 height 38
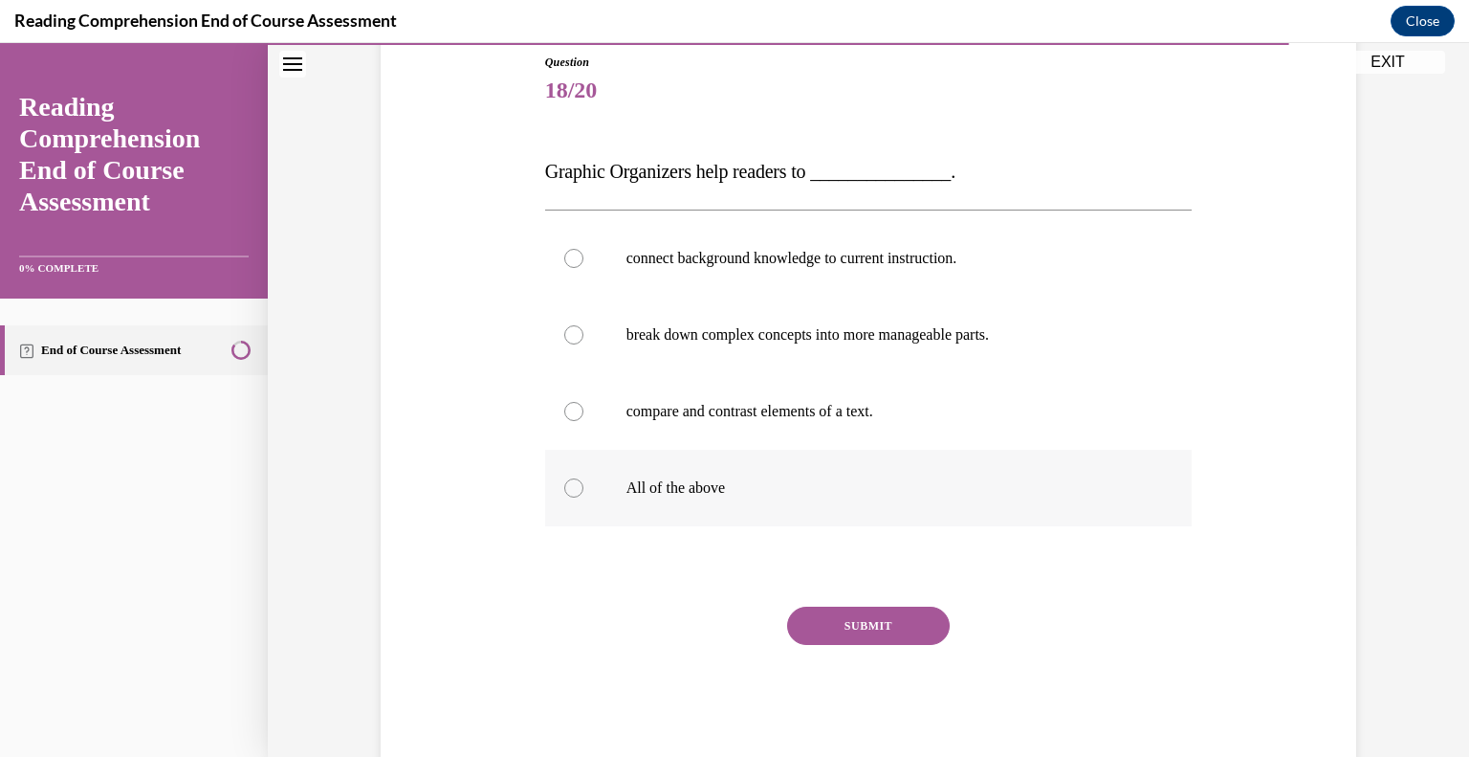
click at [567, 506] on label "All of the above" at bounding box center [869, 488] width 648 height 77
click at [567, 497] on input "All of the above" at bounding box center [573, 487] width 19 height 19
radio input "true"
click at [880, 628] on button "SUBMIT" at bounding box center [868, 625] width 163 height 38
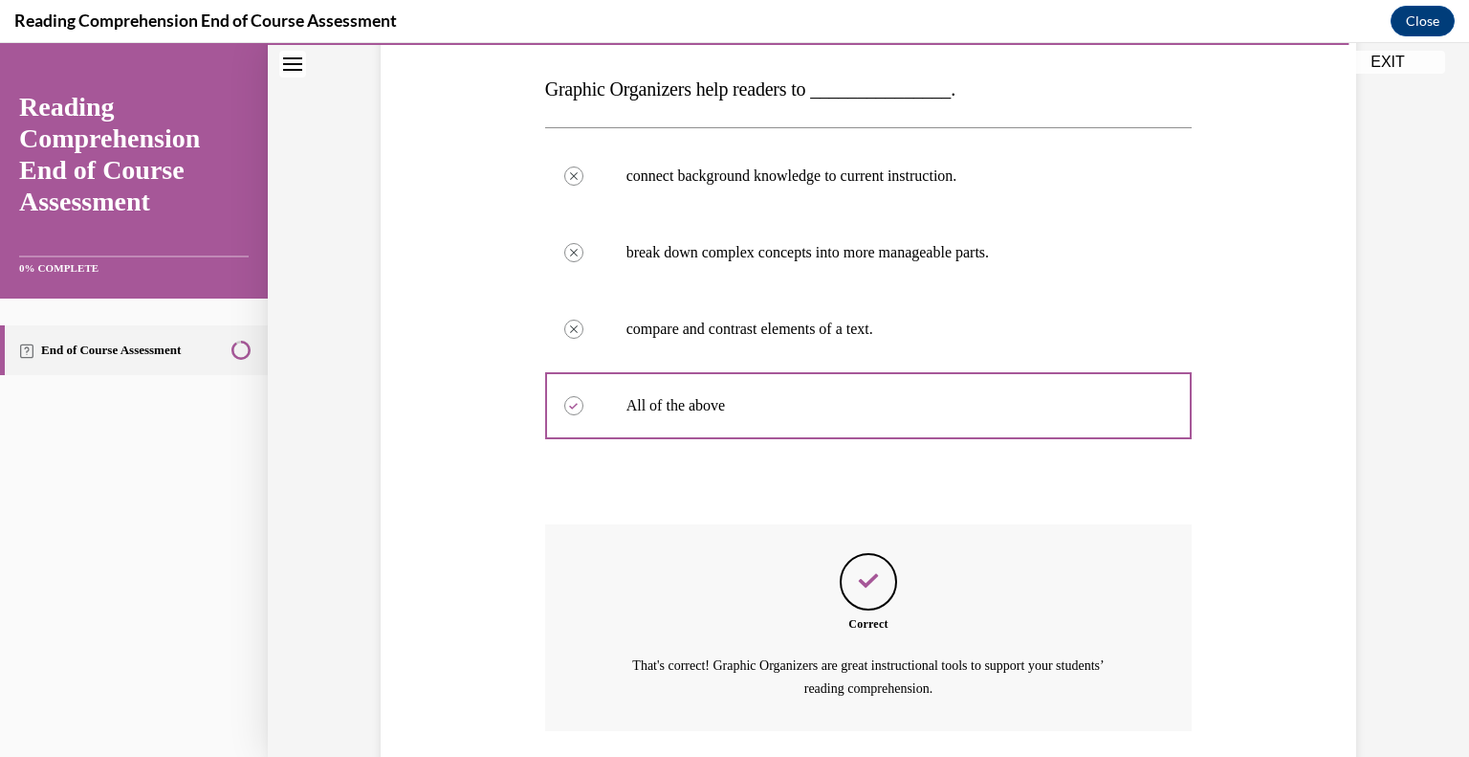
scroll to position [434, 0]
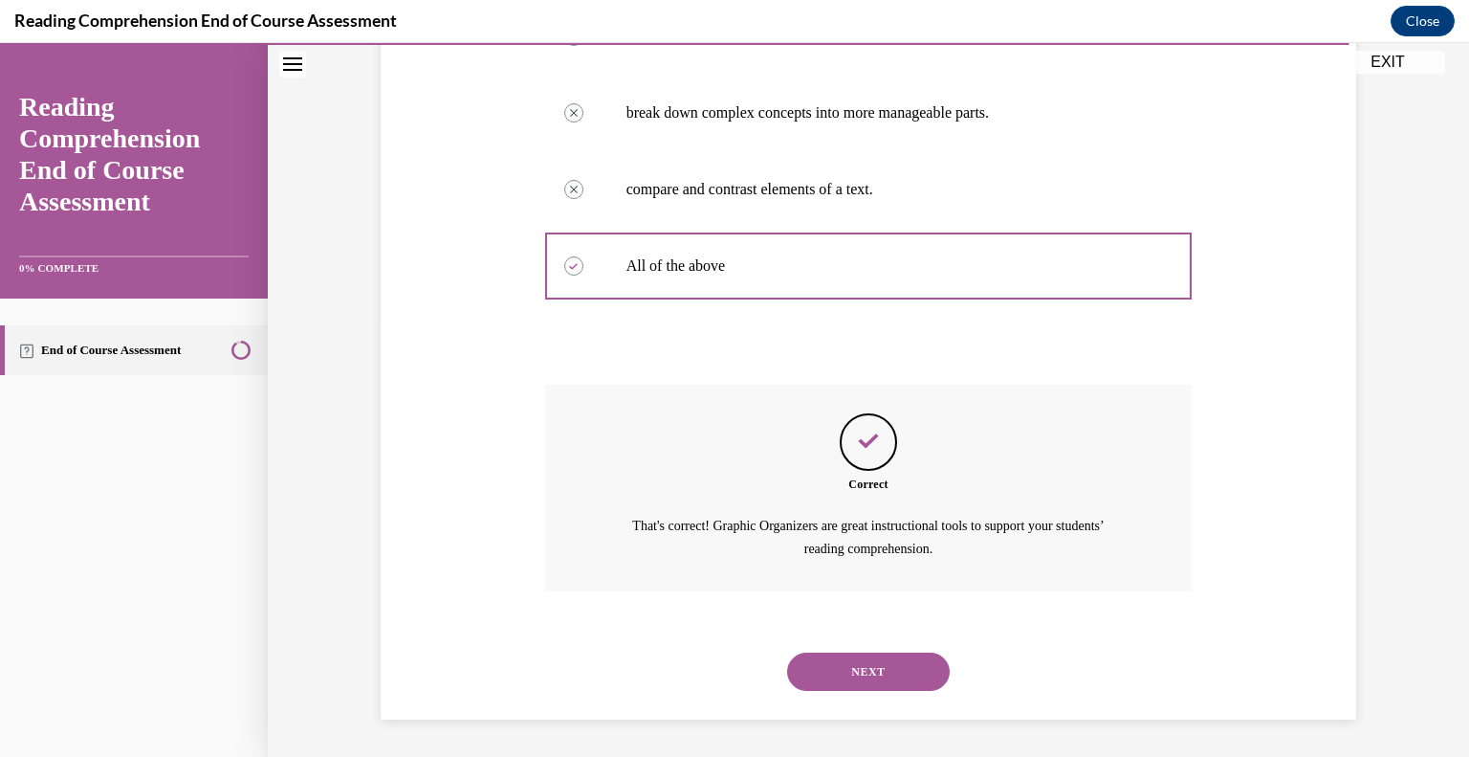
click at [857, 681] on button "NEXT" at bounding box center [868, 671] width 163 height 38
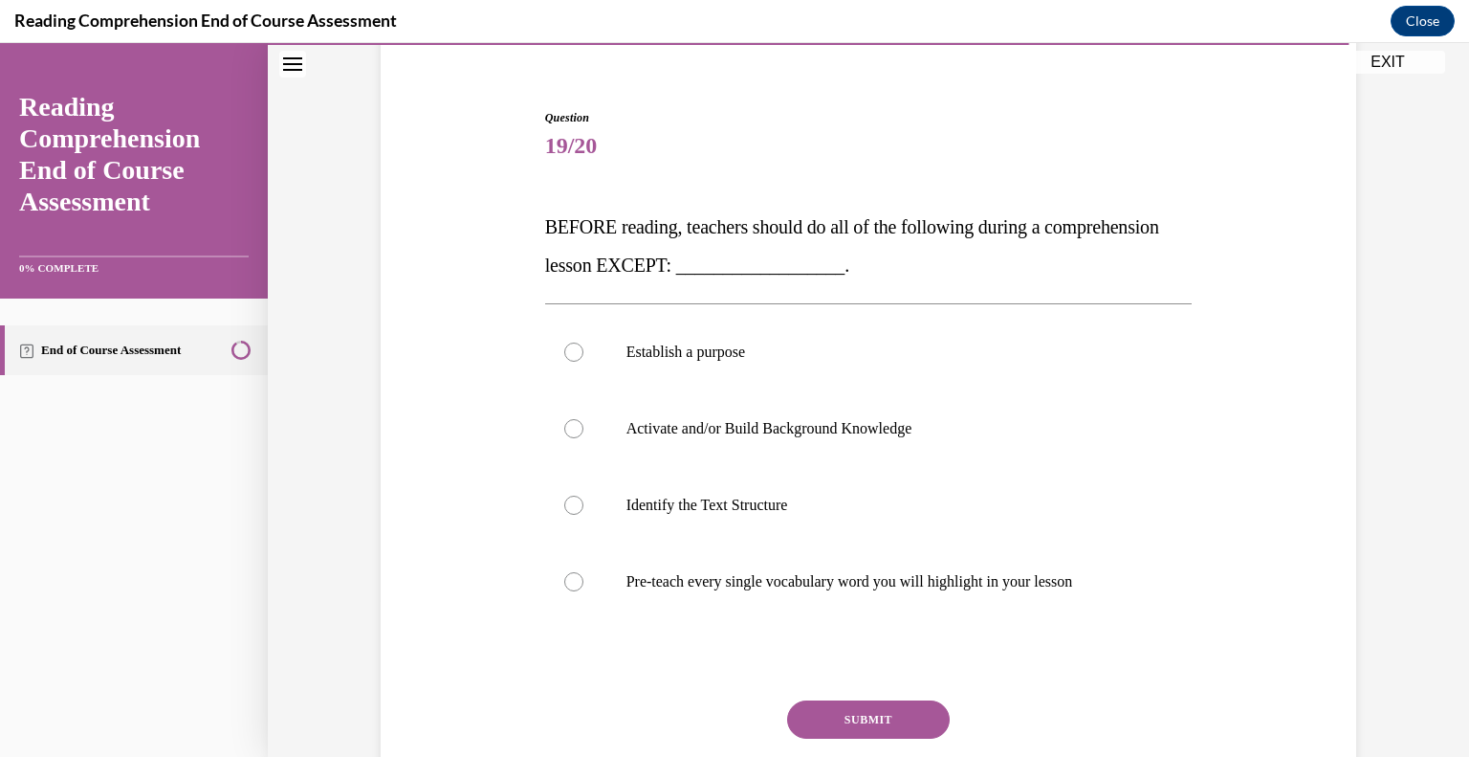
scroll to position [163, 0]
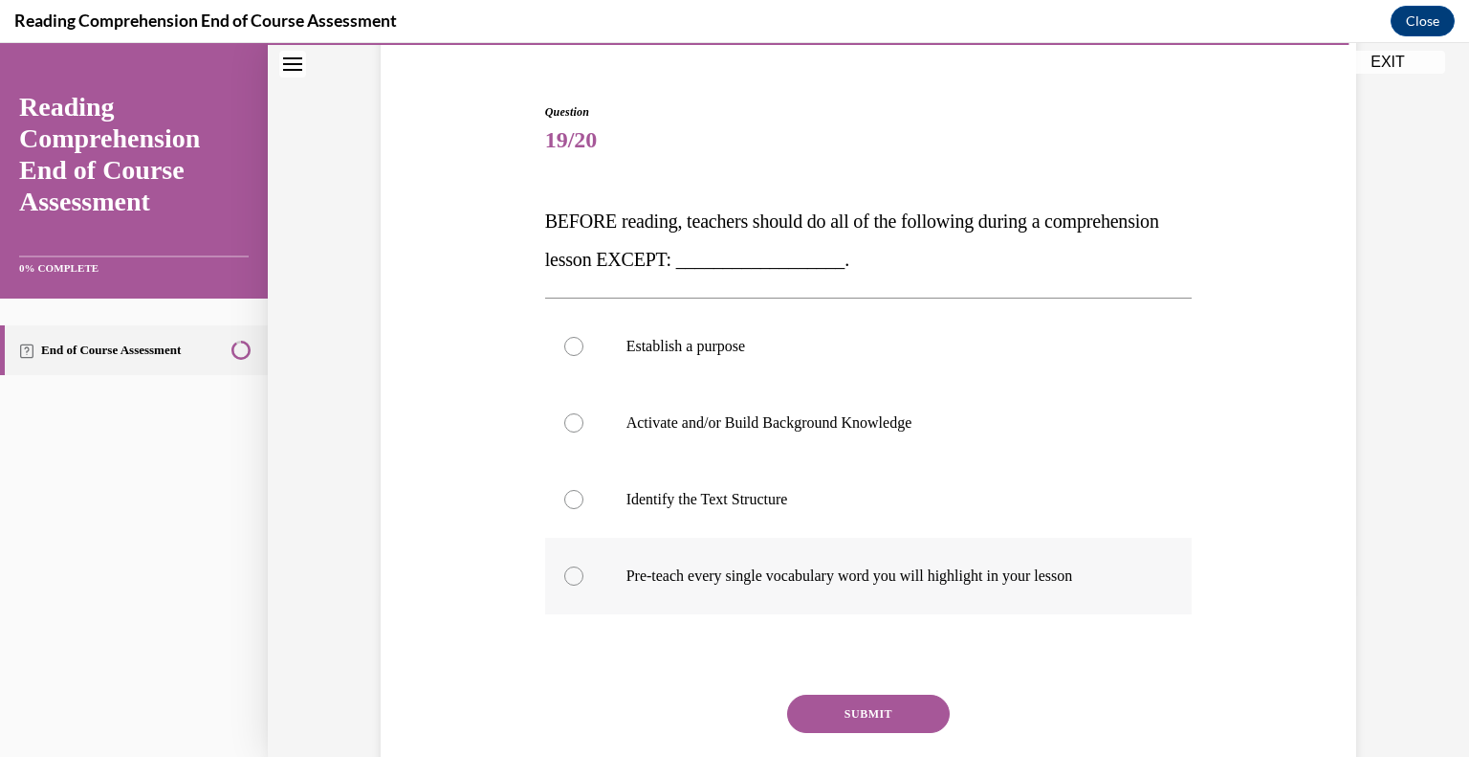
click at [570, 580] on div at bounding box center [573, 575] width 19 height 19
click at [570, 580] on input "Pre-teach every single vocabulary word you will highlight in your lesson" at bounding box center [573, 575] width 19 height 19
radio input "true"
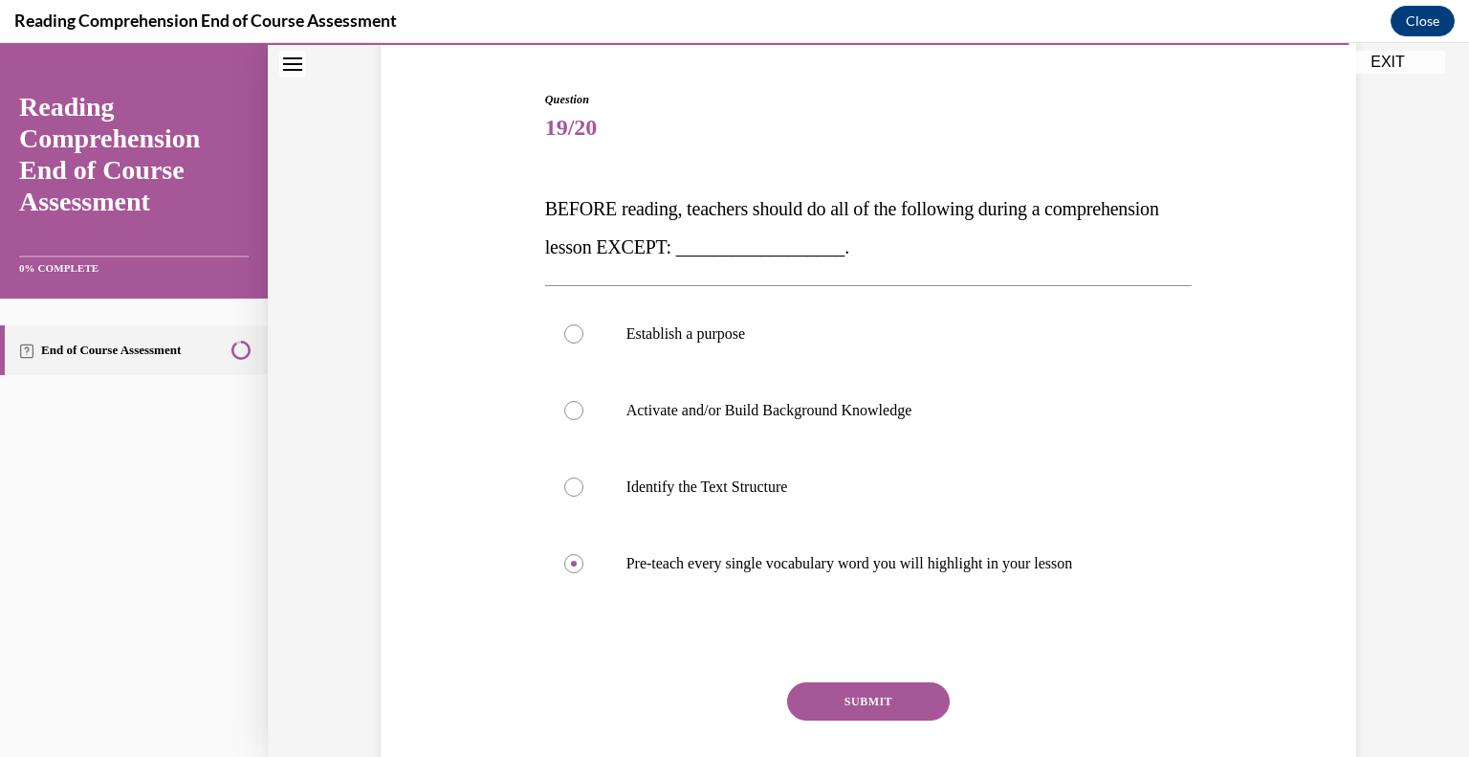
scroll to position [183, 0]
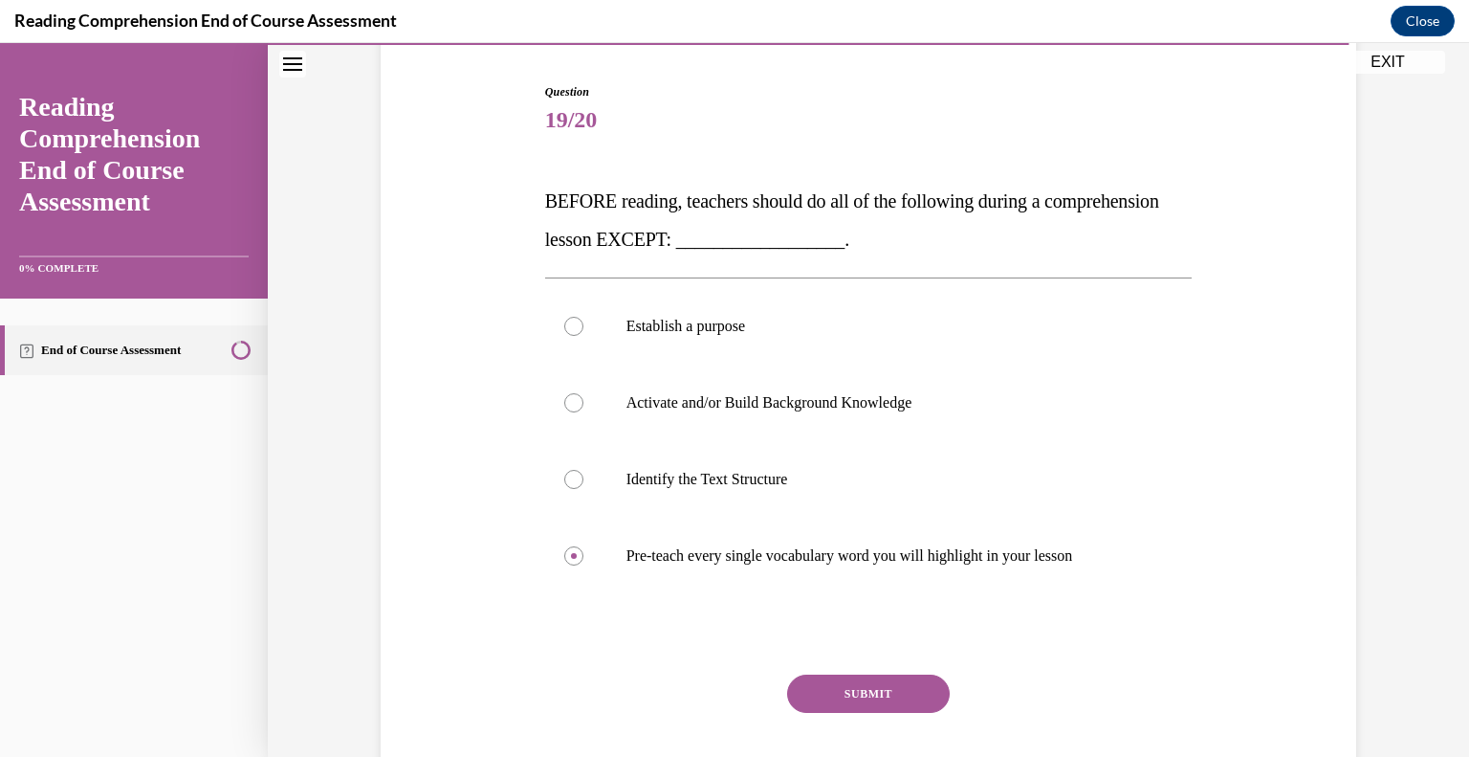
click at [932, 701] on button "SUBMIT" at bounding box center [868, 693] width 163 height 38
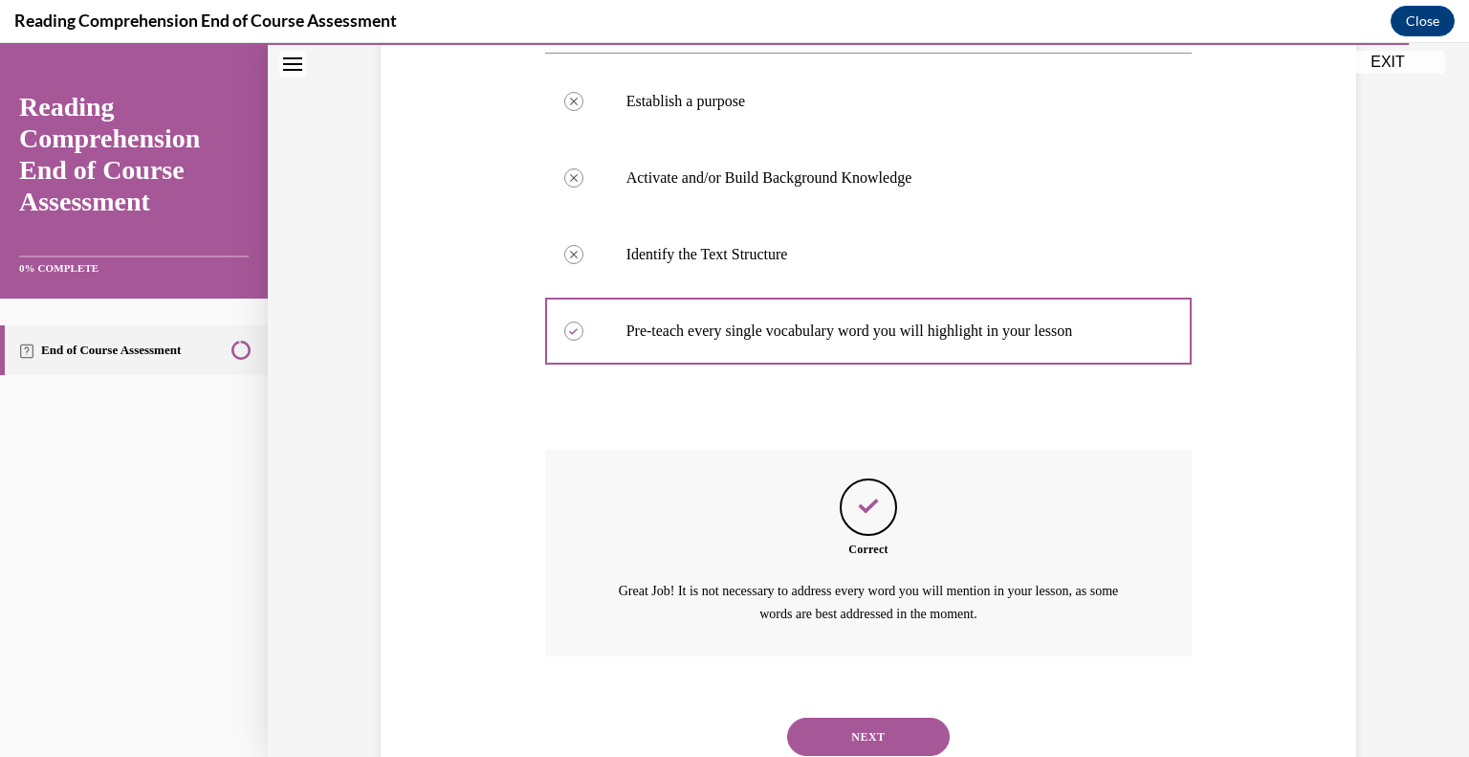
scroll to position [472, 0]
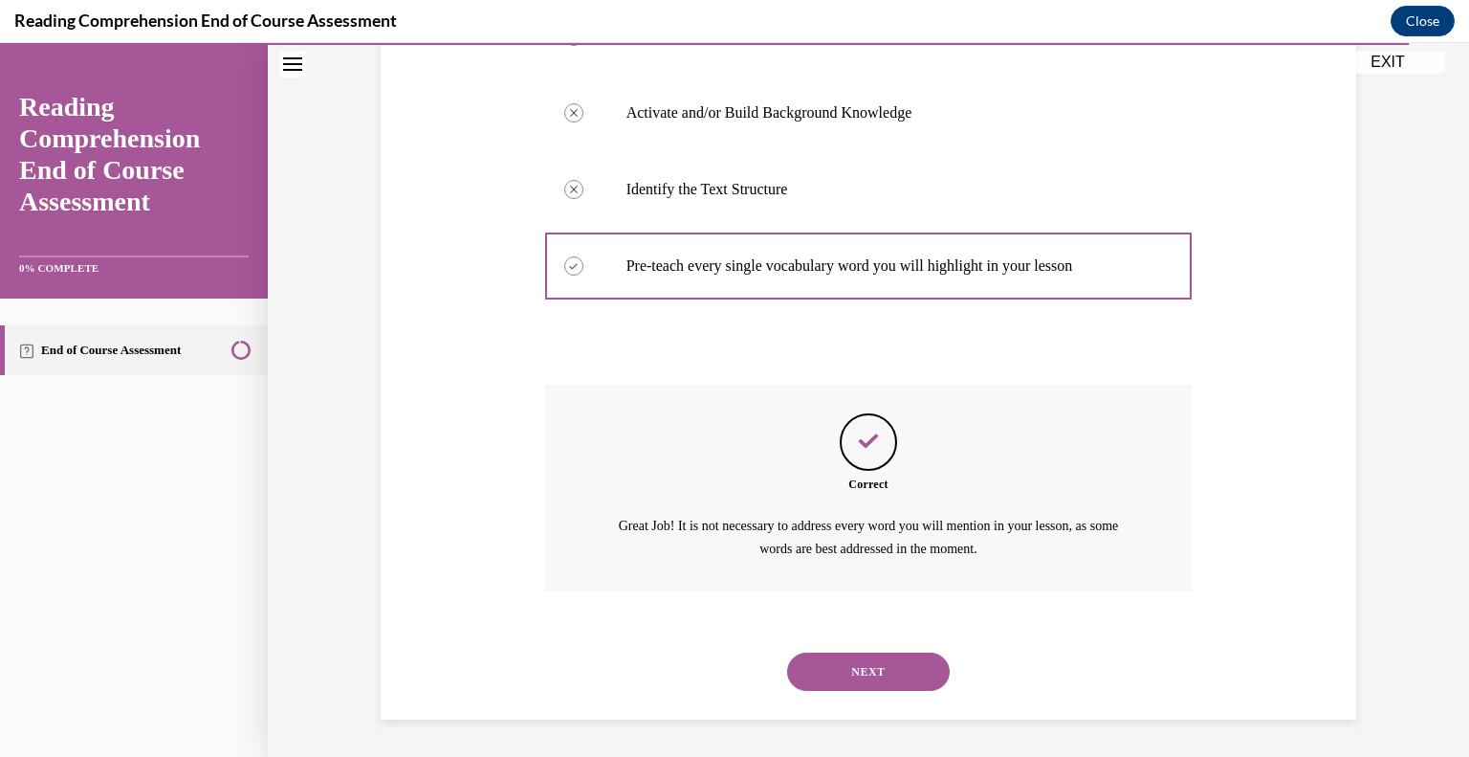
click at [897, 688] on button "NEXT" at bounding box center [868, 671] width 163 height 38
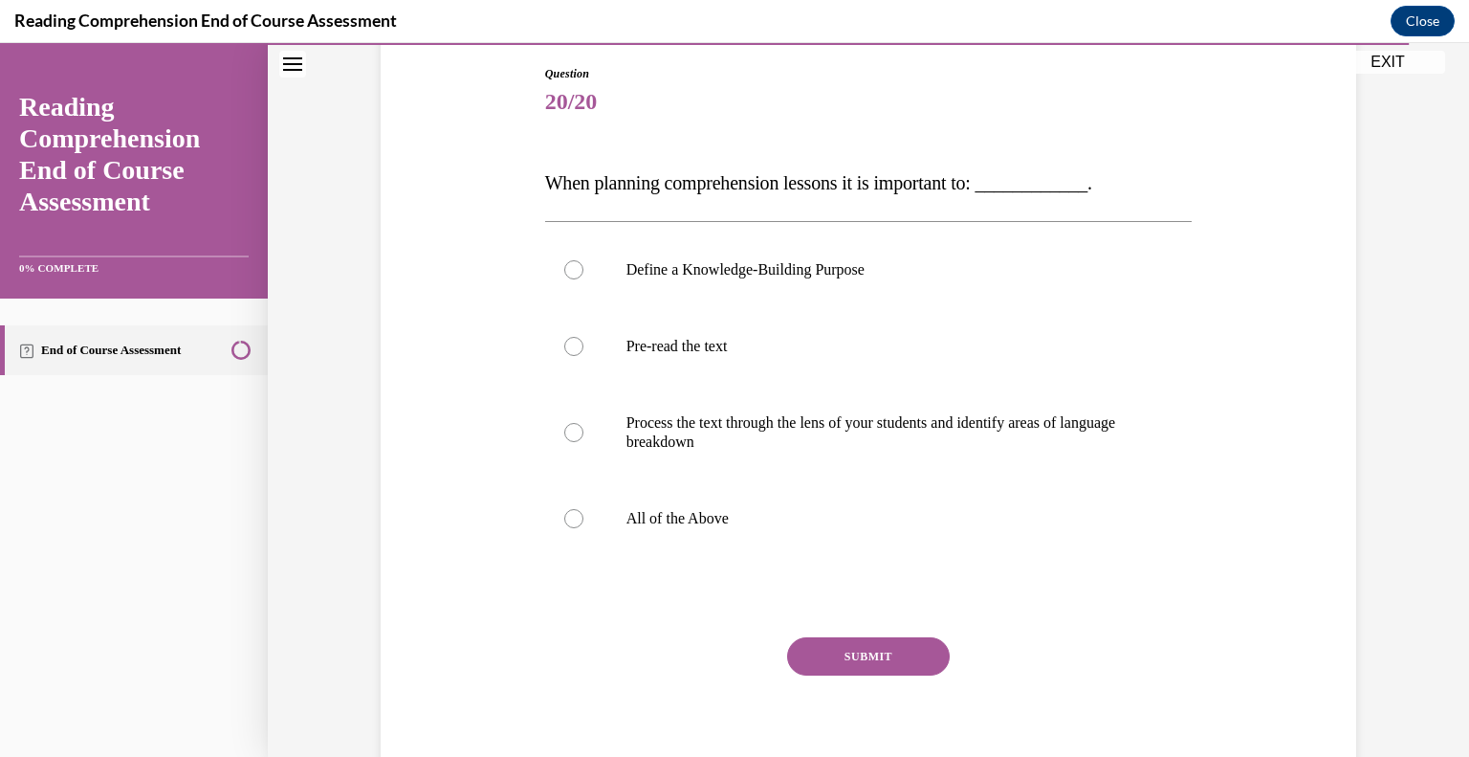
scroll to position [225, 0]
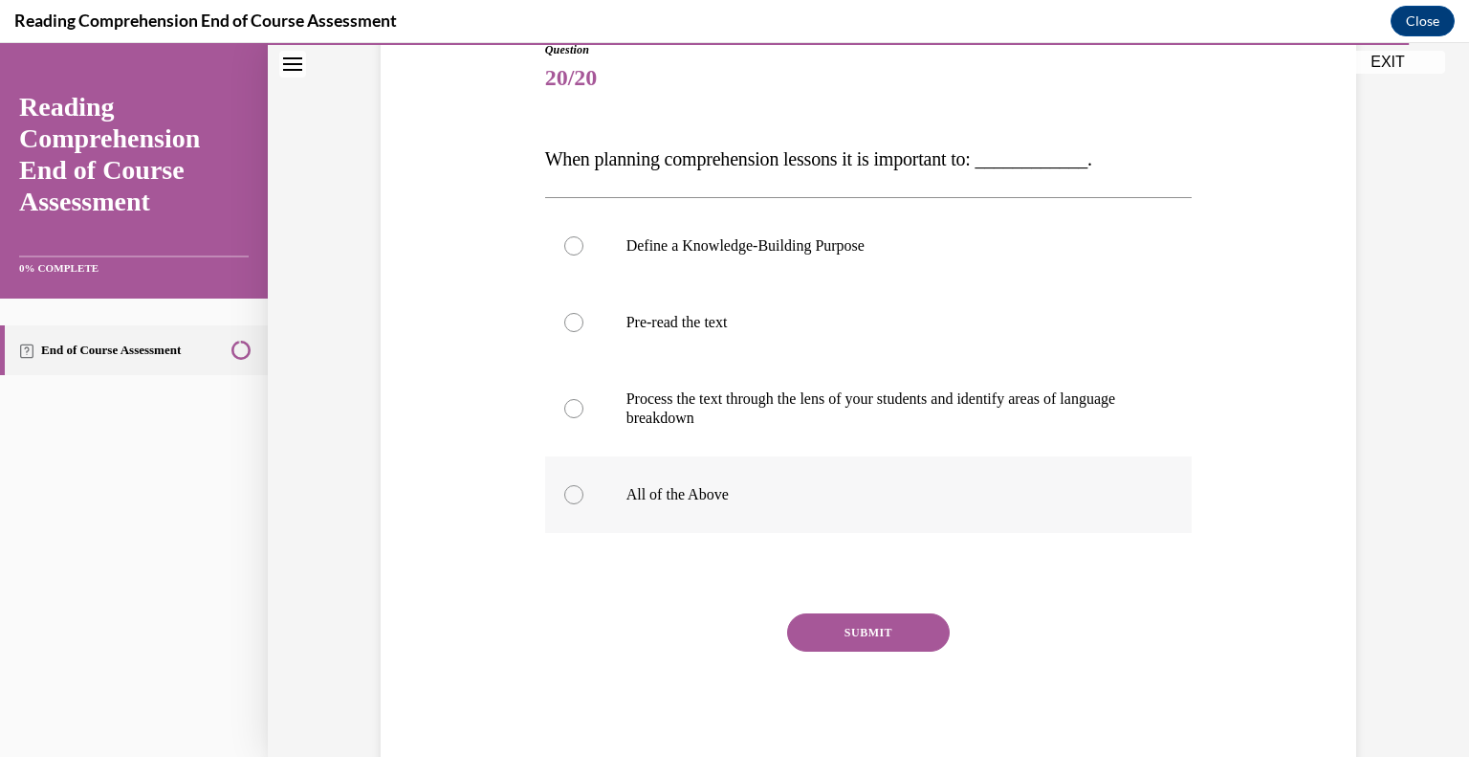
click at [569, 518] on label "All of the Above" at bounding box center [869, 494] width 648 height 77
click at [569, 504] on input "All of the Above" at bounding box center [573, 494] width 19 height 19
radio input "true"
click at [842, 636] on button "SUBMIT" at bounding box center [868, 632] width 163 height 38
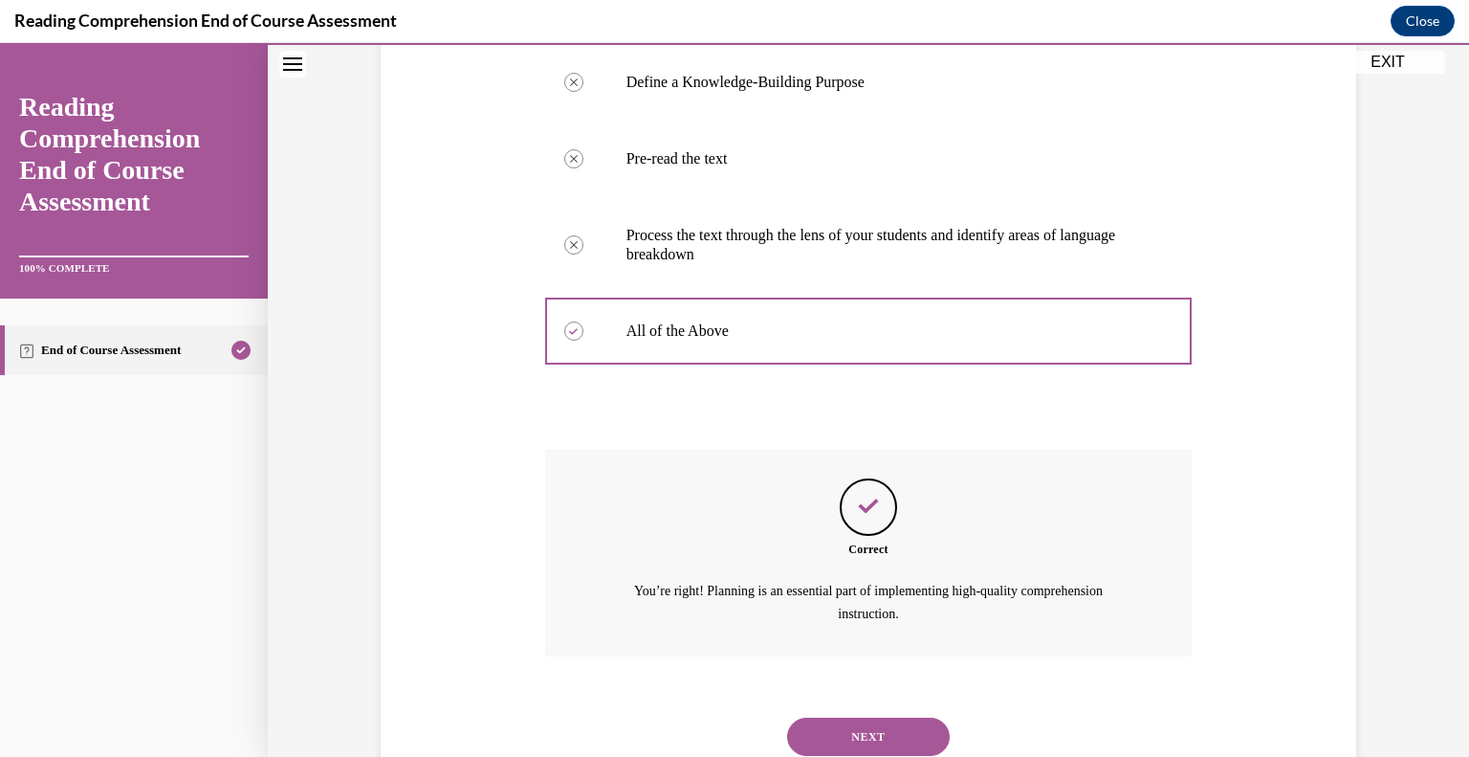
scroll to position [453, 0]
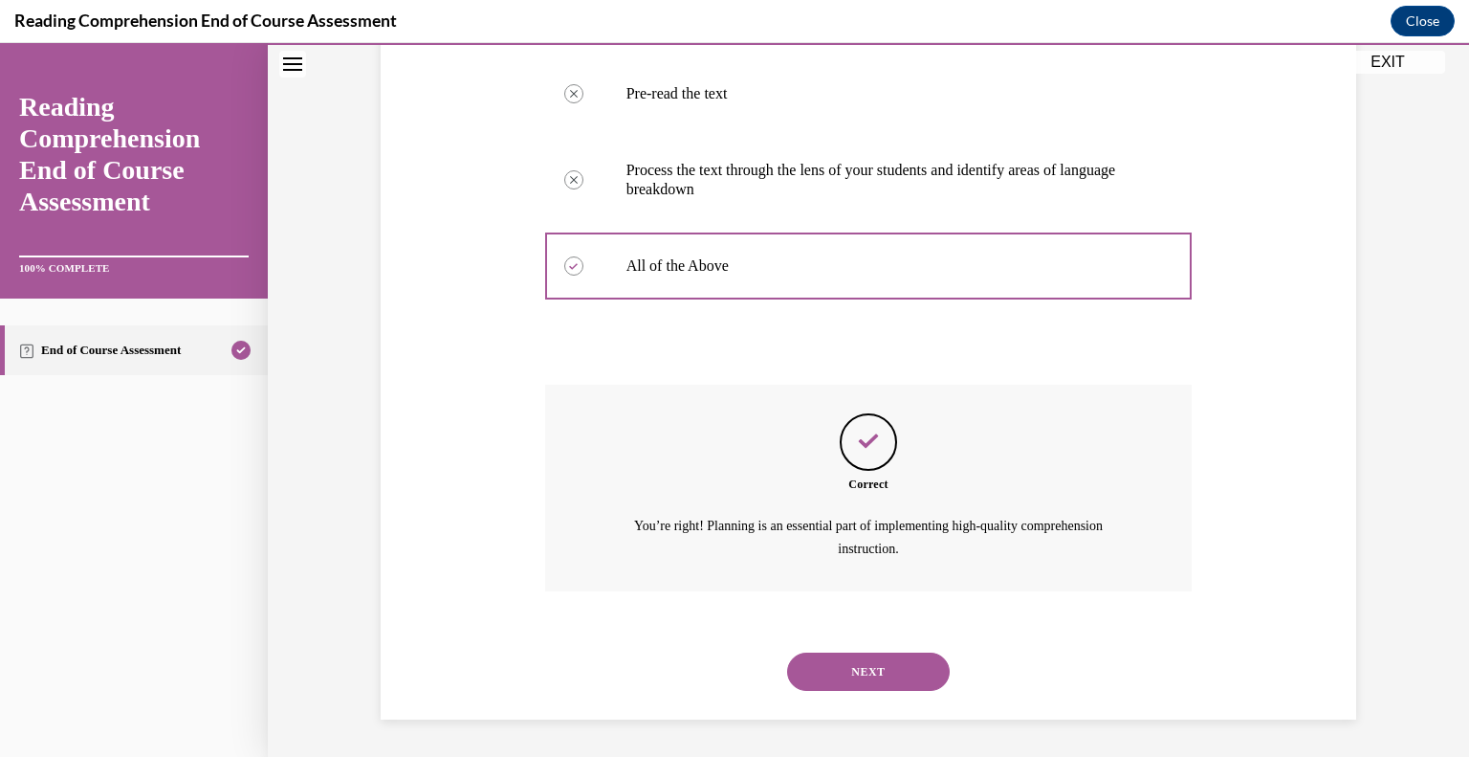
click at [867, 675] on button "NEXT" at bounding box center [868, 671] width 163 height 38
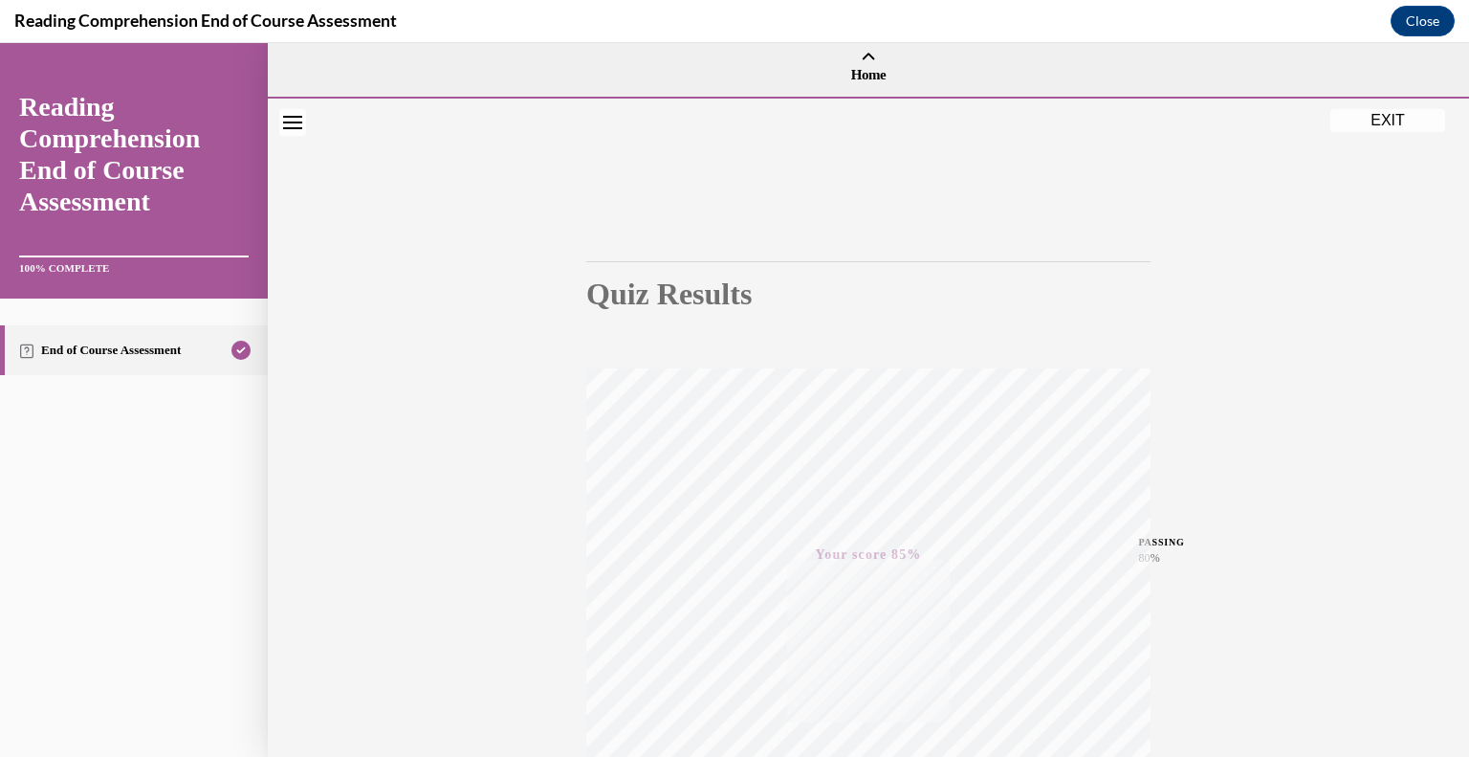
scroll to position [0, 0]
click at [1387, 121] on button "EXIT" at bounding box center [1387, 120] width 115 height 23
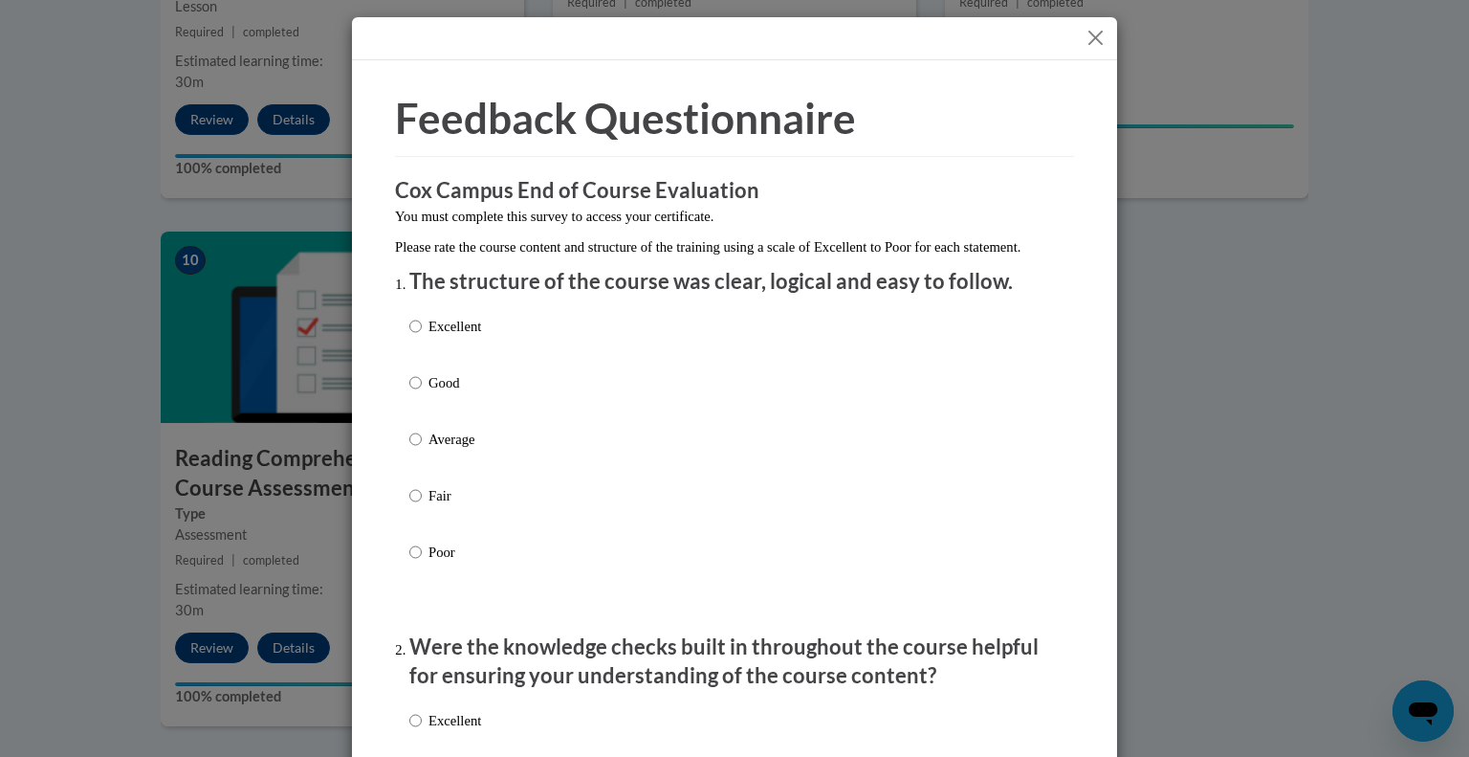
click at [454, 337] on p "Excellent" at bounding box center [454, 326] width 53 height 21
click at [422, 337] on input "Excellent" at bounding box center [415, 326] width 12 height 21
radio input "true"
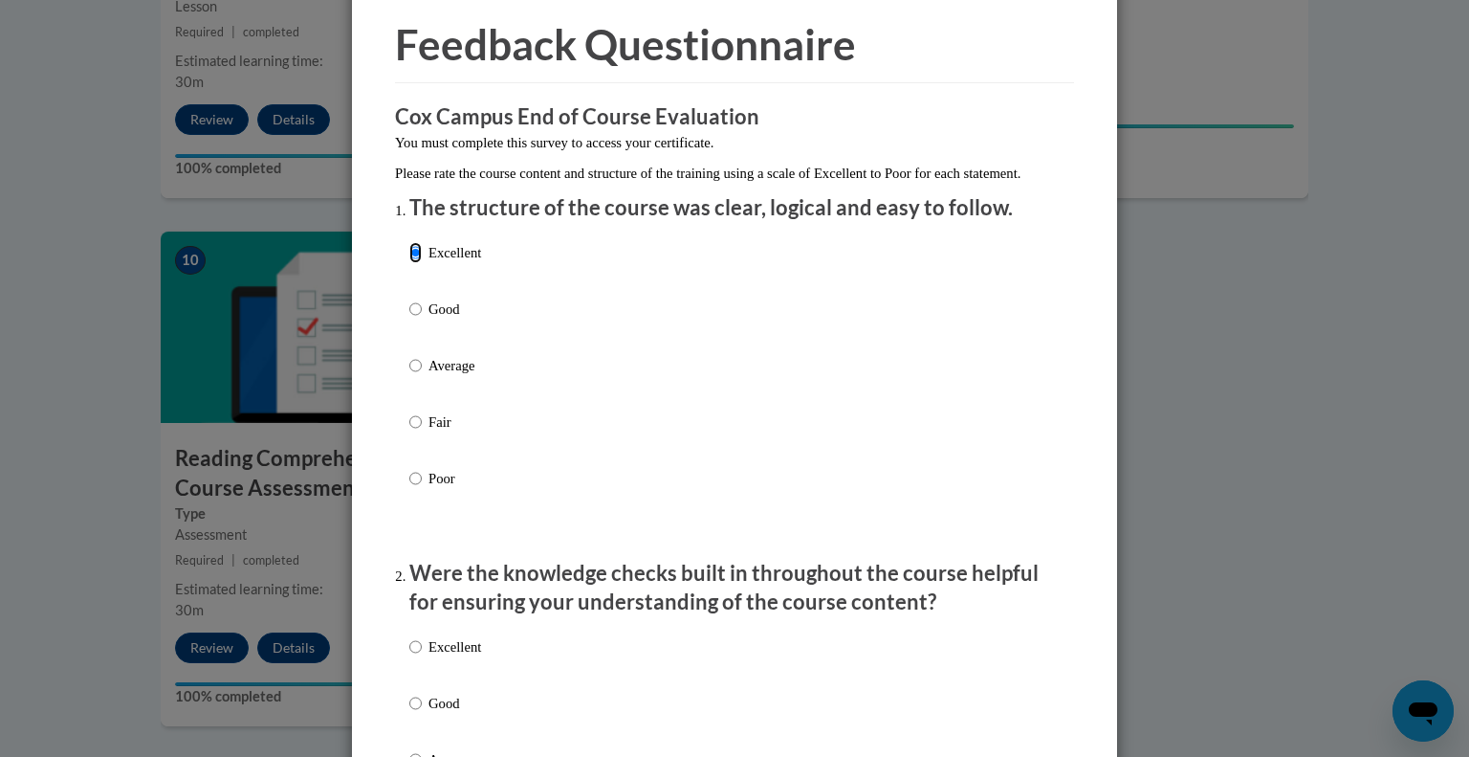
scroll to position [289, 0]
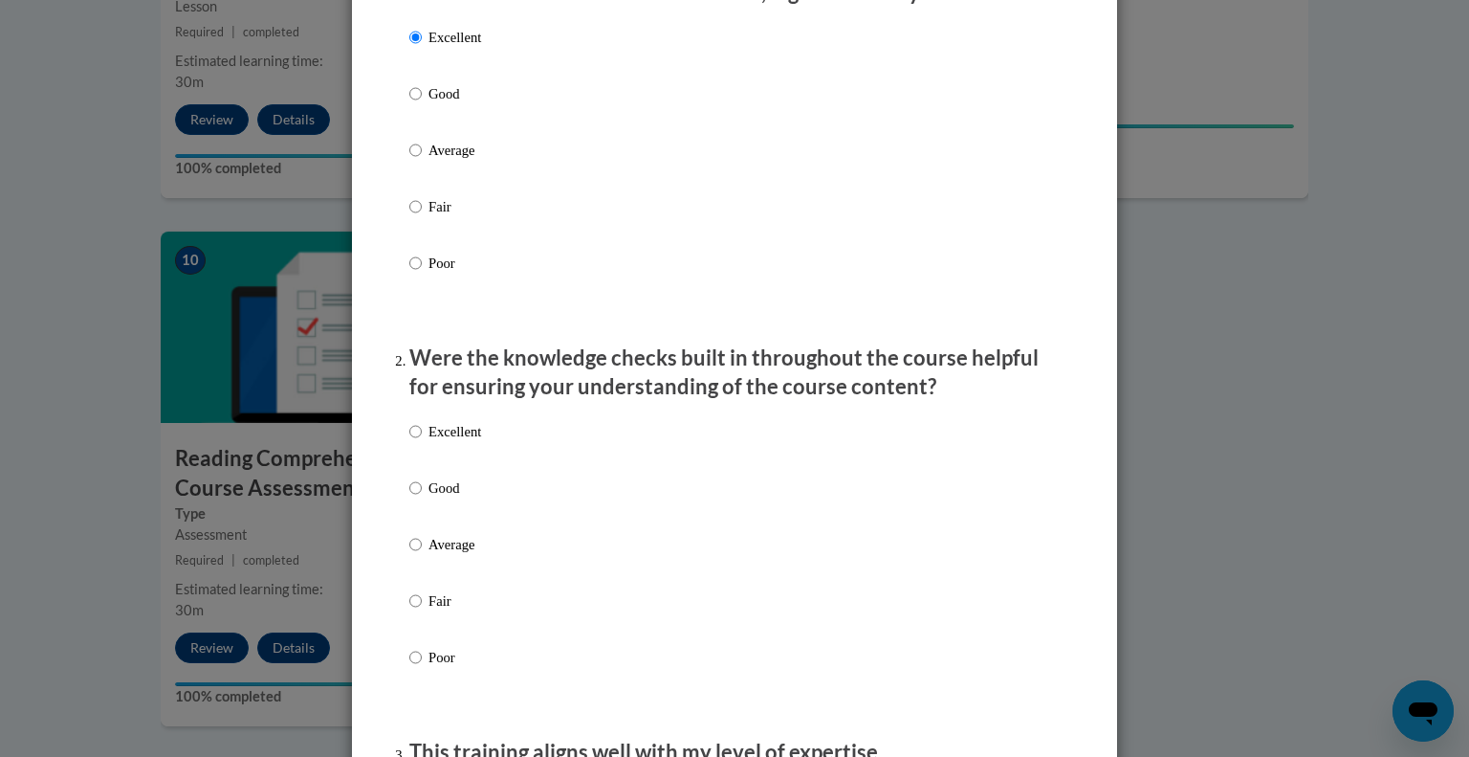
click at [483, 443] on div "Excellent Good Average Fair Poor" at bounding box center [734, 567] width 650 height 312
click at [481, 435] on div "Excellent Good Average Fair Poor" at bounding box center [445, 559] width 72 height 296
click at [478, 442] on p "Excellent" at bounding box center [454, 431] width 53 height 21
click at [422, 442] on input "Excellent" at bounding box center [415, 431] width 12 height 21
radio input "true"
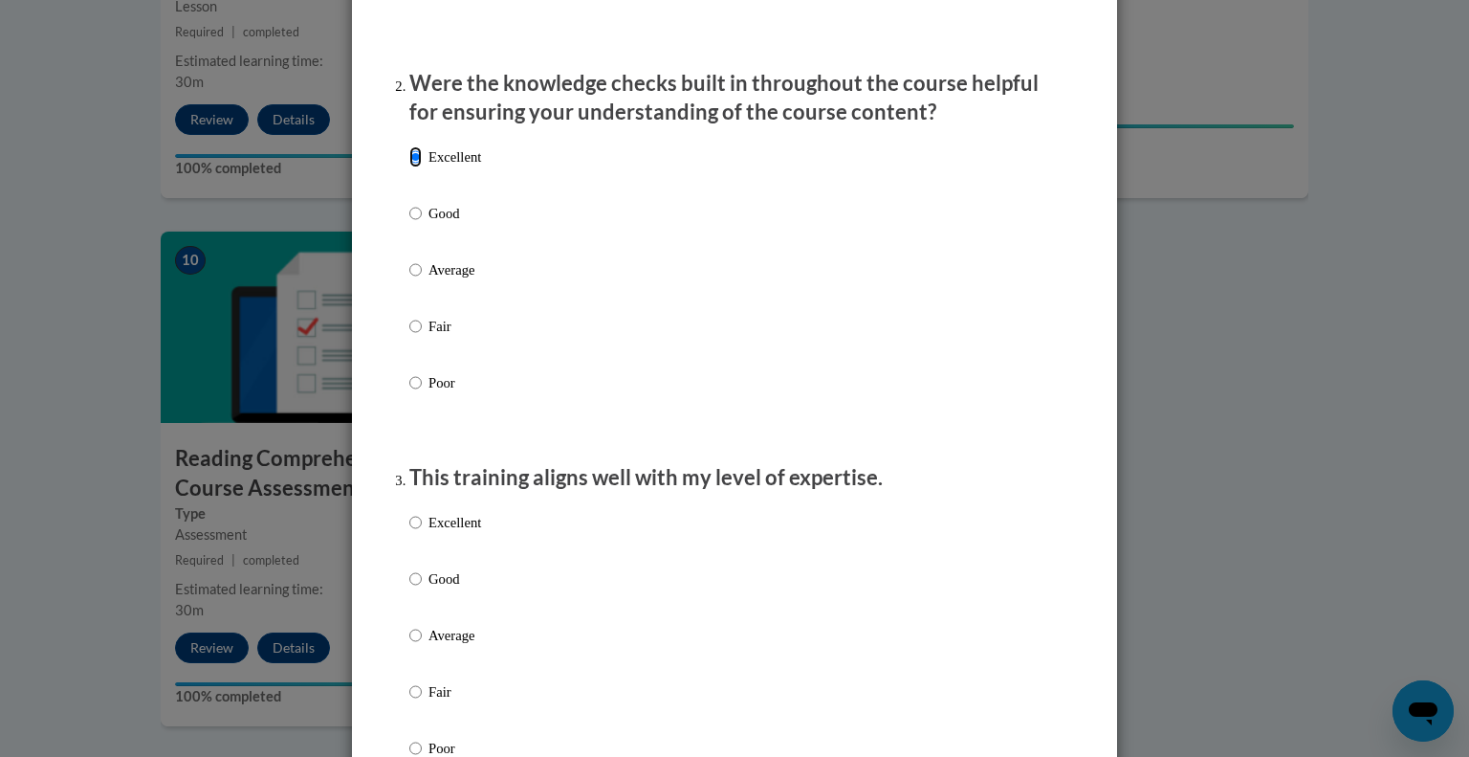
scroll to position [867, 0]
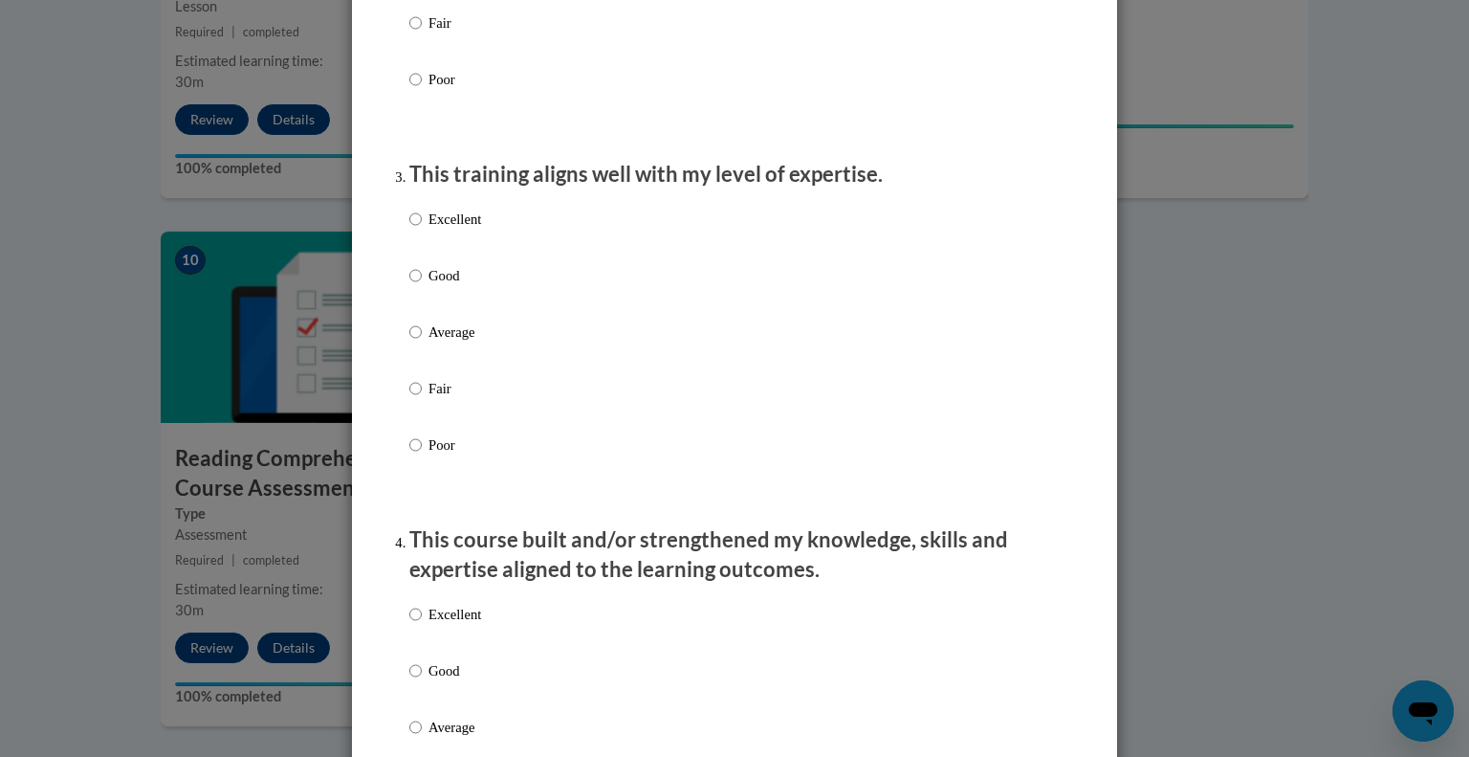
click at [446, 230] on p "Excellent" at bounding box center [454, 219] width 53 height 21
click at [422, 230] on input "Excellent" at bounding box center [415, 219] width 12 height 21
radio input "true"
click at [446, 230] on p "Excellent" at bounding box center [454, 219] width 53 height 21
click at [422, 230] on input "Excellent" at bounding box center [415, 219] width 12 height 21
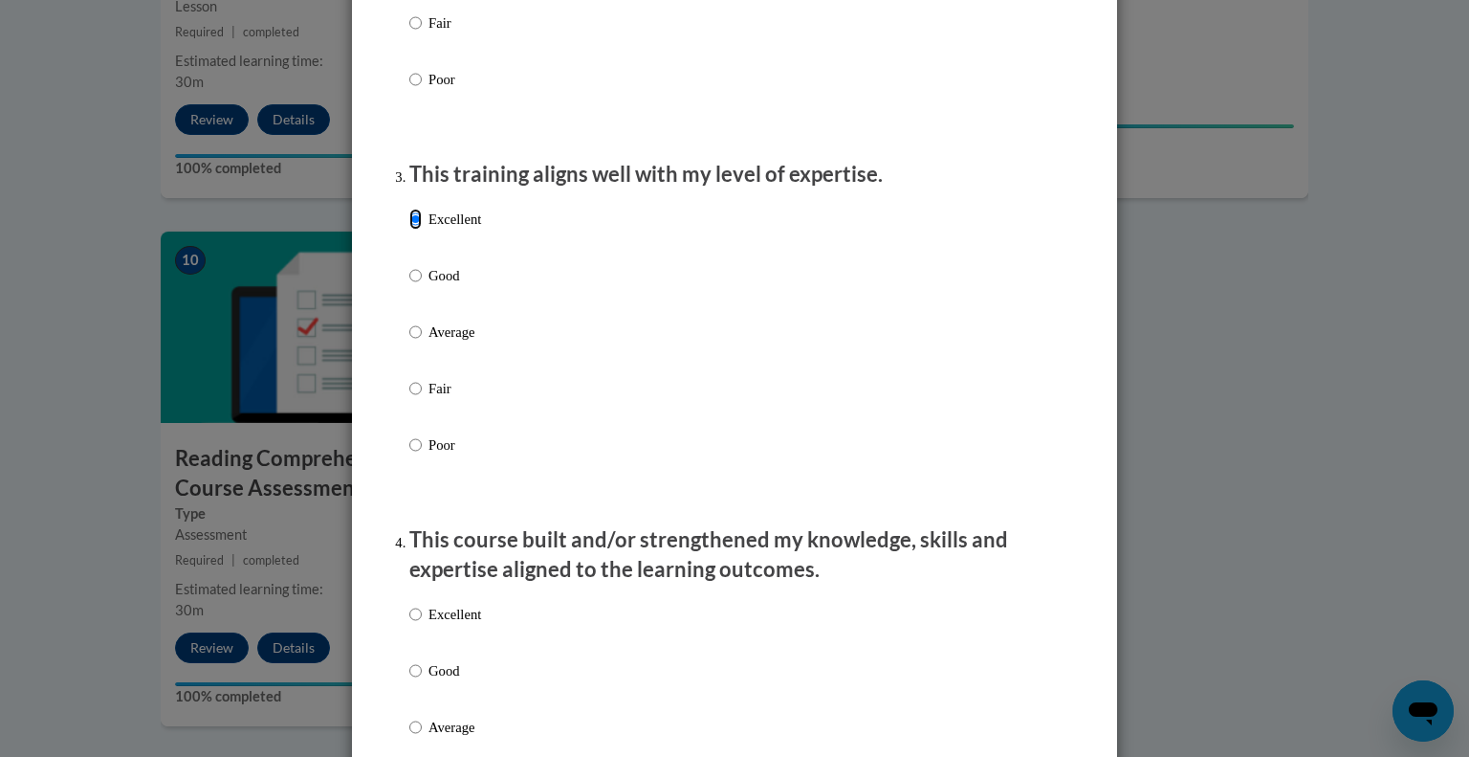
scroll to position [614, 0]
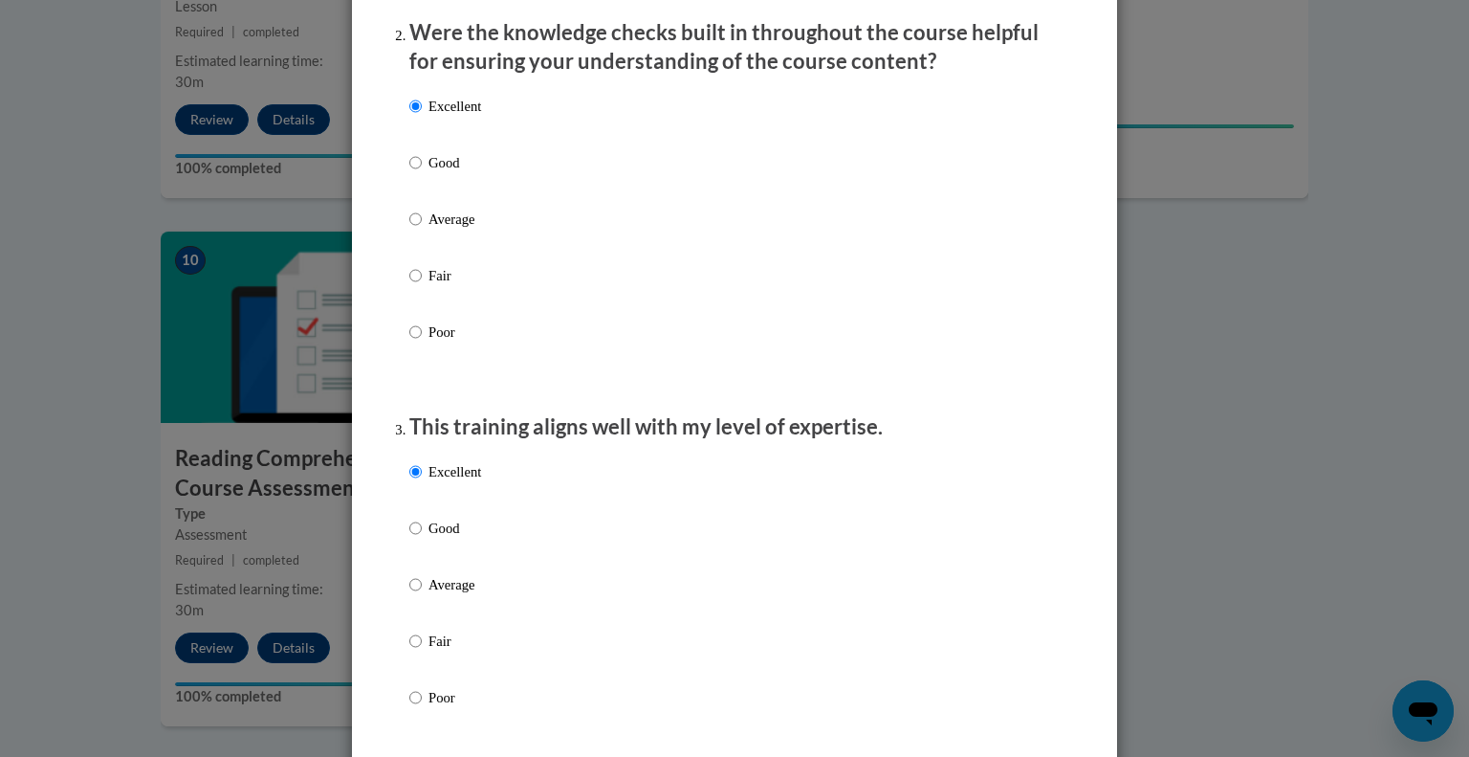
click at [458, 482] on p "Excellent" at bounding box center [454, 471] width 53 height 21
click at [422, 482] on input "Excellent" at bounding box center [415, 471] width 12 height 21
click at [470, 482] on p "Excellent" at bounding box center [454, 471] width 53 height 21
click at [422, 482] on input "Excellent" at bounding box center [415, 471] width 12 height 21
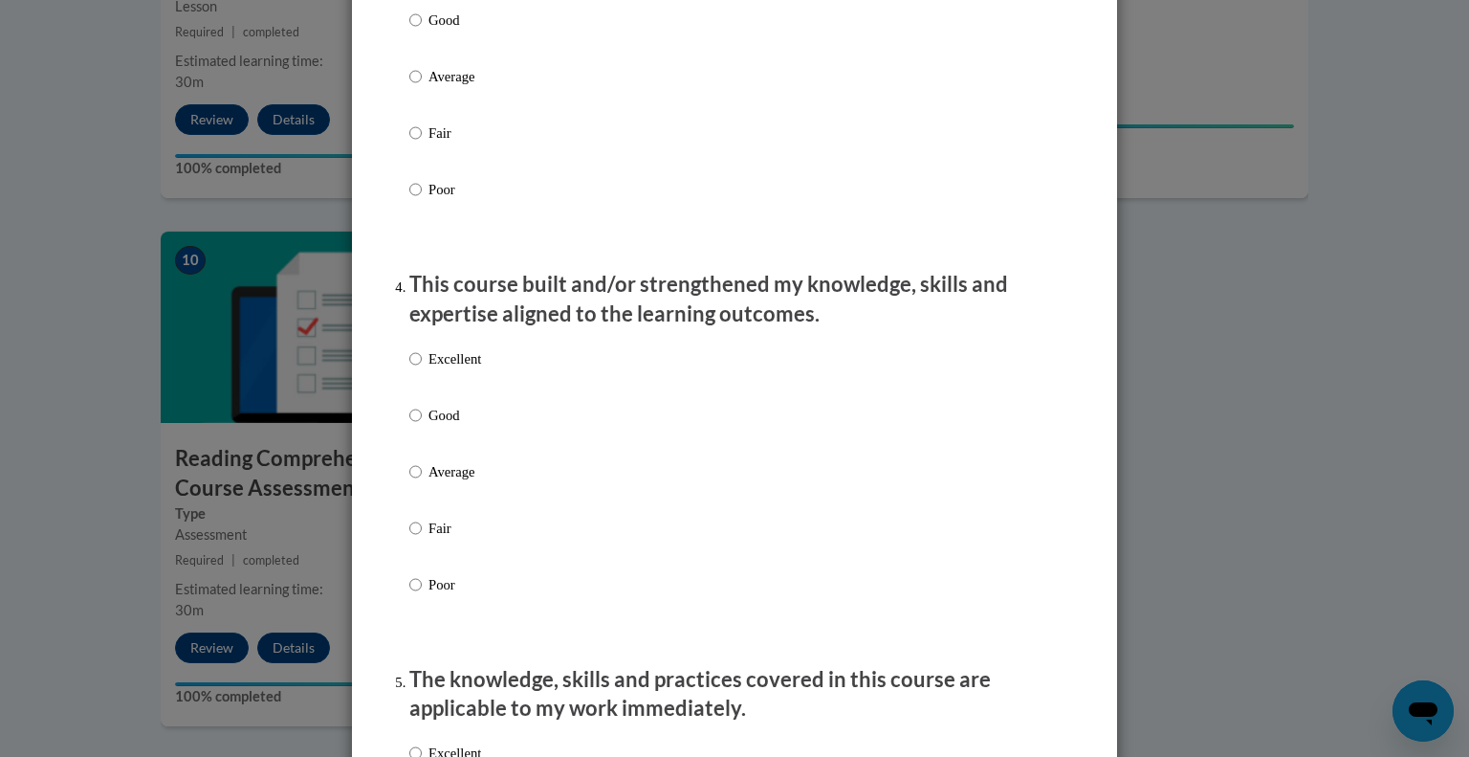
scroll to position [1144, 0]
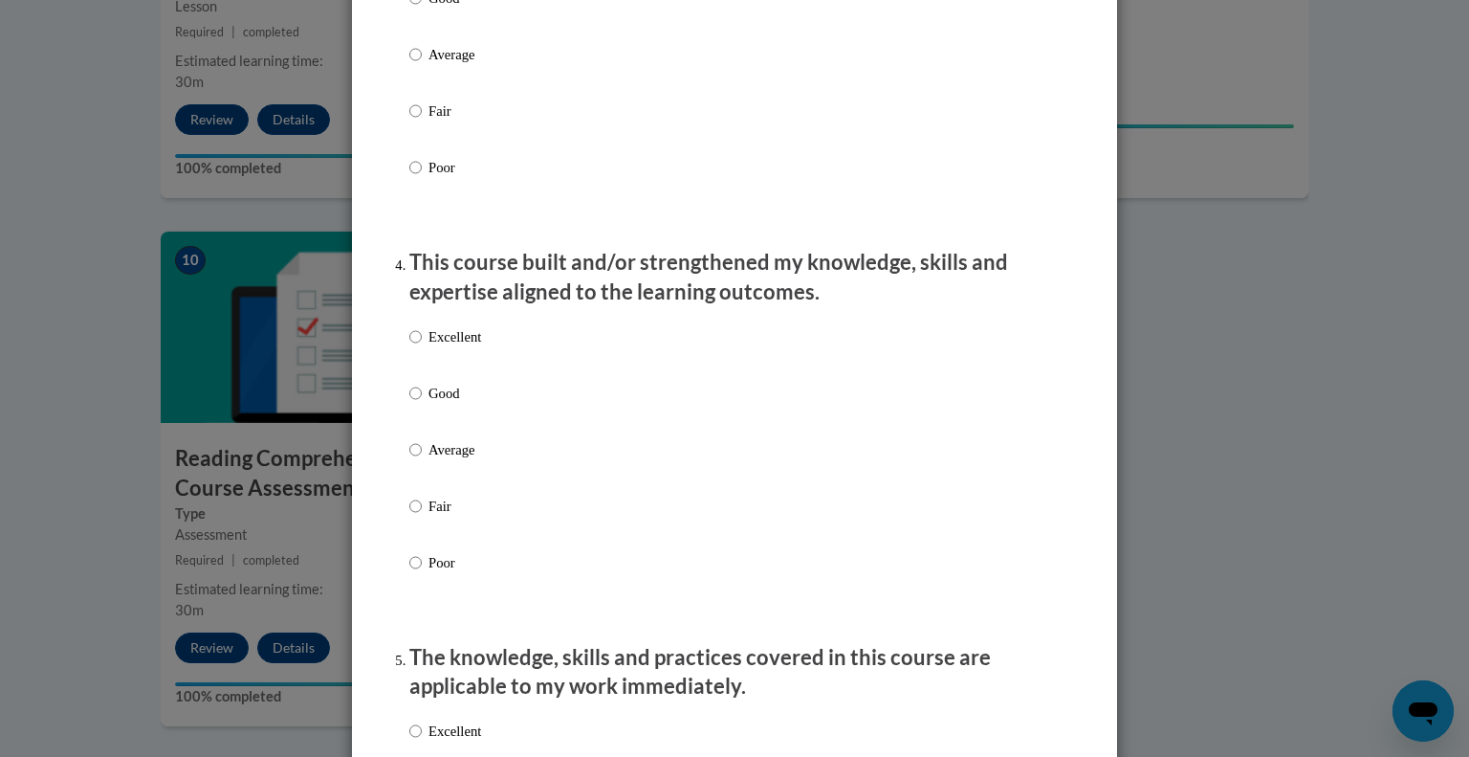
click at [454, 347] on p "Excellent" at bounding box center [454, 336] width 53 height 21
click at [422, 347] on input "Excellent" at bounding box center [415, 336] width 12 height 21
radio input "true"
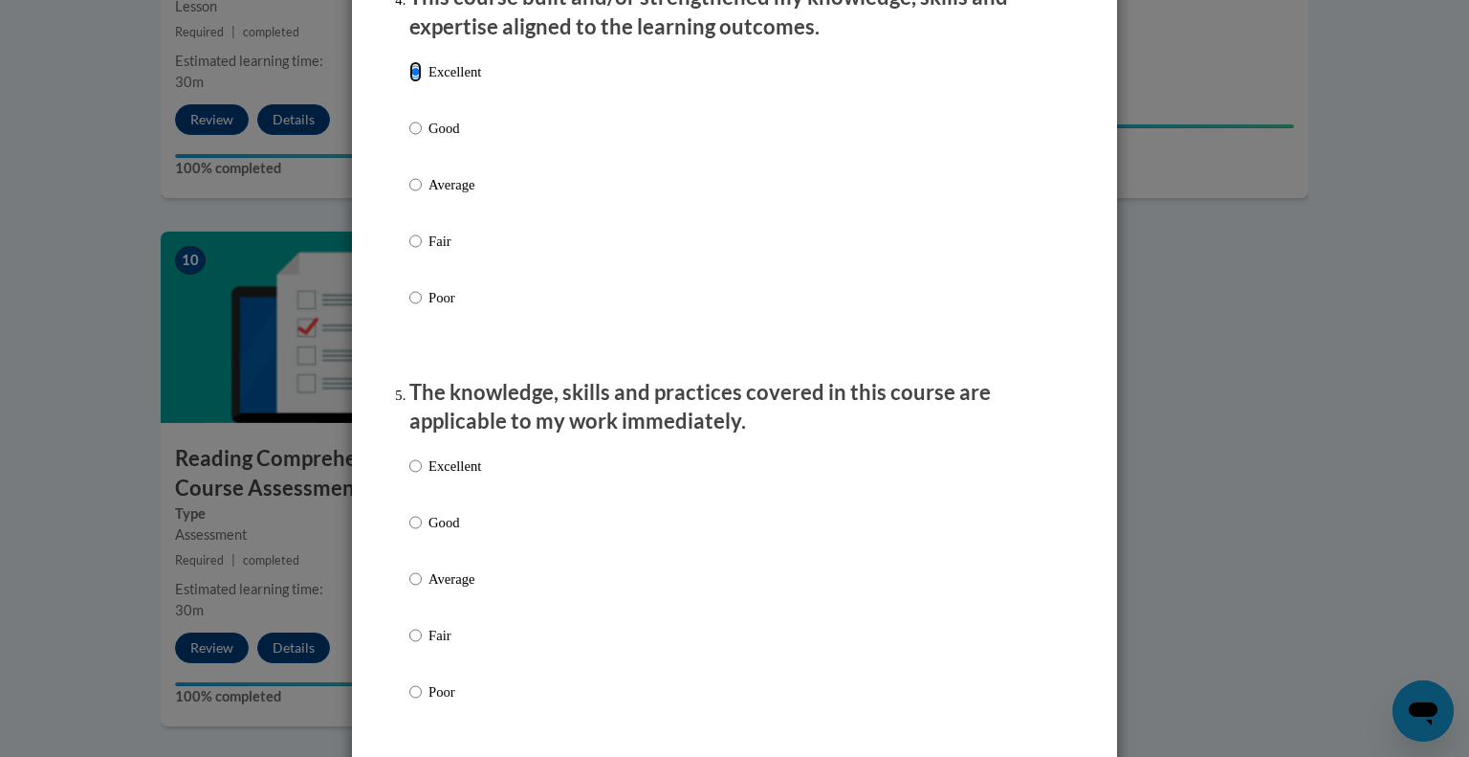
scroll to position [1438, 0]
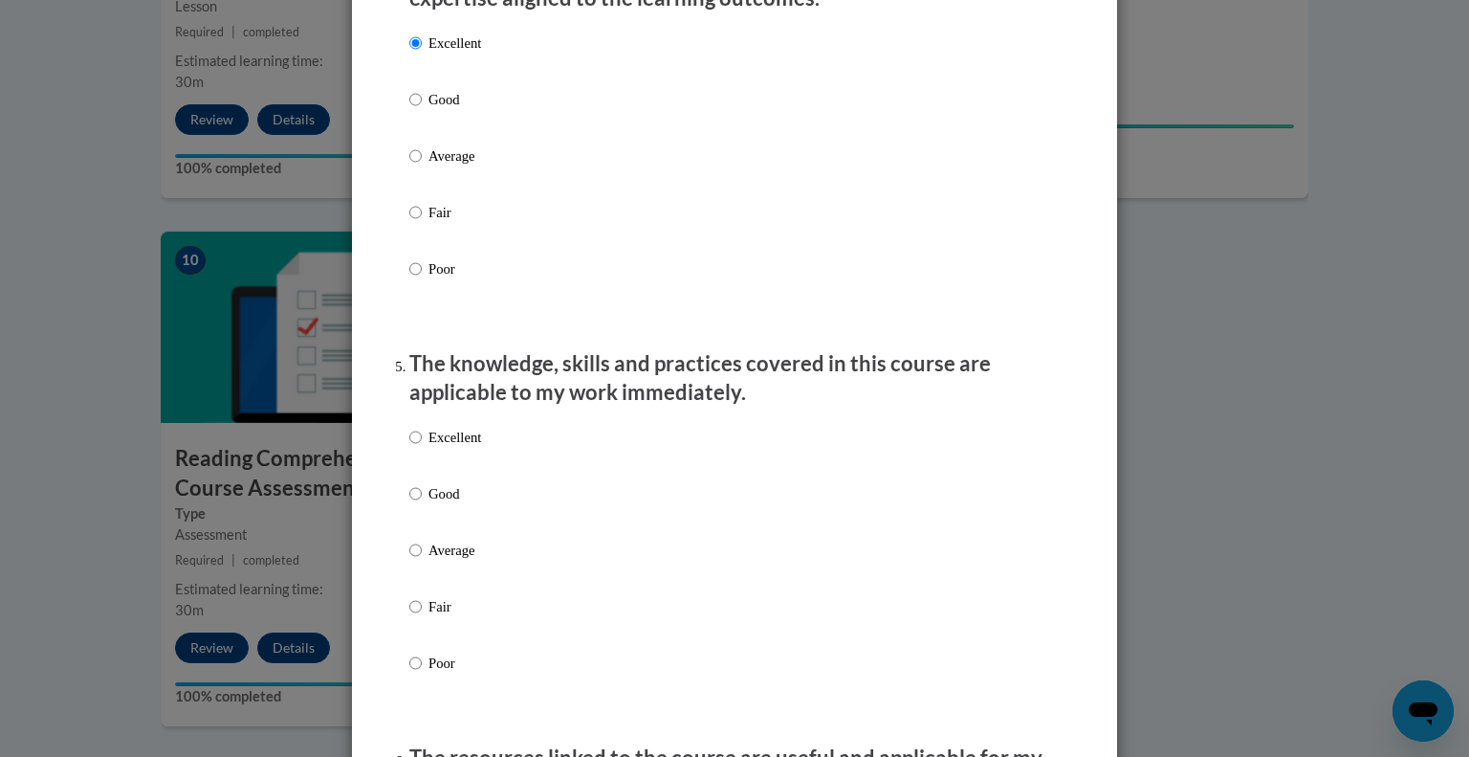
click at [462, 448] on p "Excellent" at bounding box center [454, 437] width 53 height 21
click at [422, 448] on input "Excellent" at bounding box center [415, 437] width 12 height 21
radio input "true"
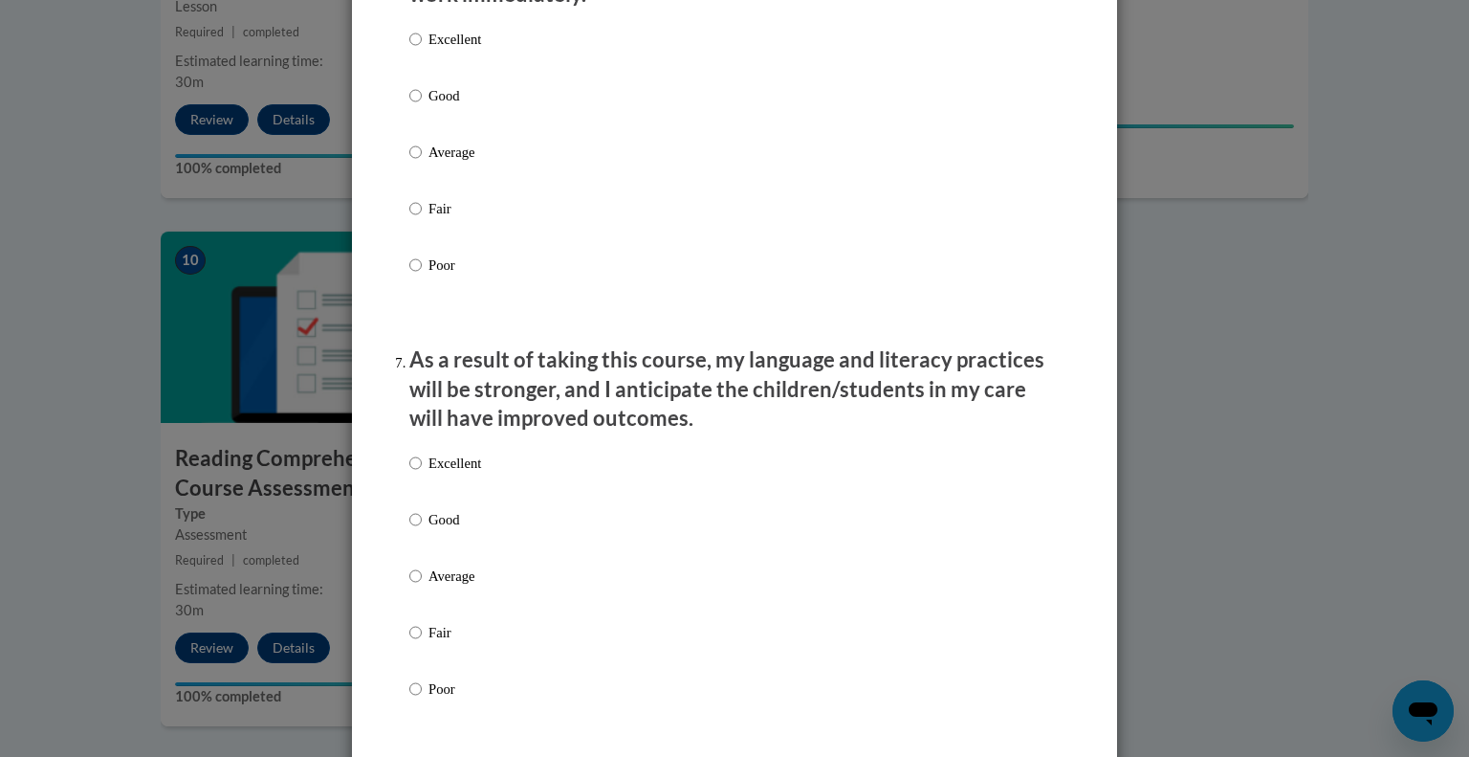
scroll to position [2237, 0]
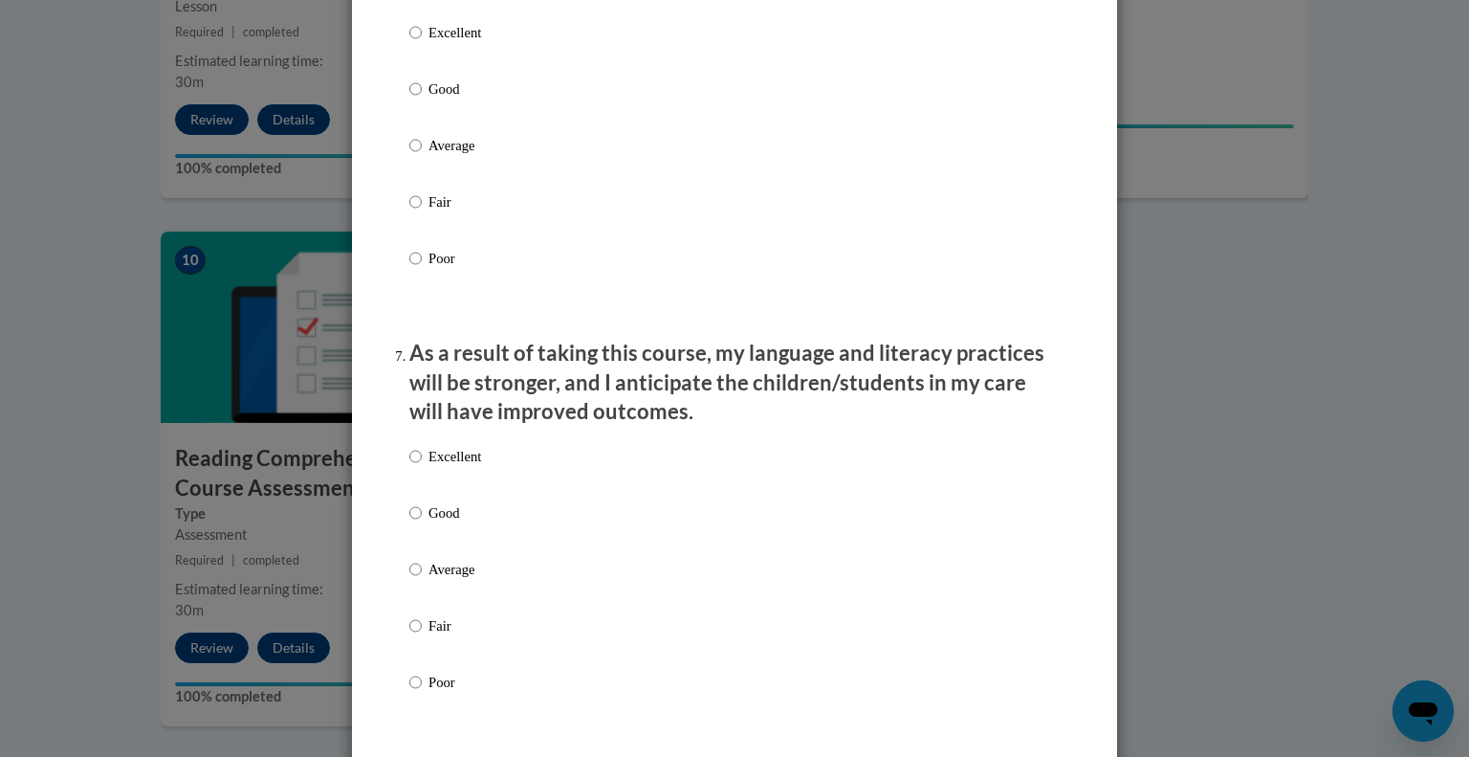
click at [450, 467] on p "Excellent" at bounding box center [454, 456] width 53 height 21
click at [422, 467] on input "Excellent" at bounding box center [415, 456] width 12 height 21
radio input "true"
click at [440, 42] on p "Excellent" at bounding box center [454, 32] width 53 height 21
click at [422, 42] on input "Excellent" at bounding box center [415, 32] width 12 height 21
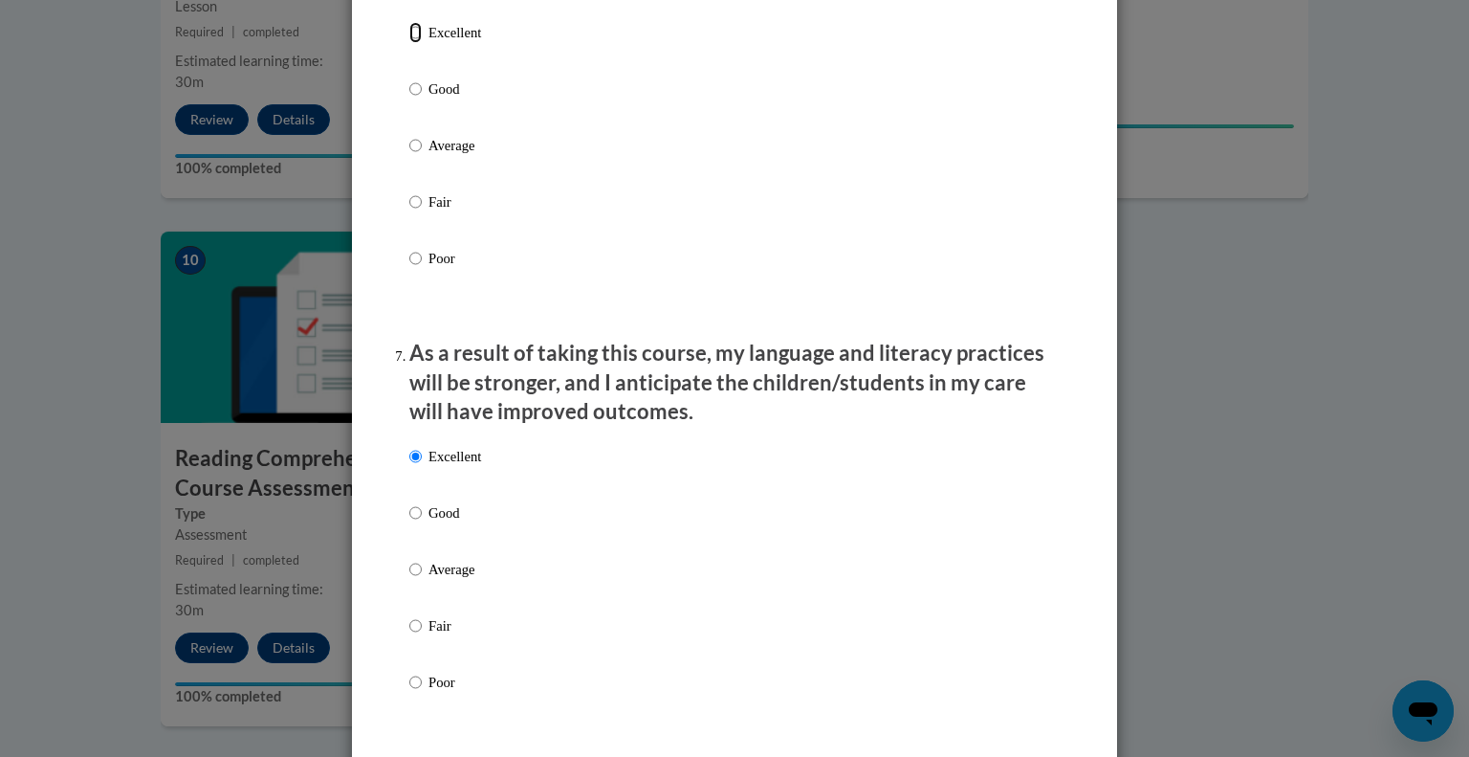
radio input "true"
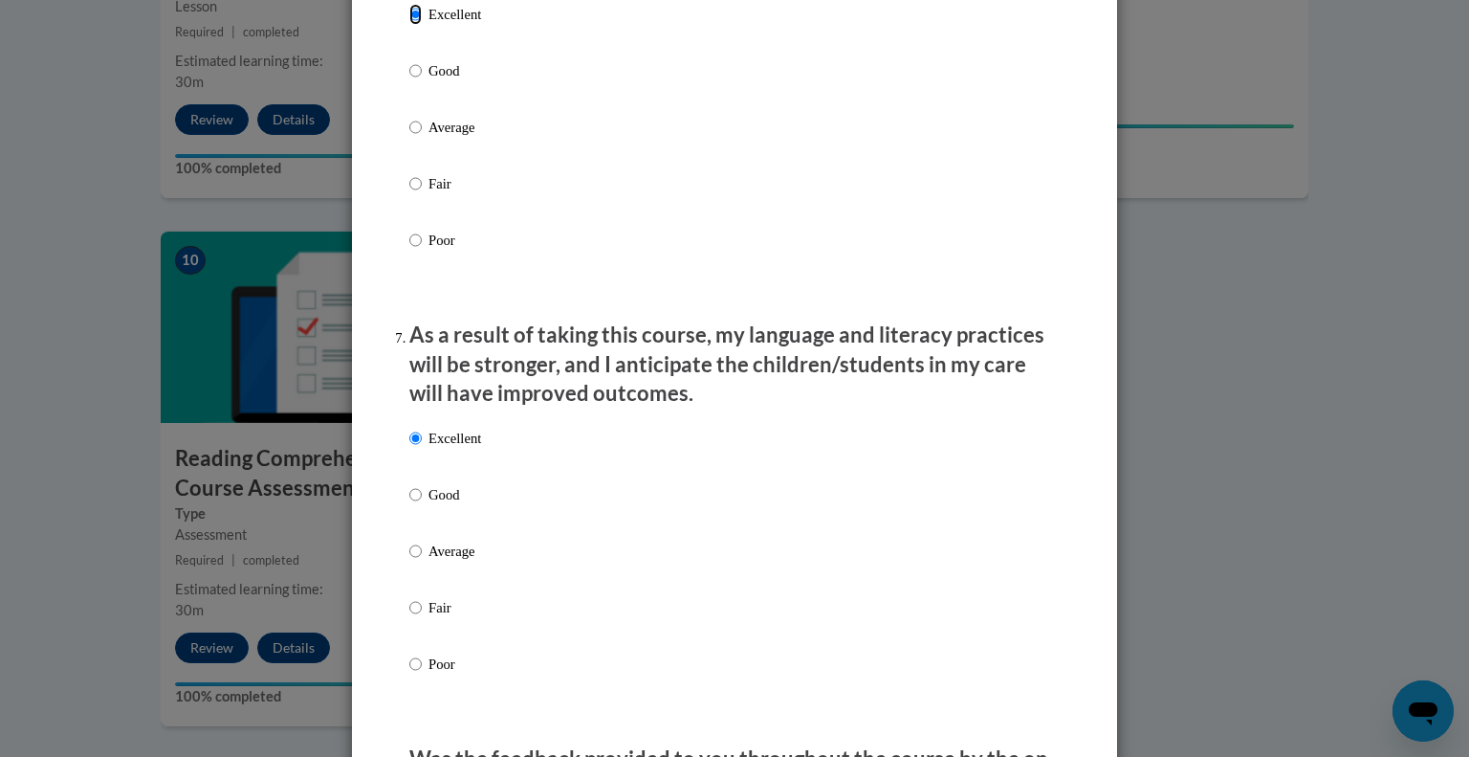
scroll to position [2792, 0]
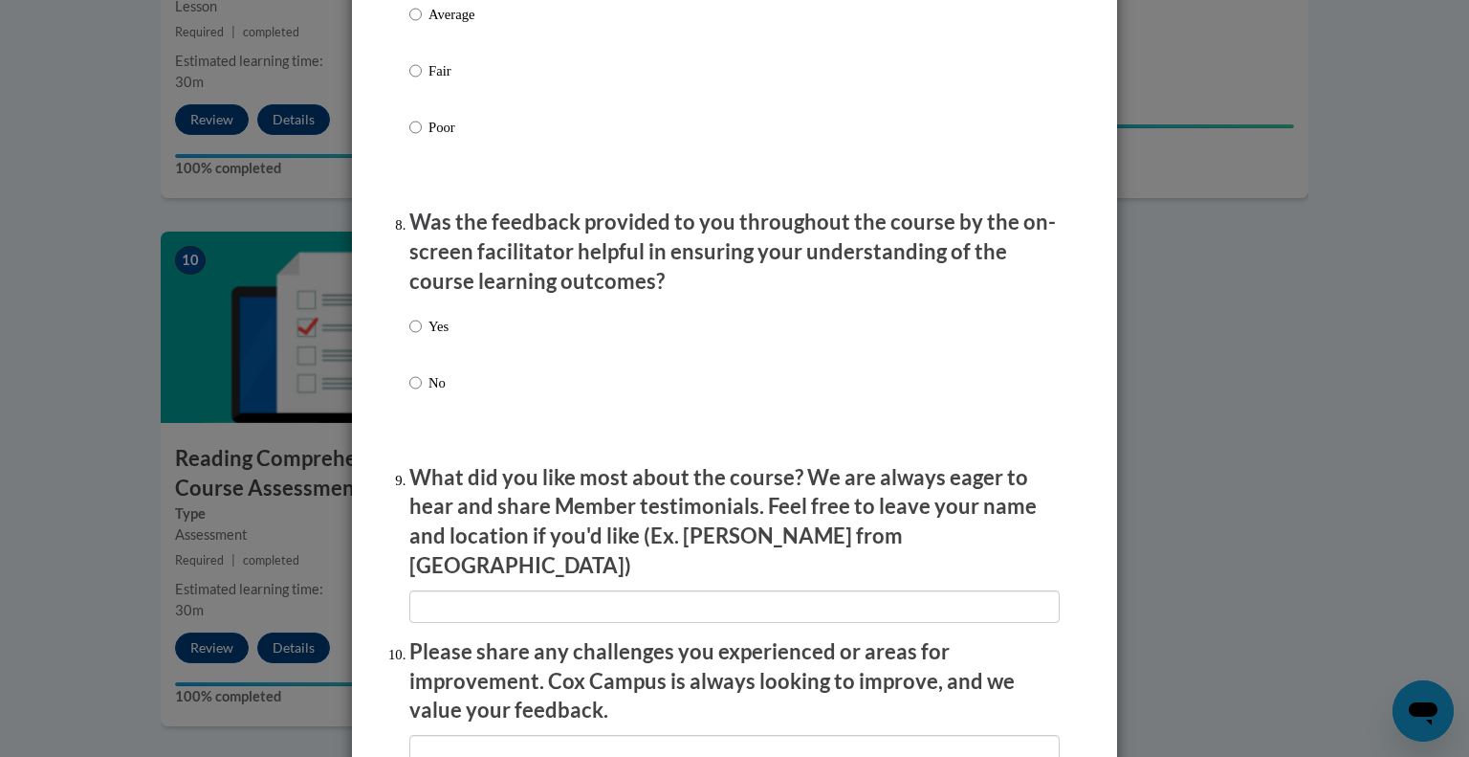
click at [433, 337] on p "Yes" at bounding box center [438, 326] width 20 height 21
click at [422, 337] on input "Yes" at bounding box center [415, 326] width 12 height 21
radio input "true"
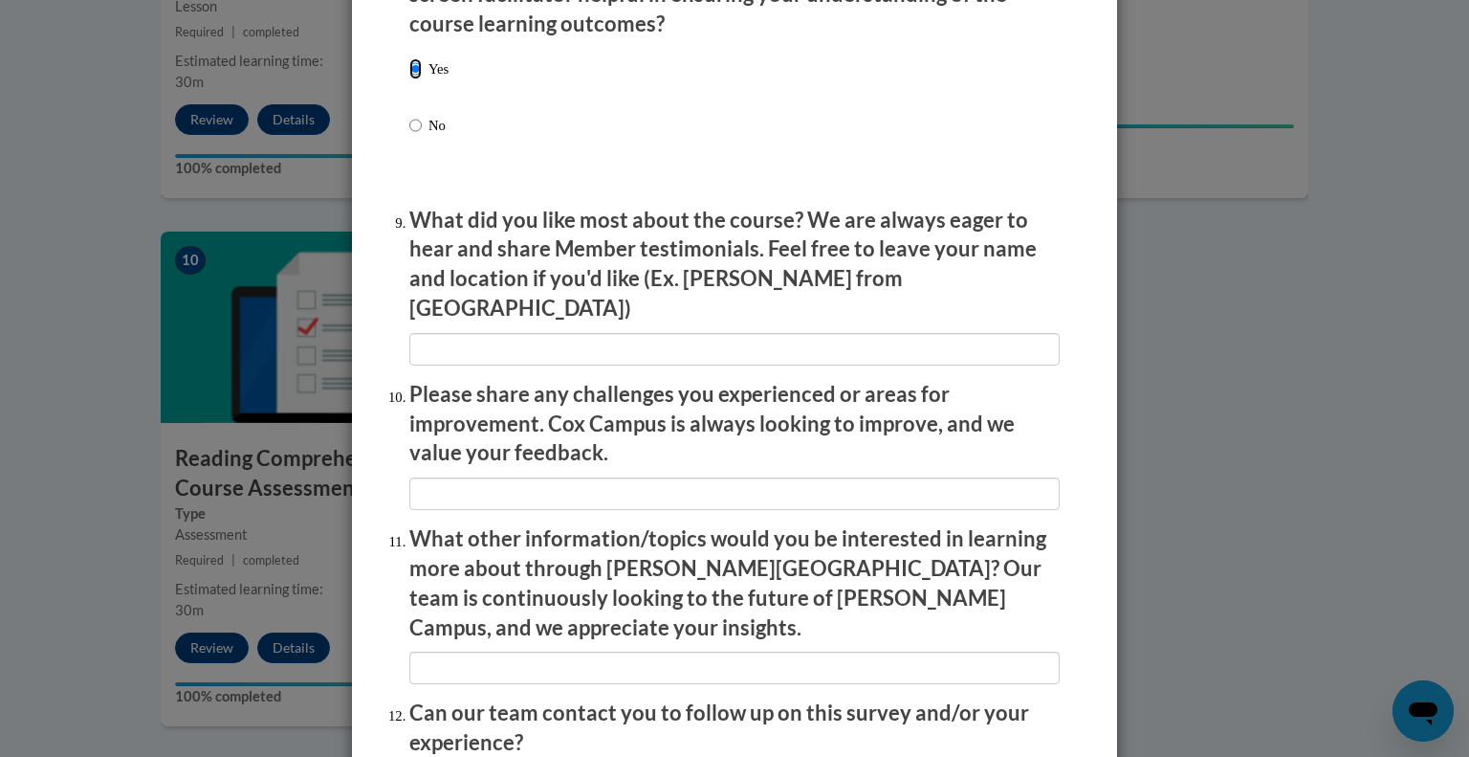
scroll to position [3057, 0]
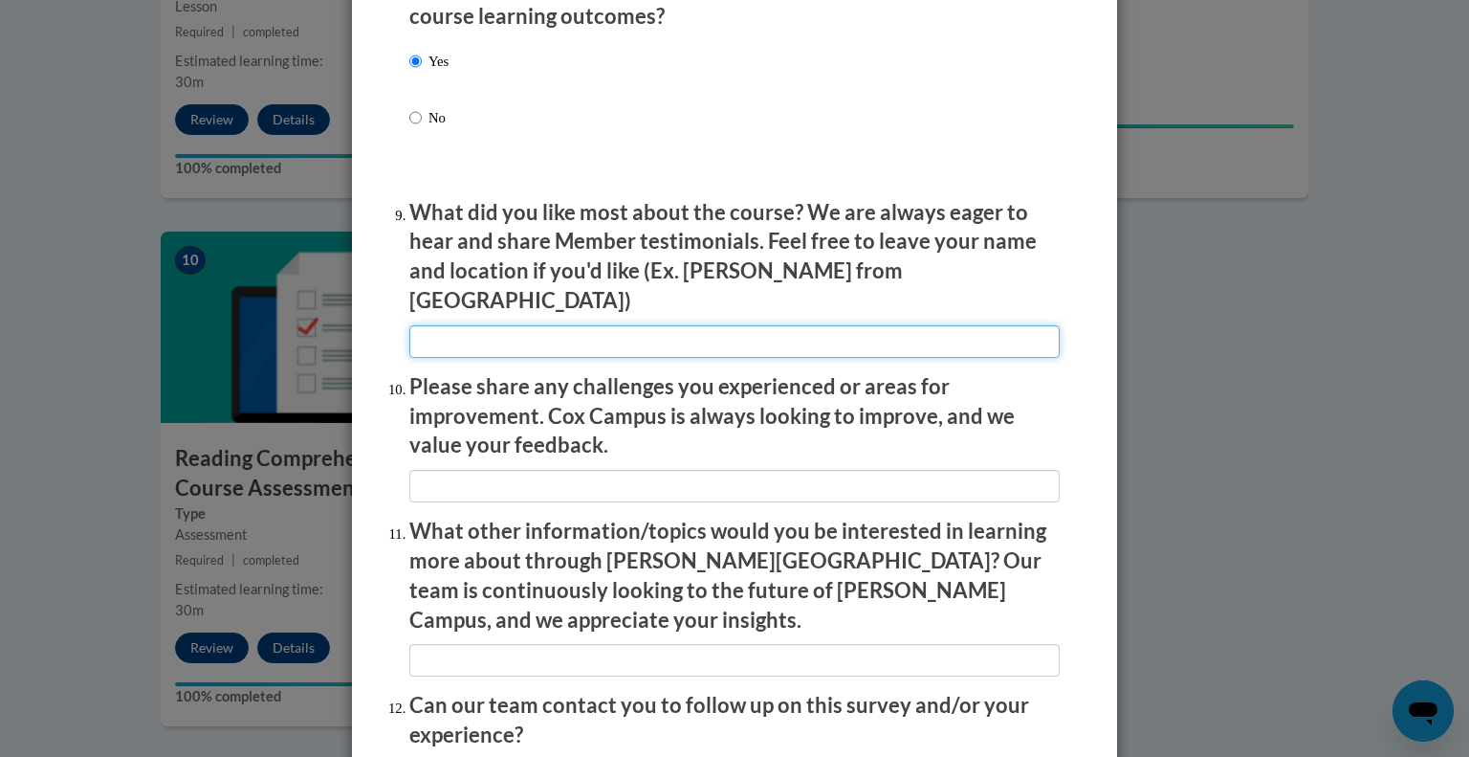
click at [576, 337] on input "textbox" at bounding box center [734, 341] width 650 height 33
type input "I liked the downloadable resources!"
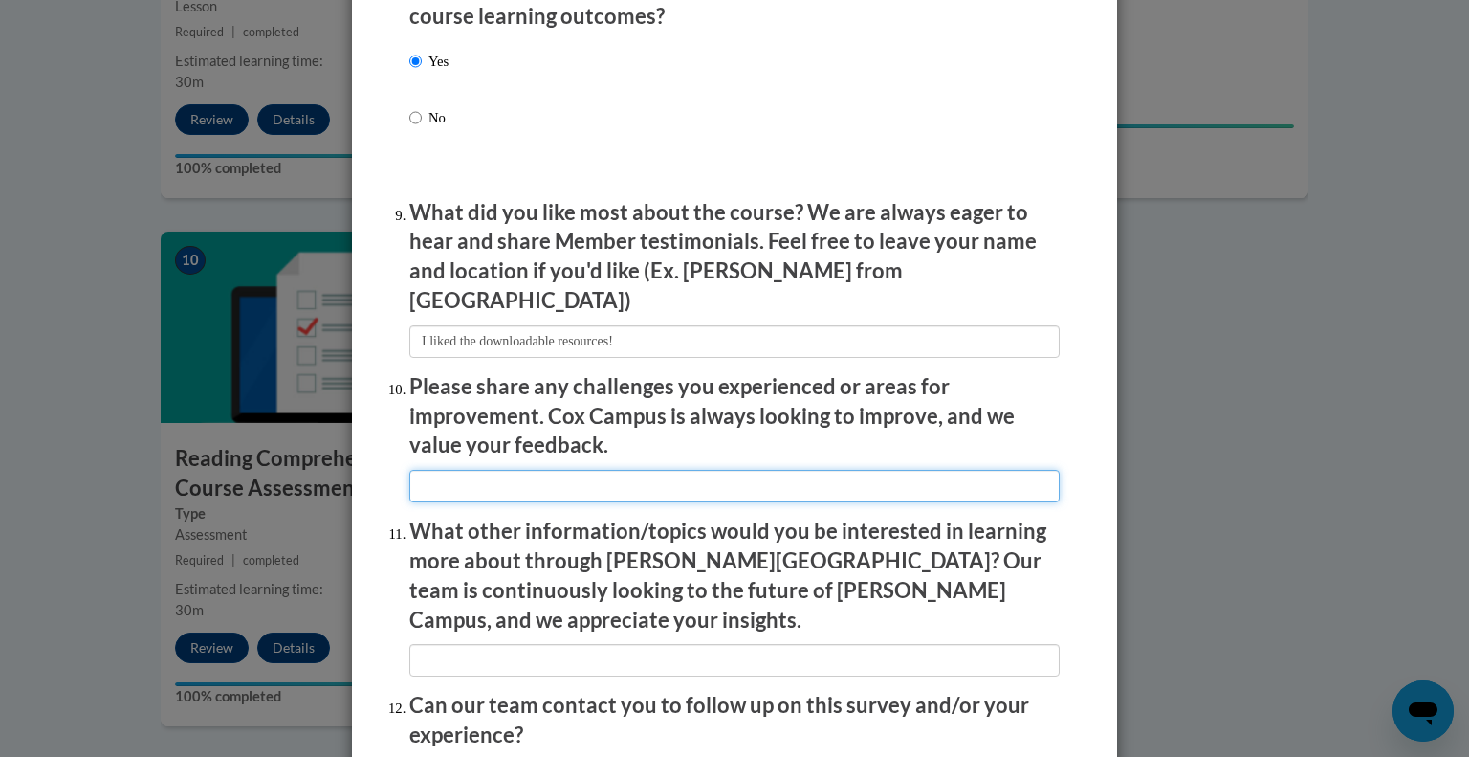
click at [471, 478] on input "textbox" at bounding box center [734, 486] width 650 height 33
type input "b"
type input "None!"
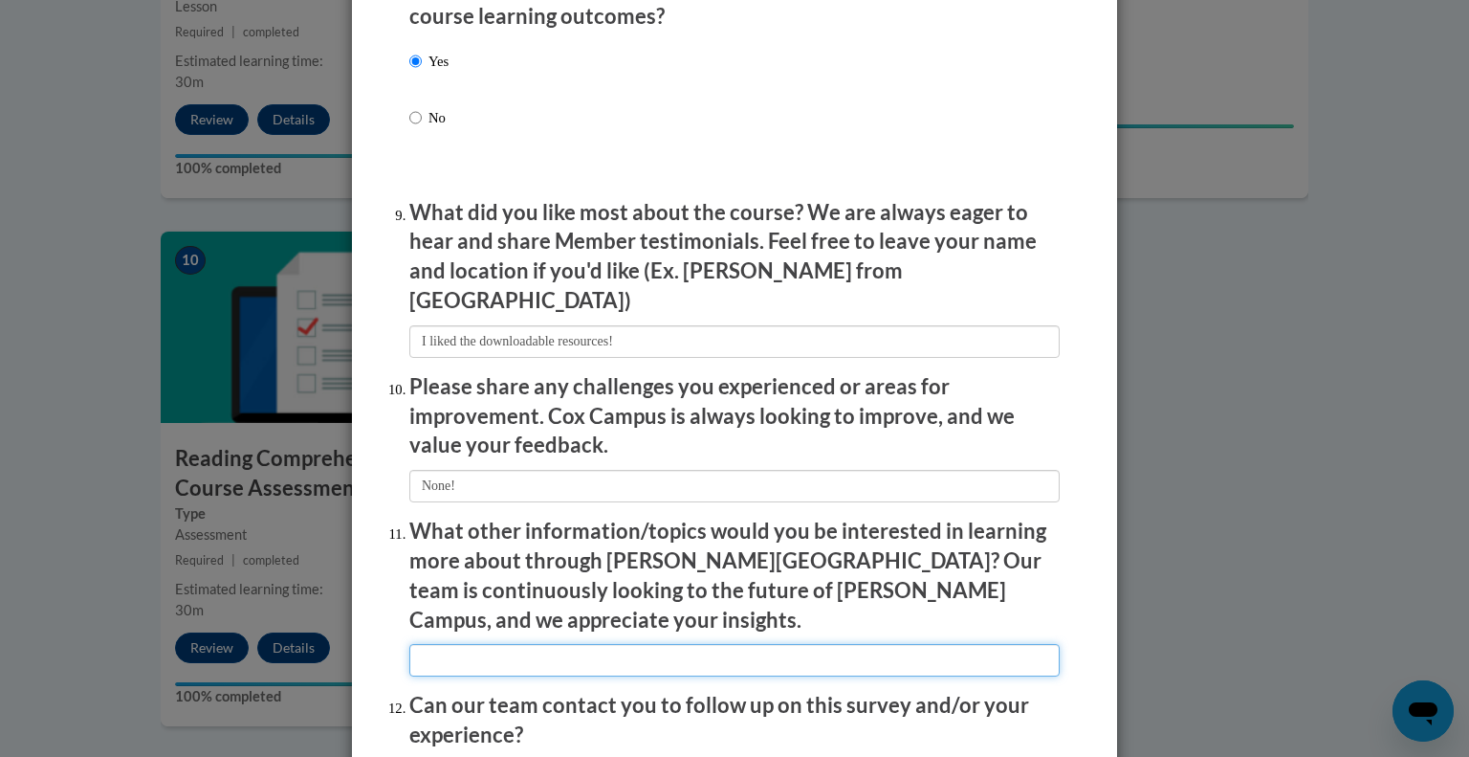
click at [735, 644] on input "textbox" at bounding box center [734, 660] width 650 height 33
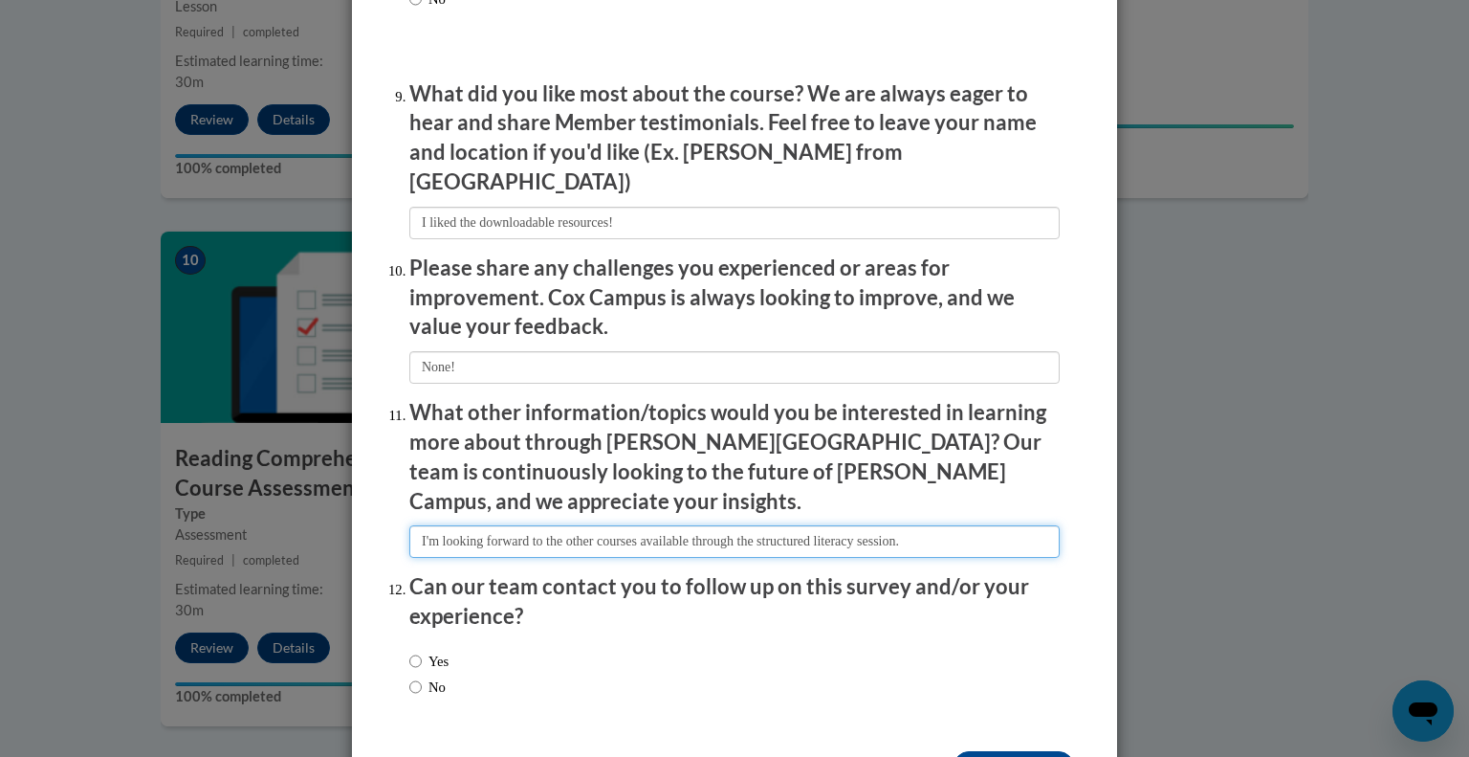
scroll to position [3226, 0]
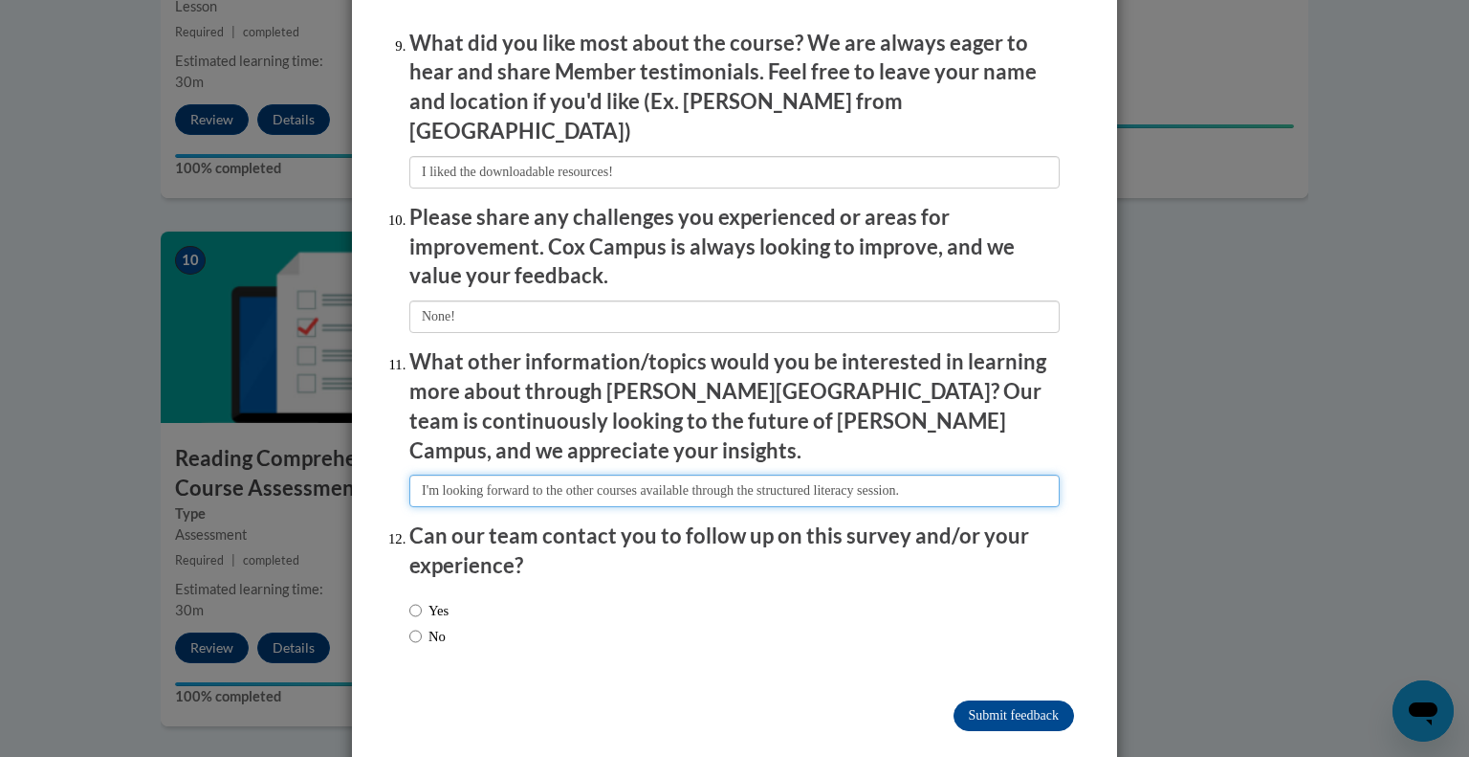
type input "I'm looking forward to the other courses available through the structured liter…"
click at [449, 626] on span "No" at bounding box center [428, 636] width 39 height 21
click at [419, 626] on input "No" at bounding box center [415, 636] width 12 height 21
radio input "true"
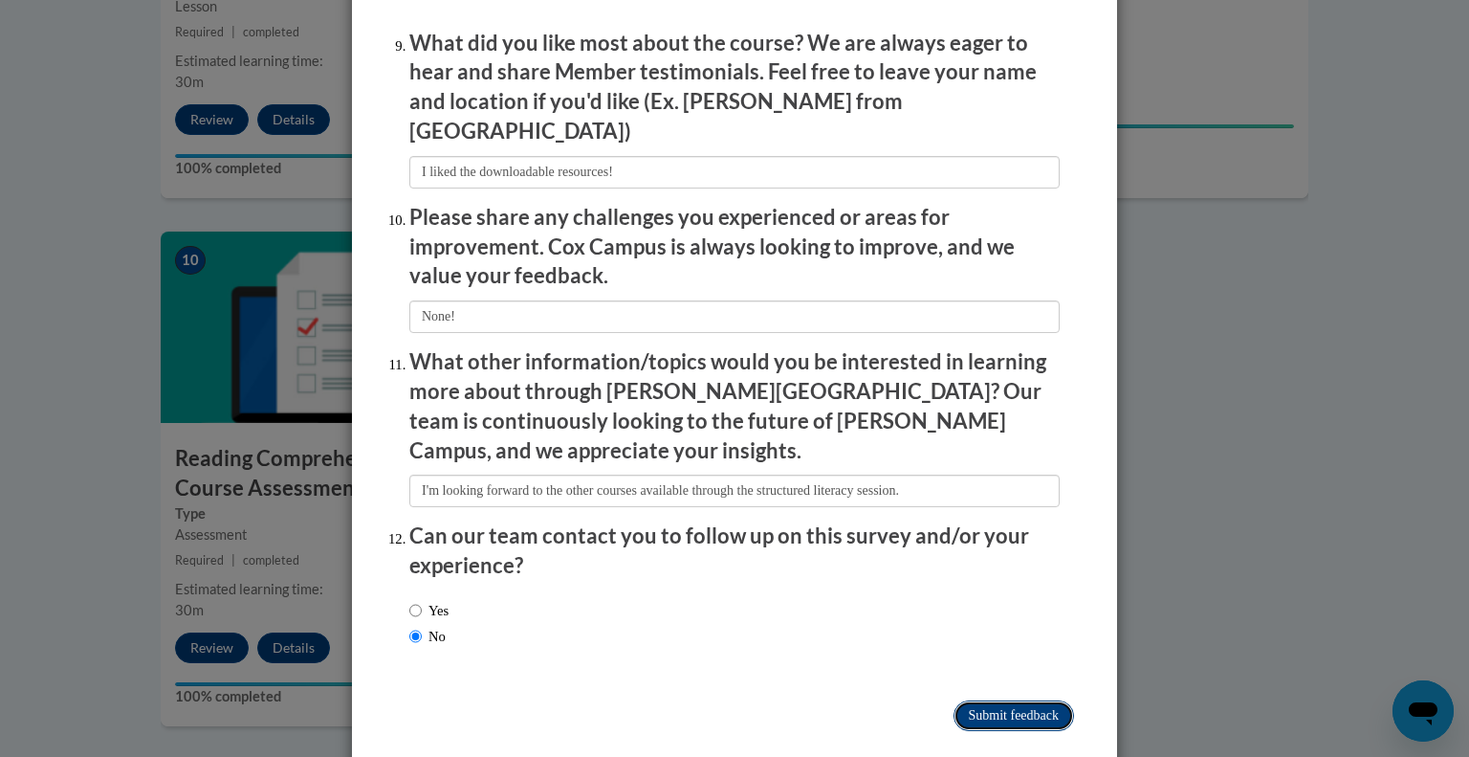
click at [1037, 700] on input "Submit feedback" at bounding box center [1014, 715] width 121 height 31
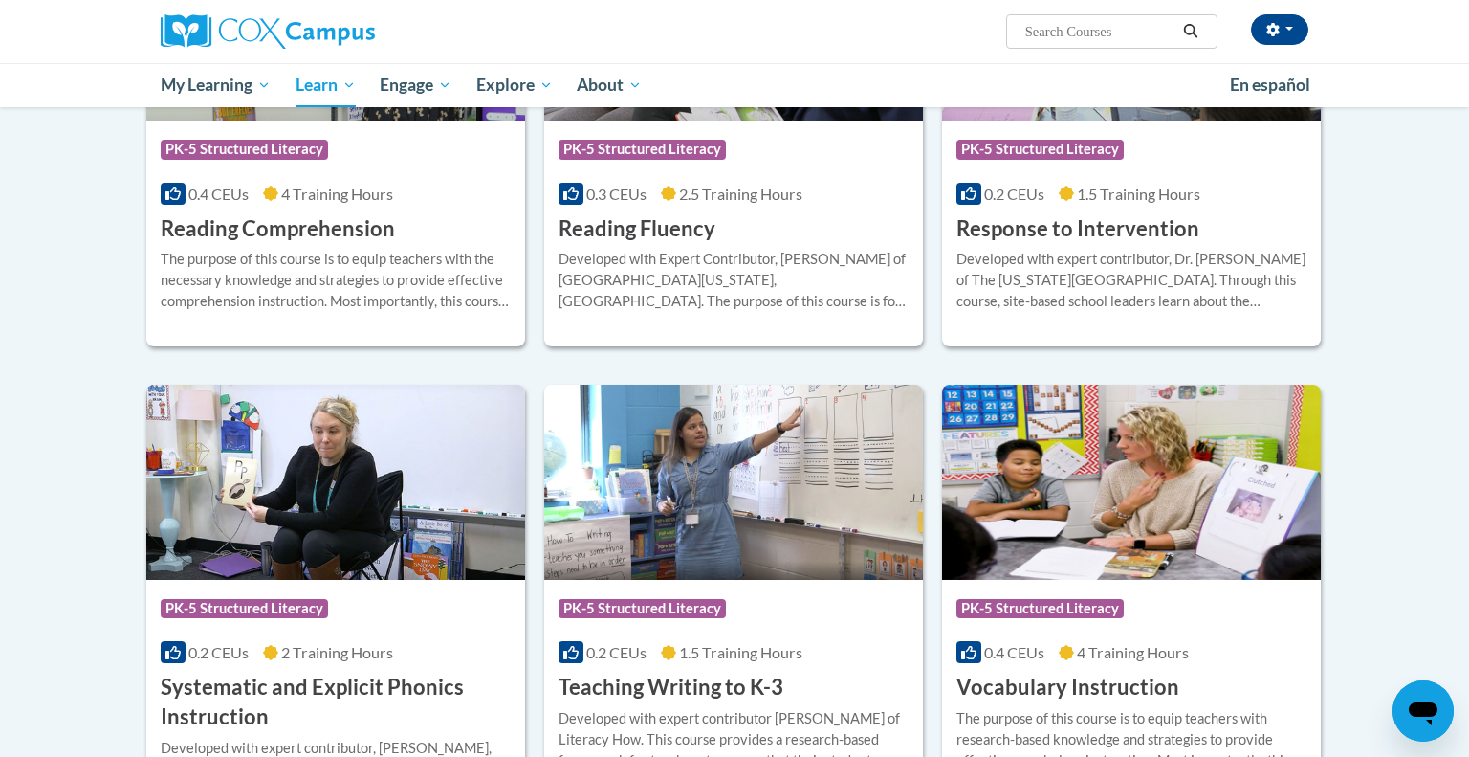
scroll to position [1778, 0]
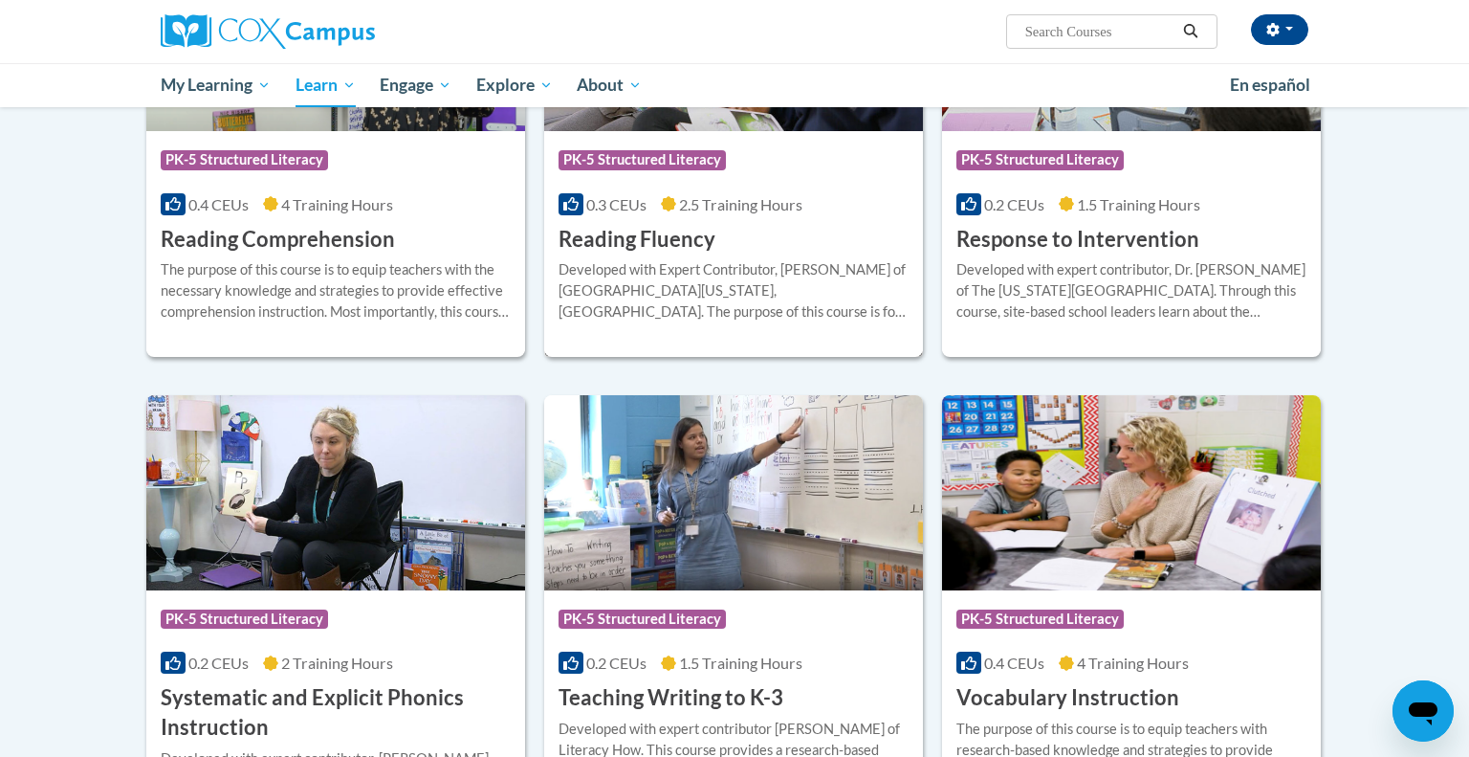
click at [620, 280] on div "Developed with Expert Contributor, [PERSON_NAME] of [GEOGRAPHIC_DATA][US_STATE]…" at bounding box center [734, 290] width 350 height 63
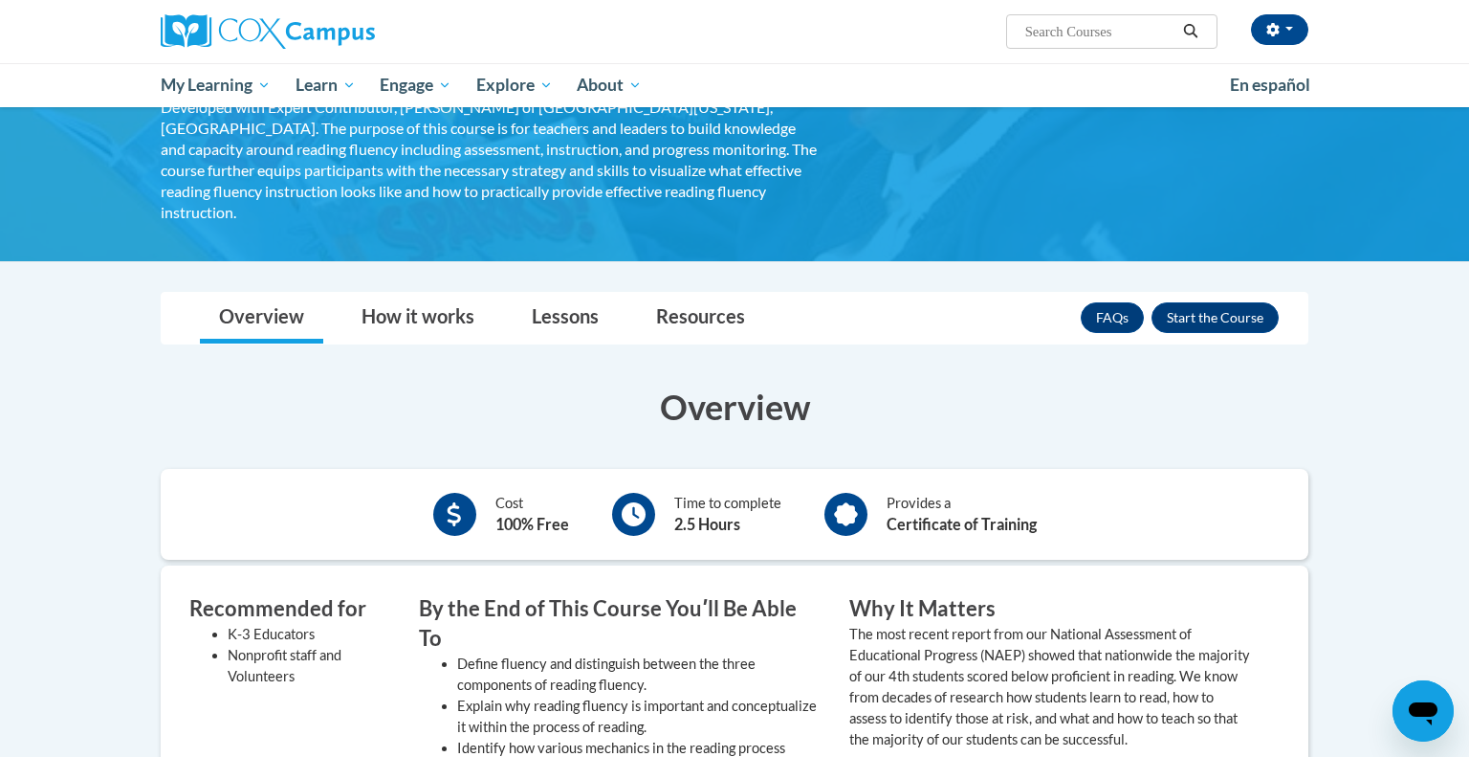
scroll to position [171, 0]
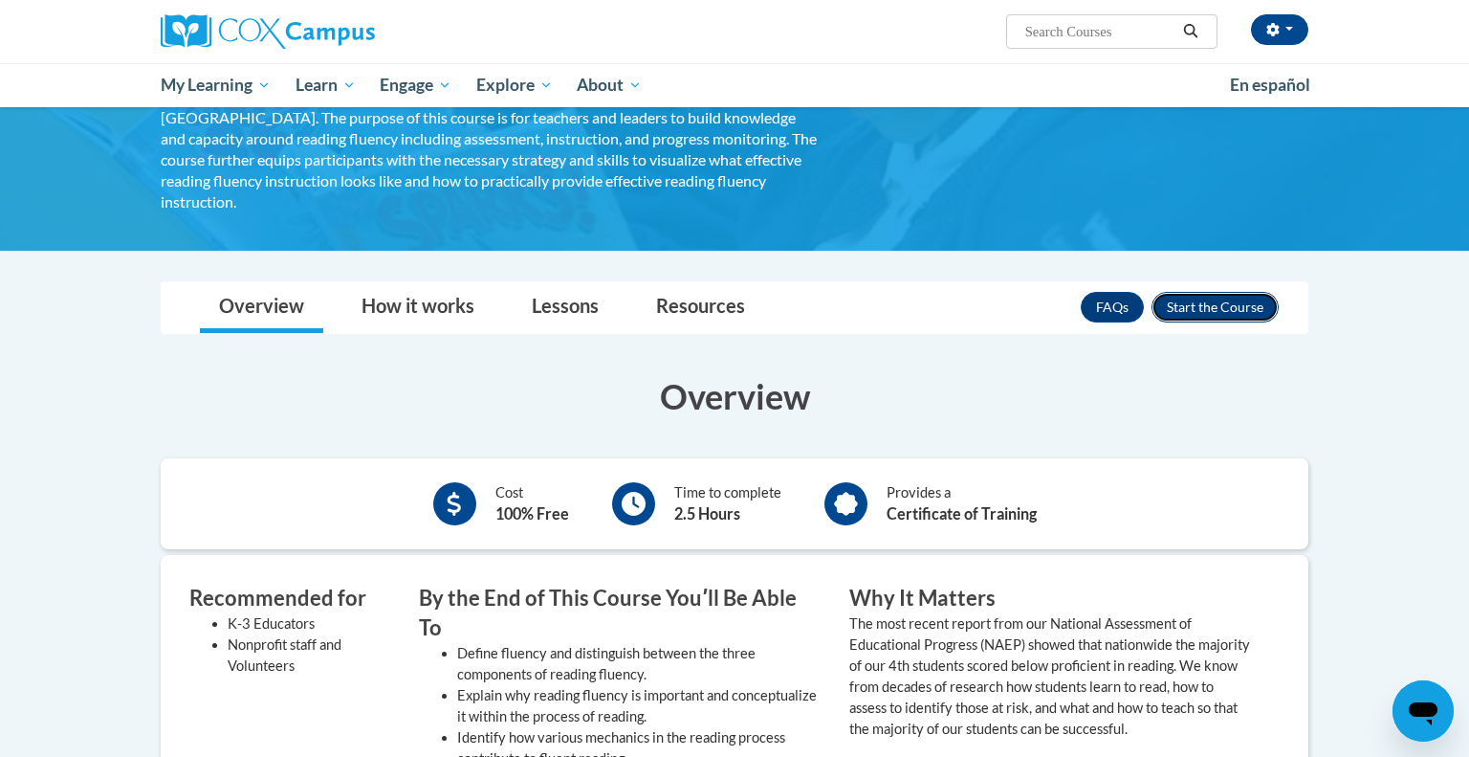
click at [1181, 293] on button "Enroll" at bounding box center [1215, 307] width 127 height 31
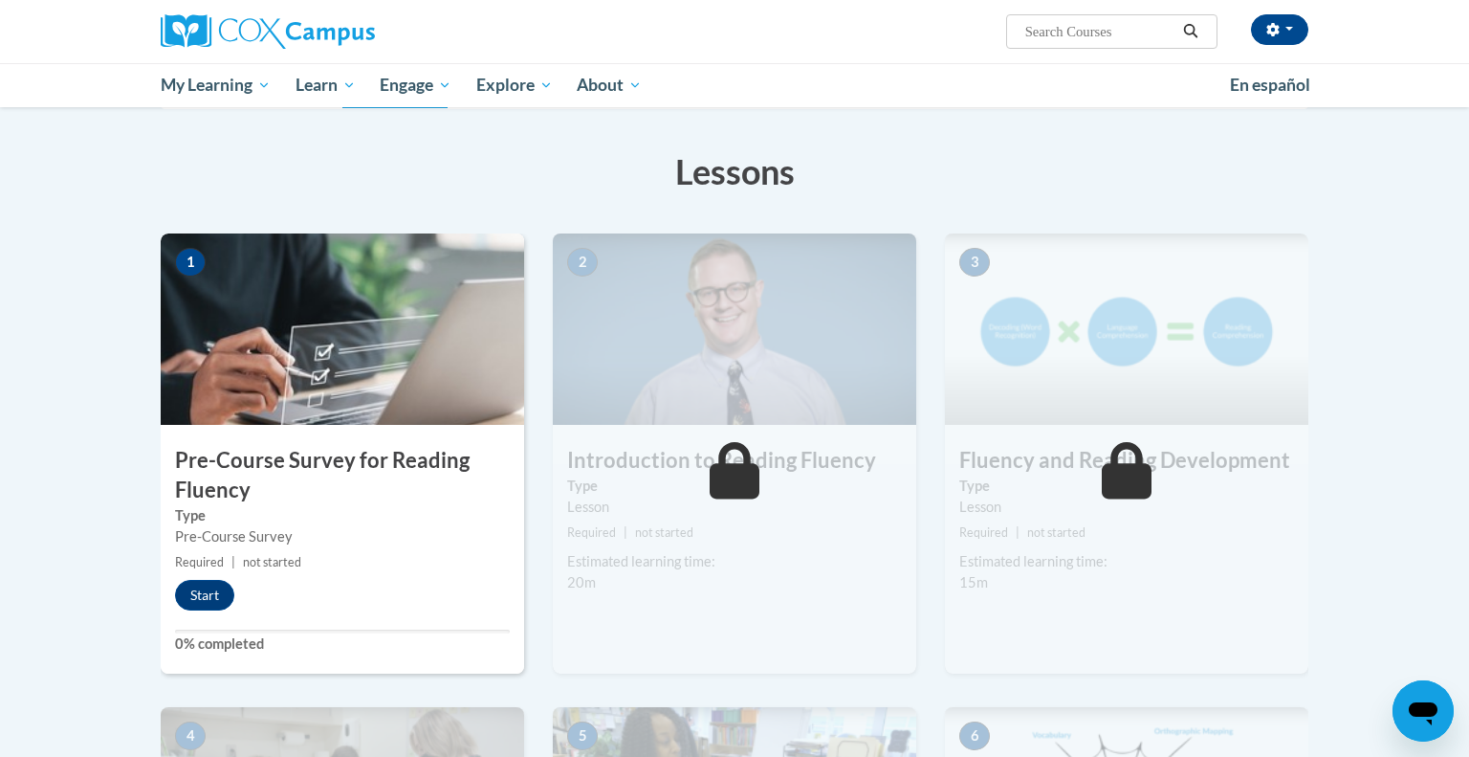
scroll to position [281, 0]
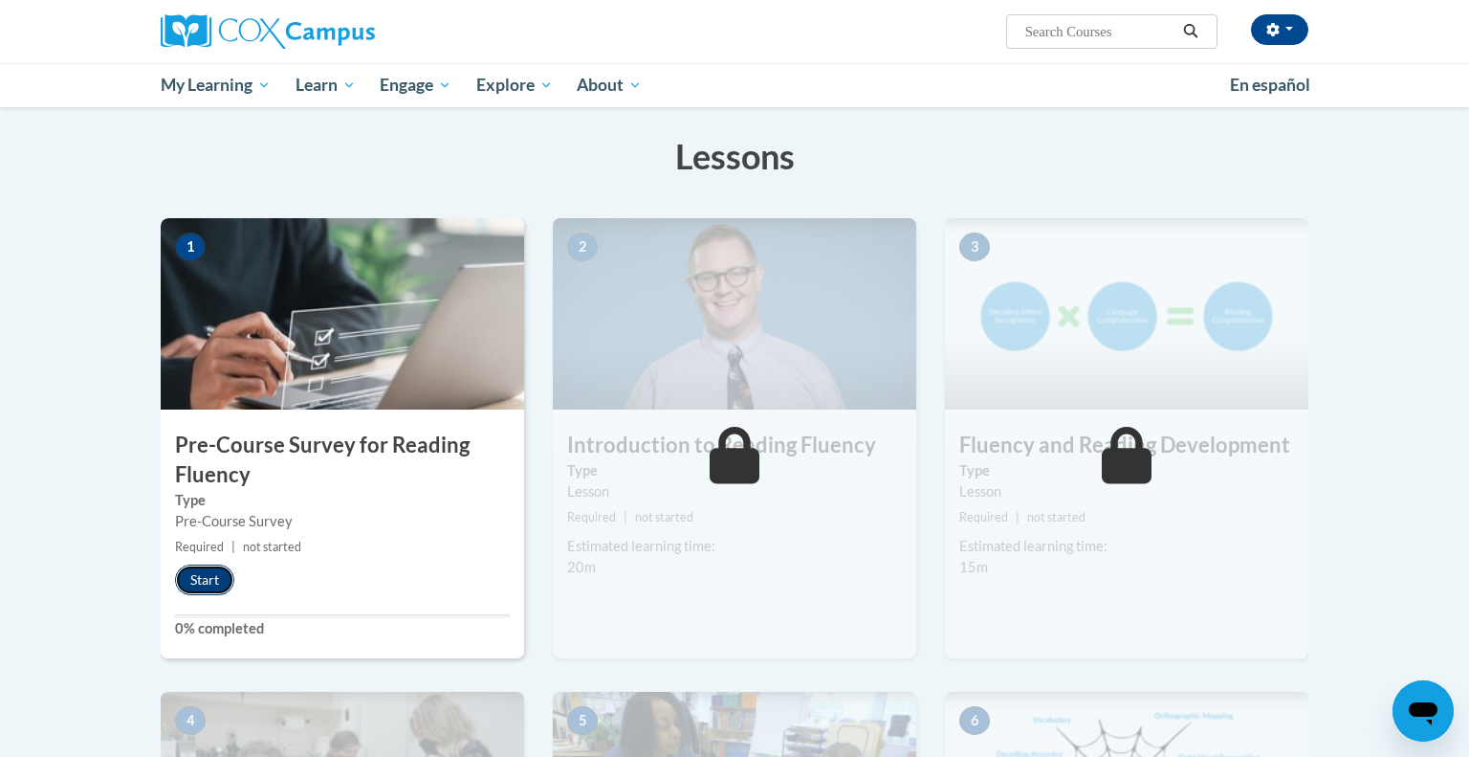
click at [201, 584] on button "Start" at bounding box center [204, 579] width 59 height 31
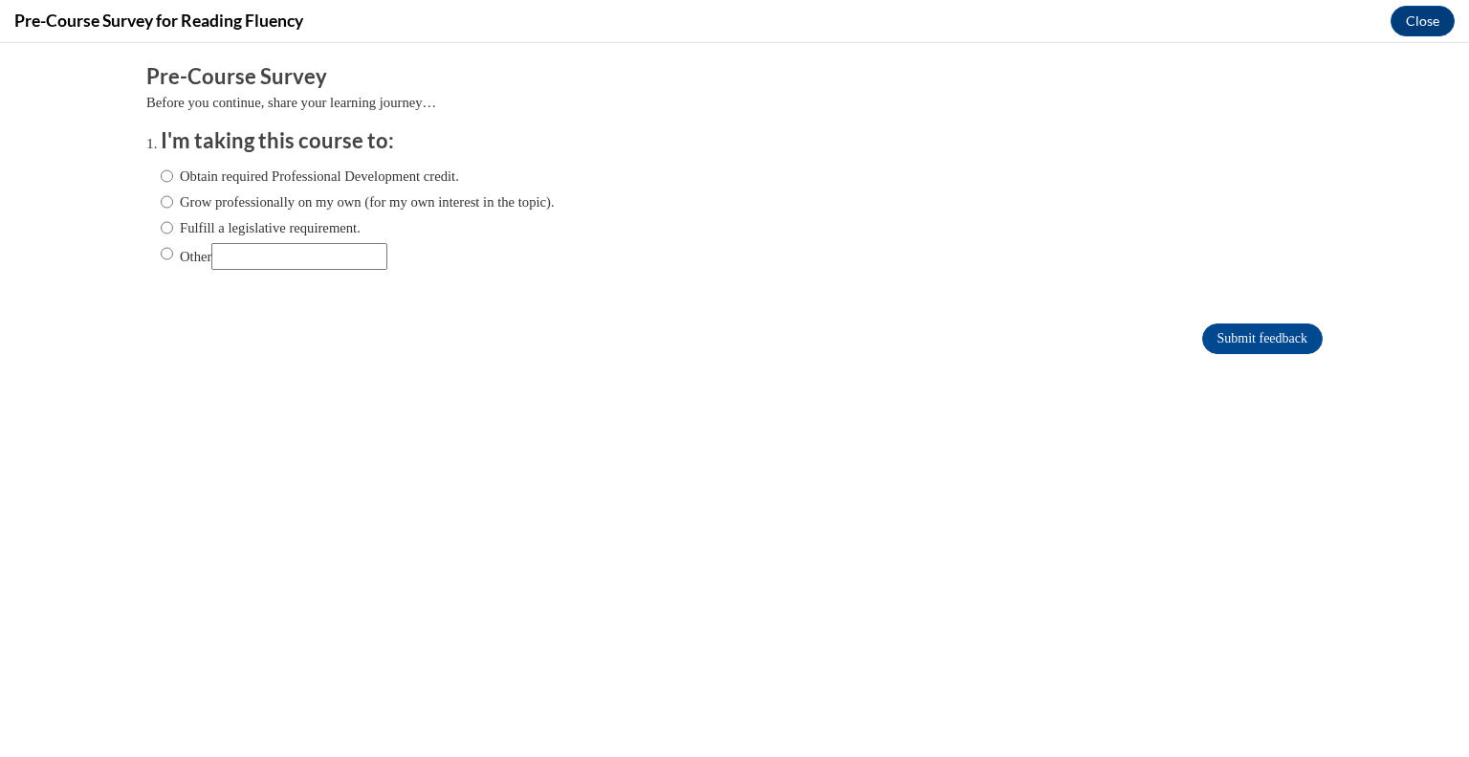
scroll to position [0, 0]
click at [226, 230] on label "Fulfill a legislative requirement." at bounding box center [261, 227] width 200 height 21
click at [173, 230] on input "Fulfill a legislative requirement." at bounding box center [167, 227] width 12 height 21
radio input "true"
click at [1292, 335] on input "Submit feedback" at bounding box center [1262, 338] width 121 height 31
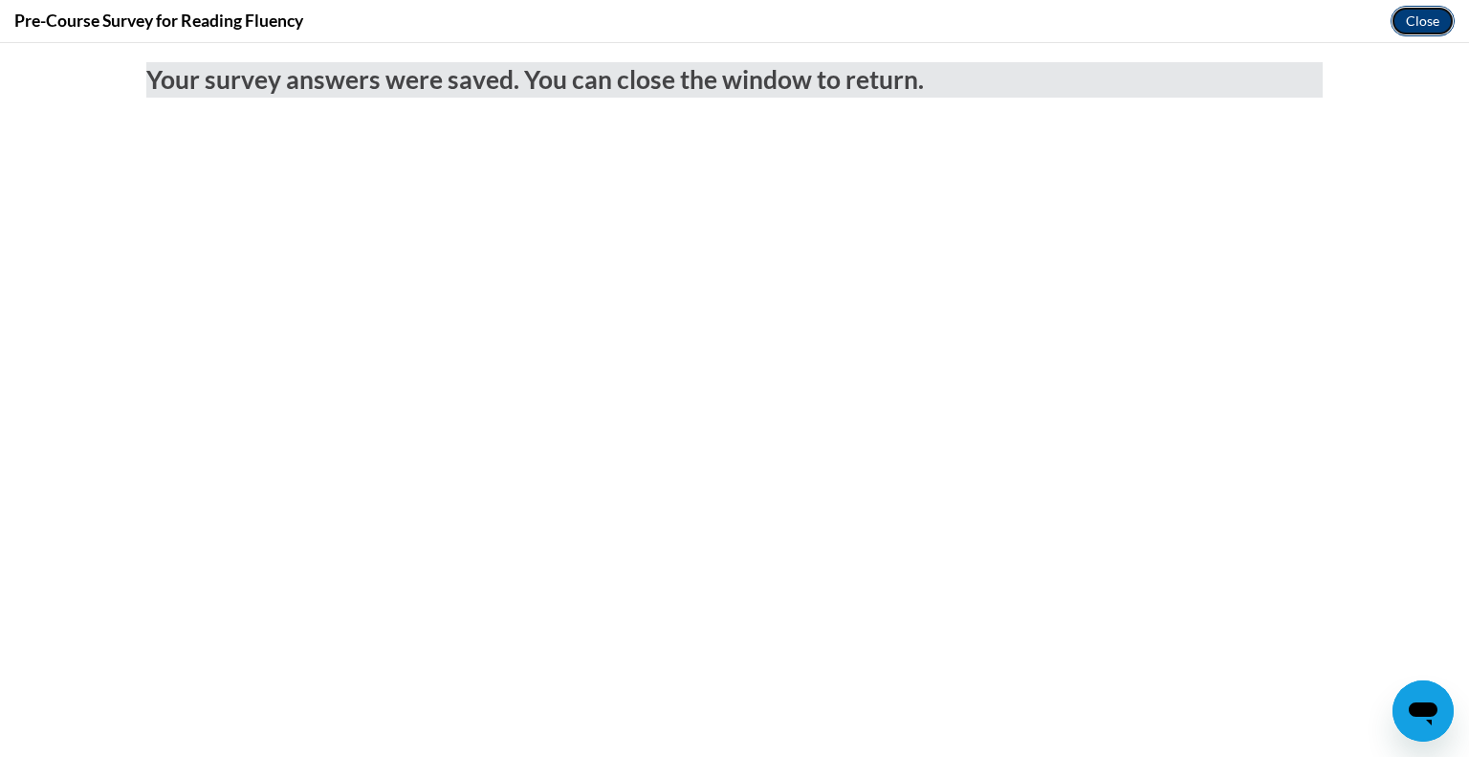
click at [1427, 29] on button "Close" at bounding box center [1423, 21] width 64 height 31
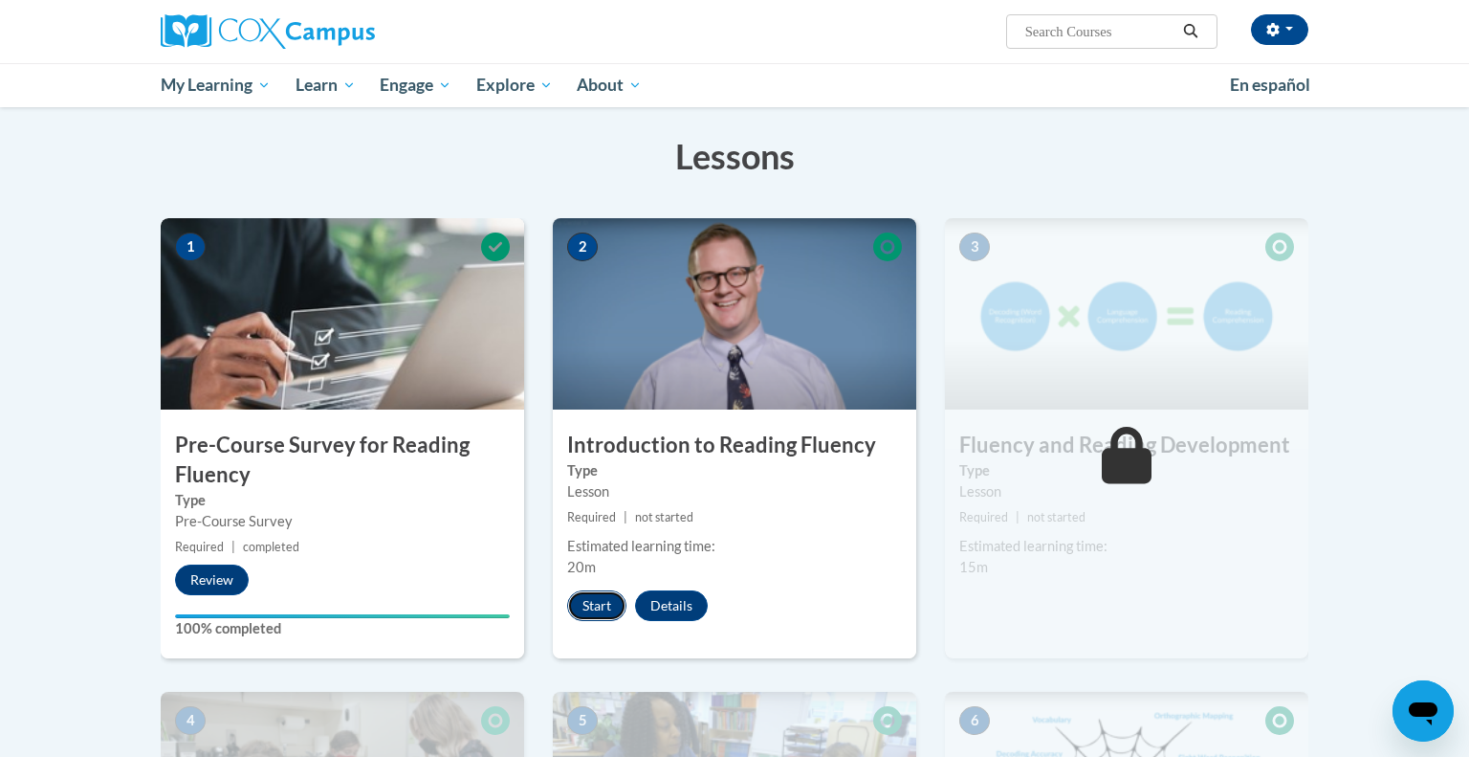
click at [618, 597] on button "Start" at bounding box center [596, 605] width 59 height 31
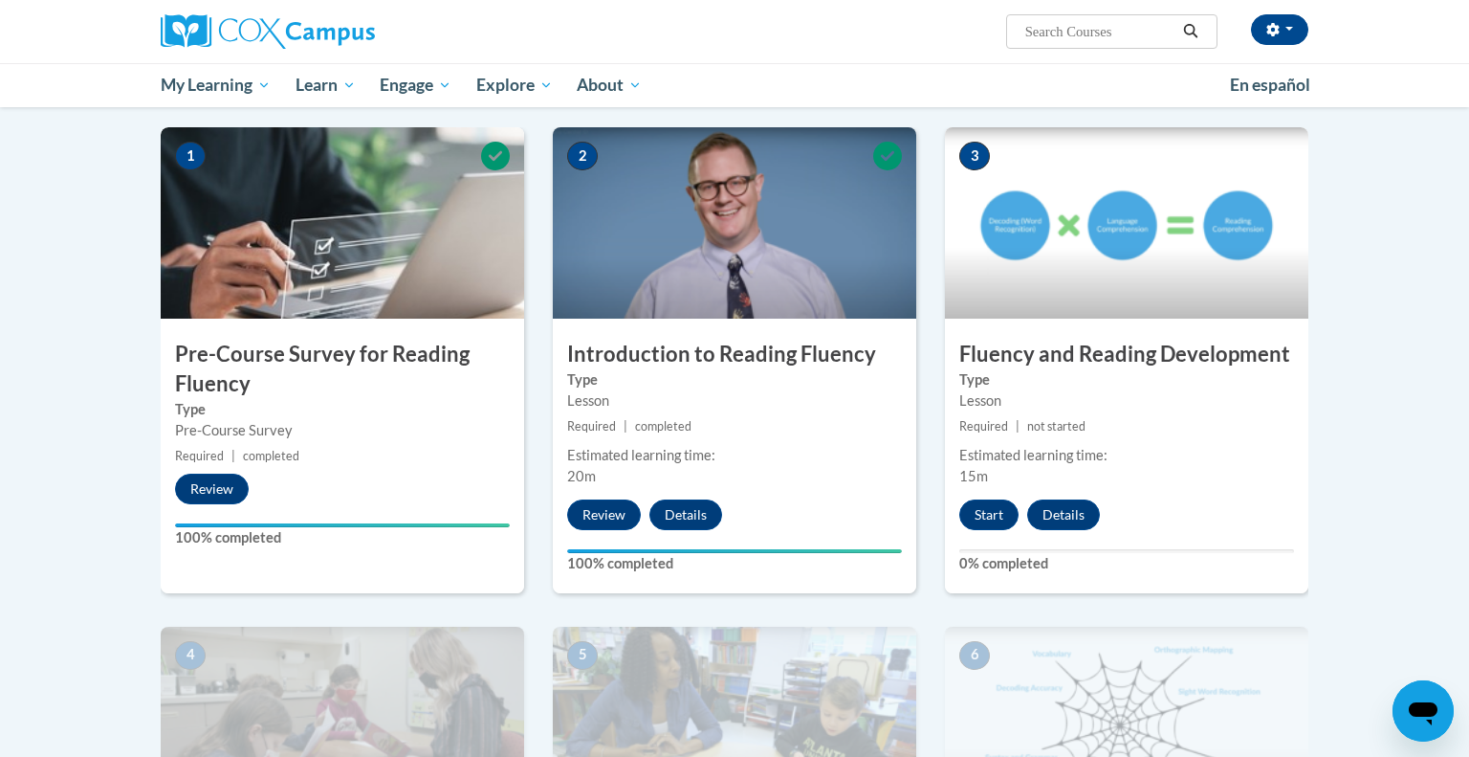
scroll to position [371, 0]
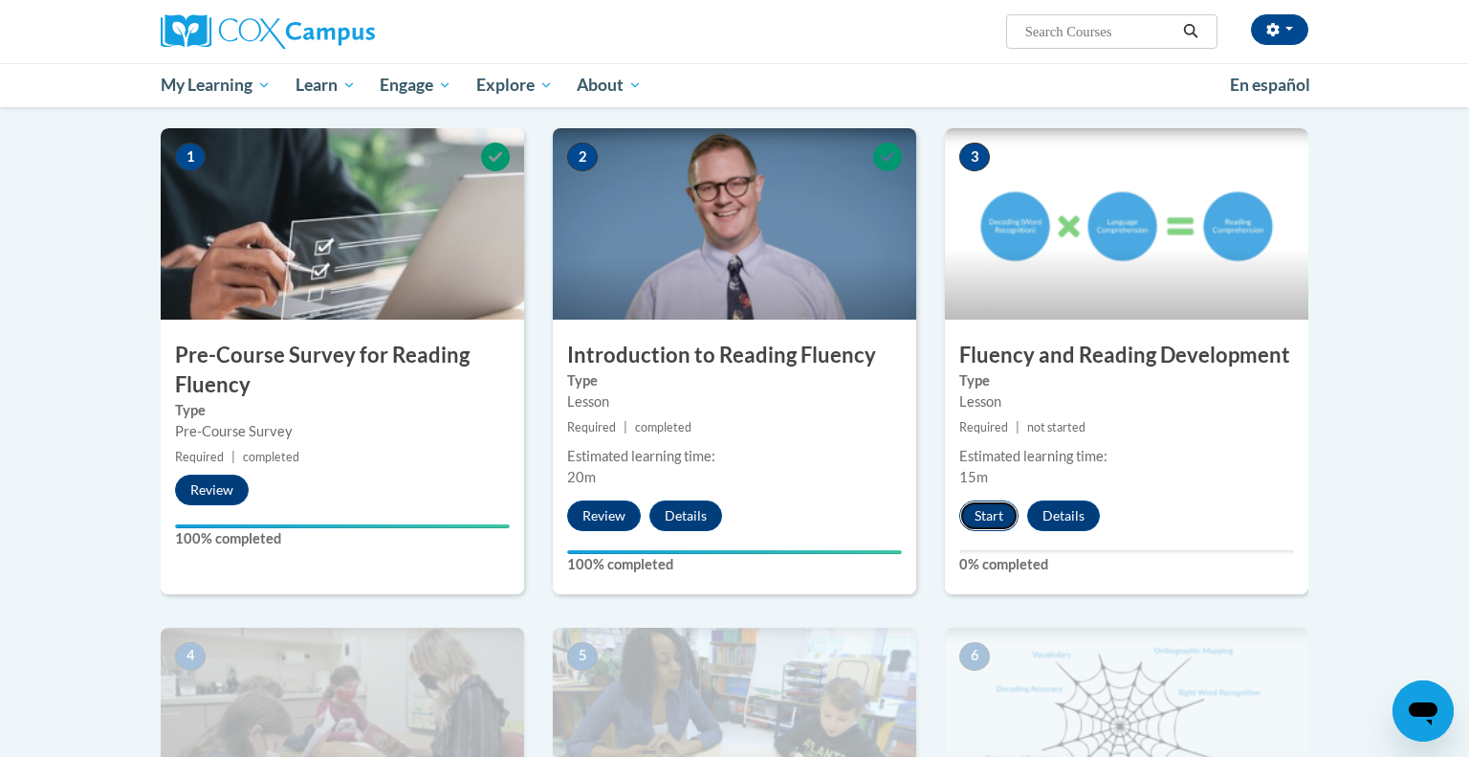
click at [970, 513] on button "Start" at bounding box center [988, 515] width 59 height 31
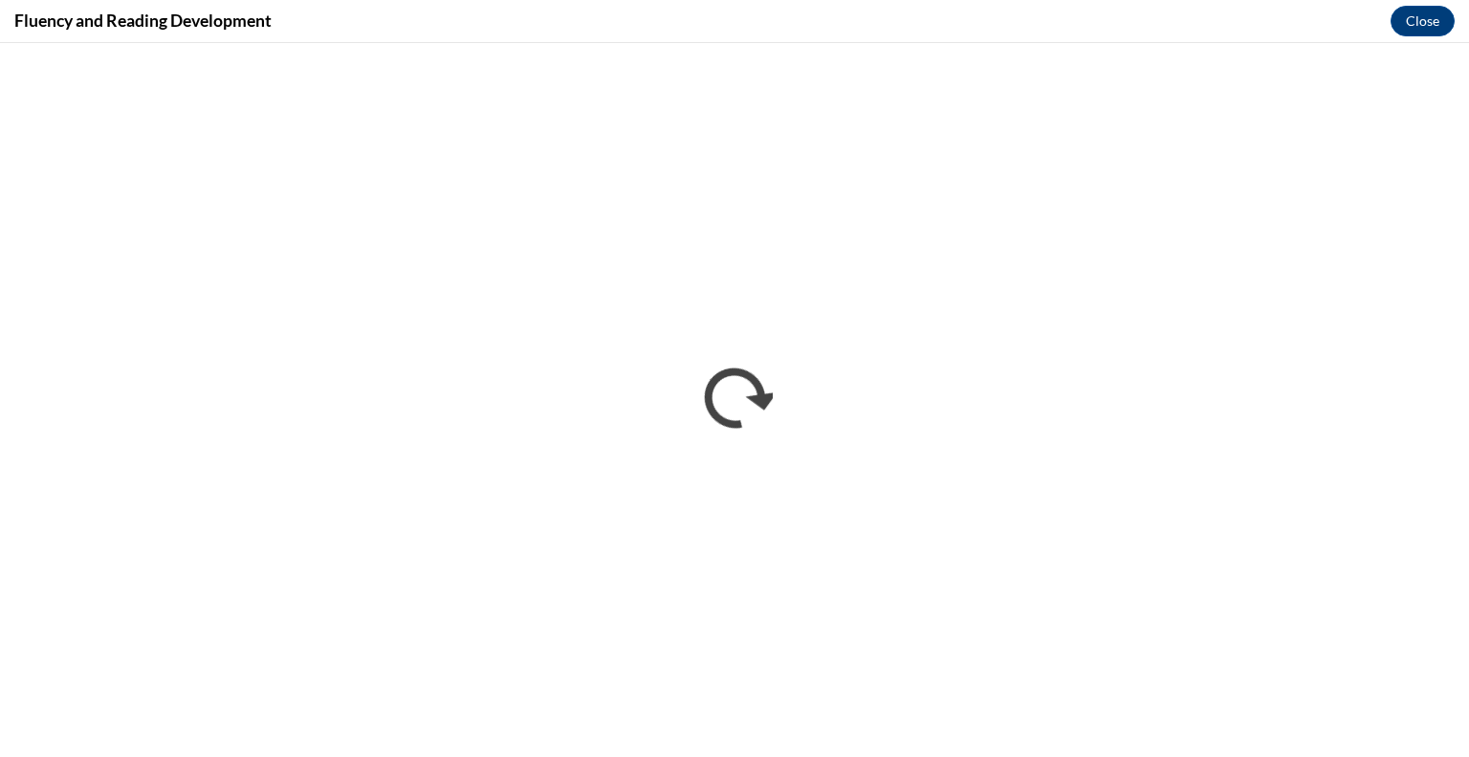
scroll to position [0, 0]
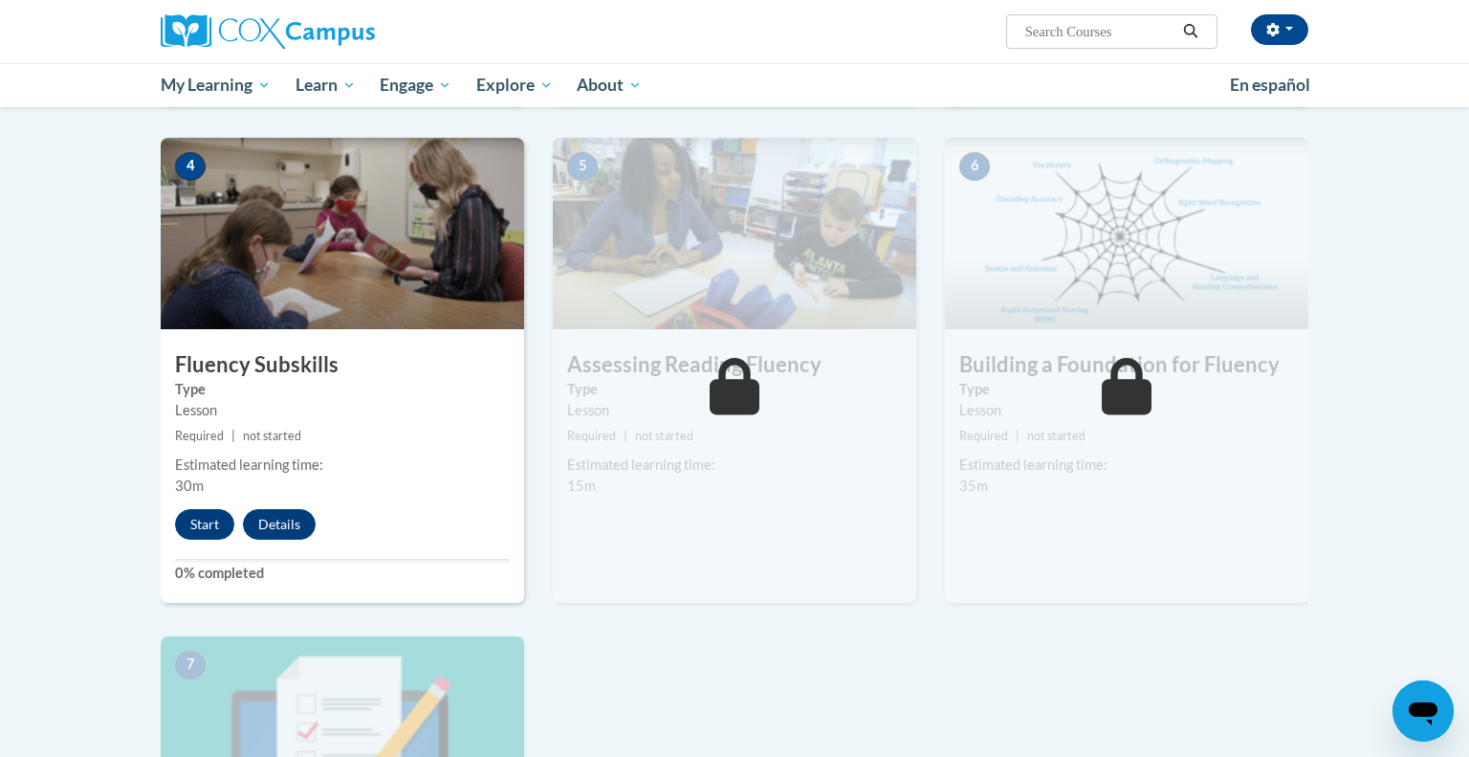
scroll to position [848, 0]
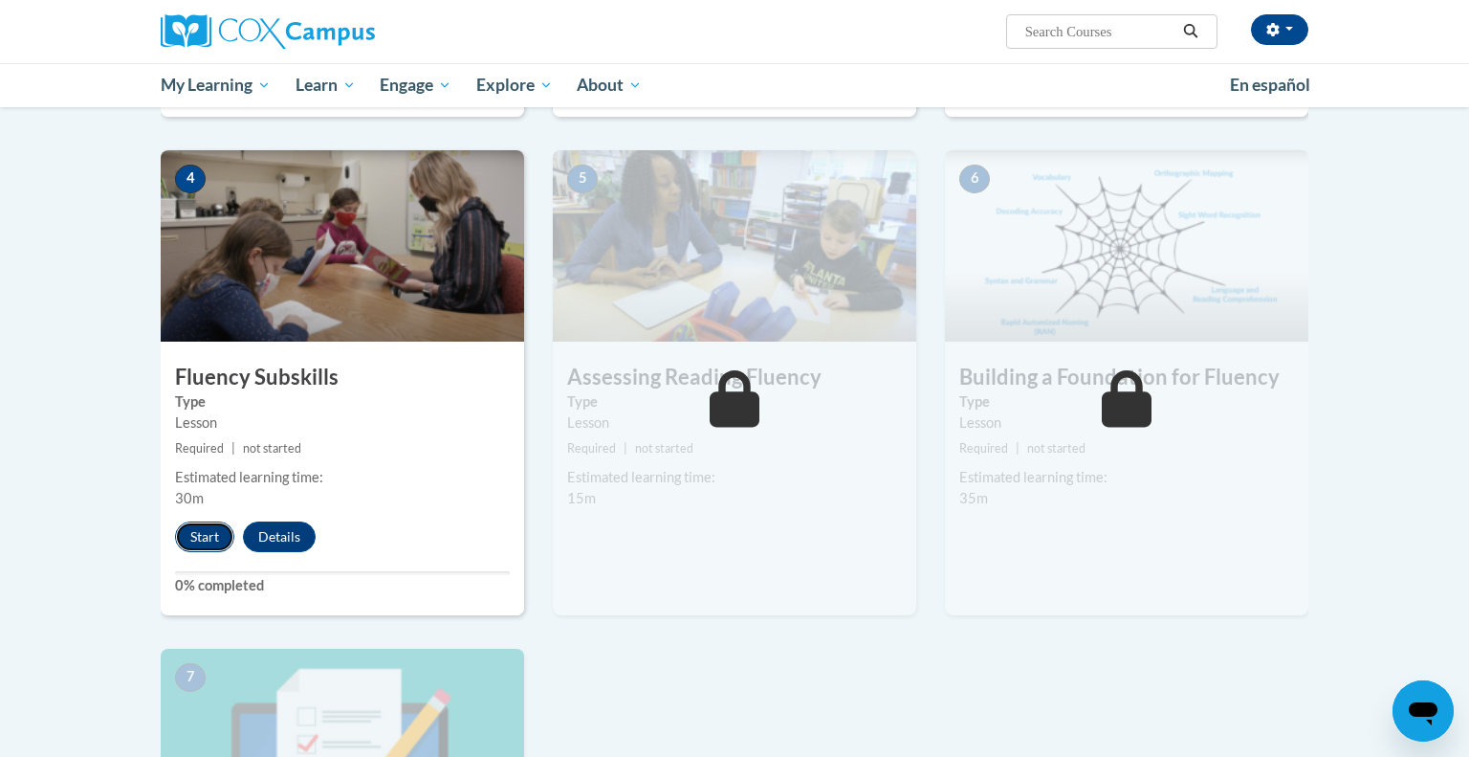
click at [216, 538] on button "Start" at bounding box center [204, 536] width 59 height 31
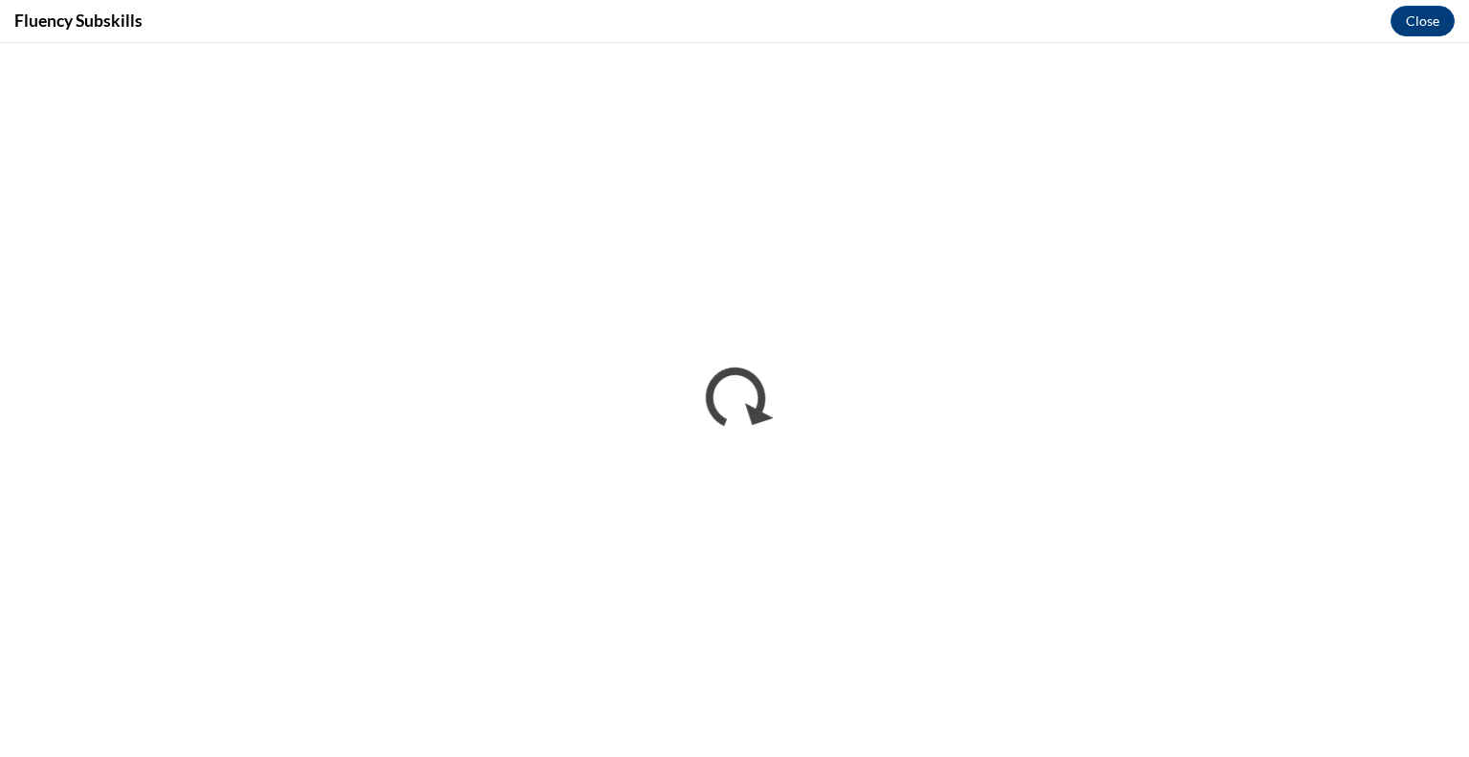
scroll to position [0, 0]
click at [1412, 28] on button "Close" at bounding box center [1423, 21] width 64 height 31
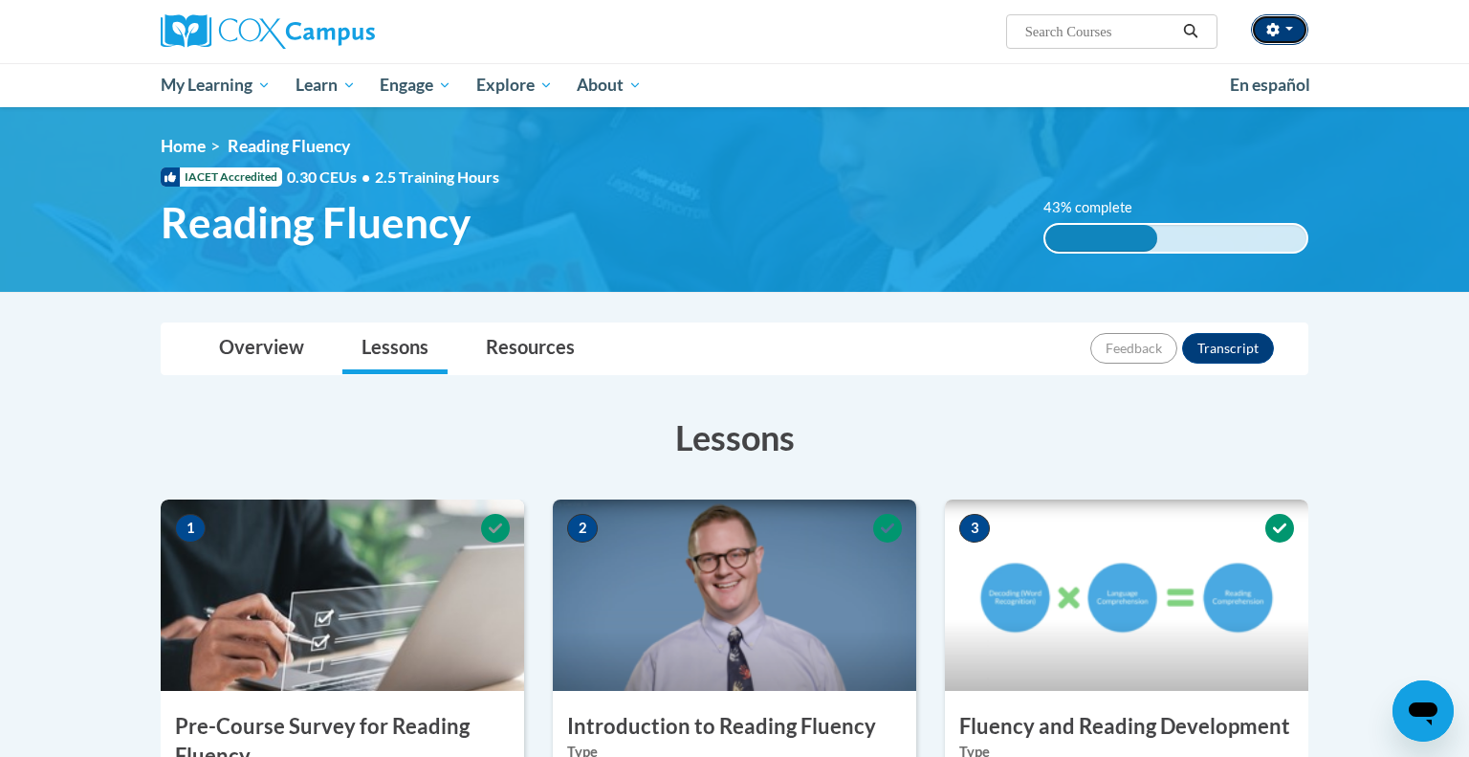
drag, startPoint x: 1272, startPoint y: 33, endPoint x: 1263, endPoint y: 41, distance: 12.2
click at [1269, 33] on icon "button" at bounding box center [1272, 29] width 13 height 13
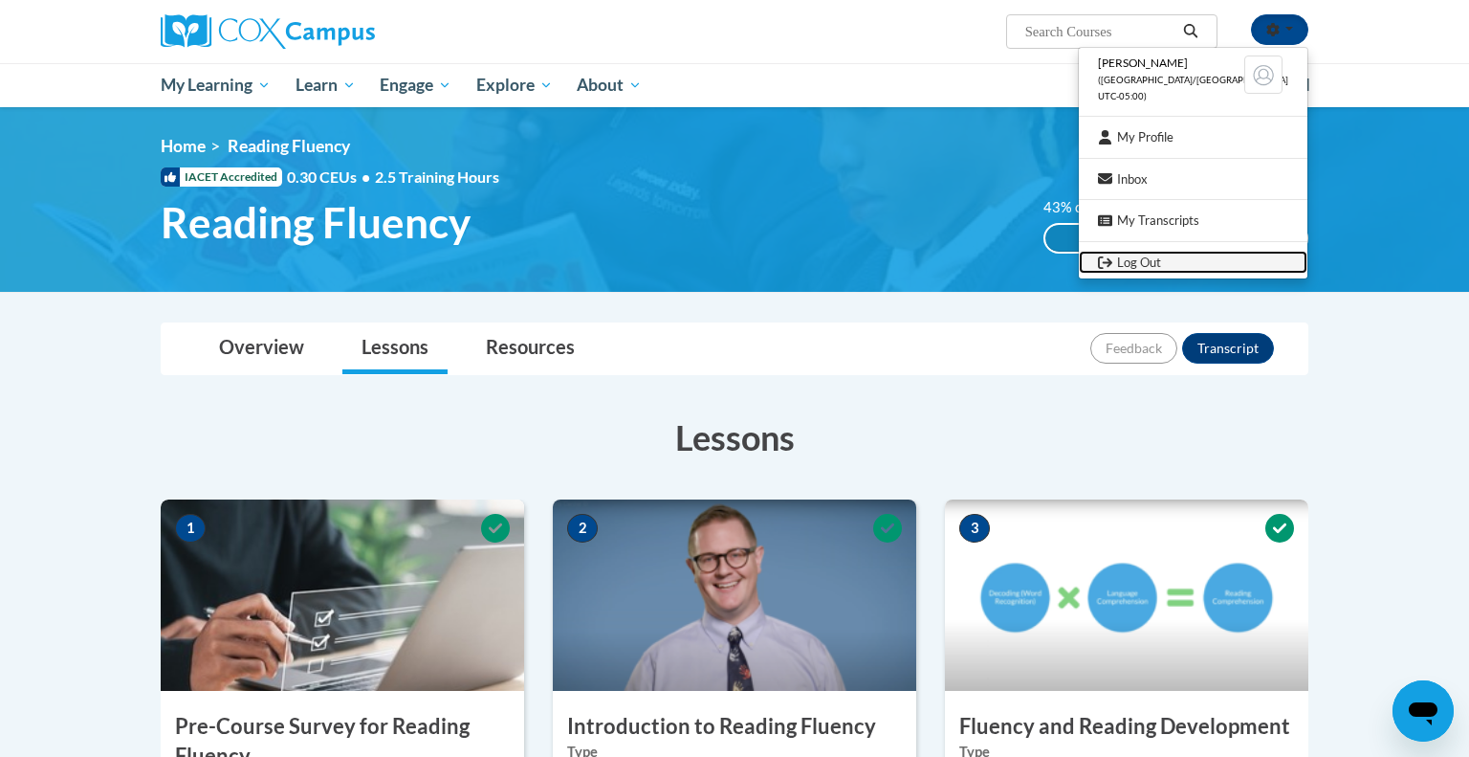
click at [1233, 263] on link "Log Out" at bounding box center [1193, 263] width 229 height 24
